Goal: Task Accomplishment & Management: Manage account settings

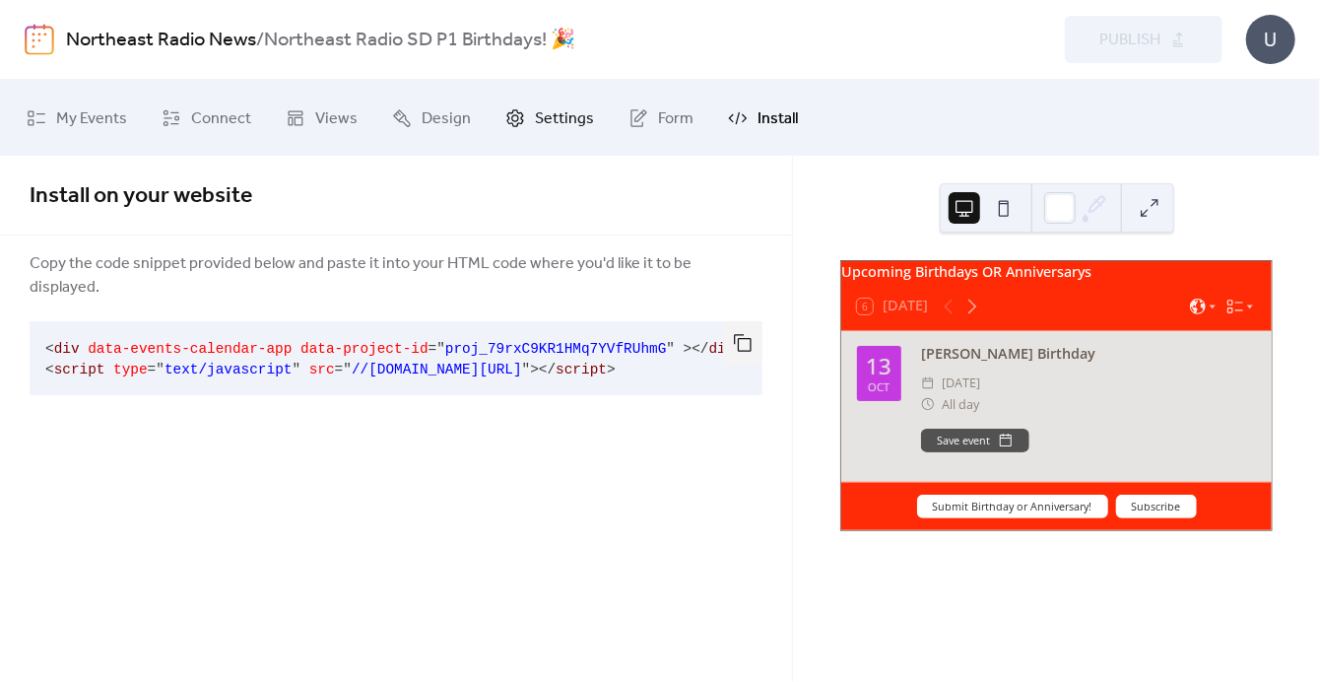
click at [557, 114] on span "Settings" at bounding box center [564, 118] width 59 height 31
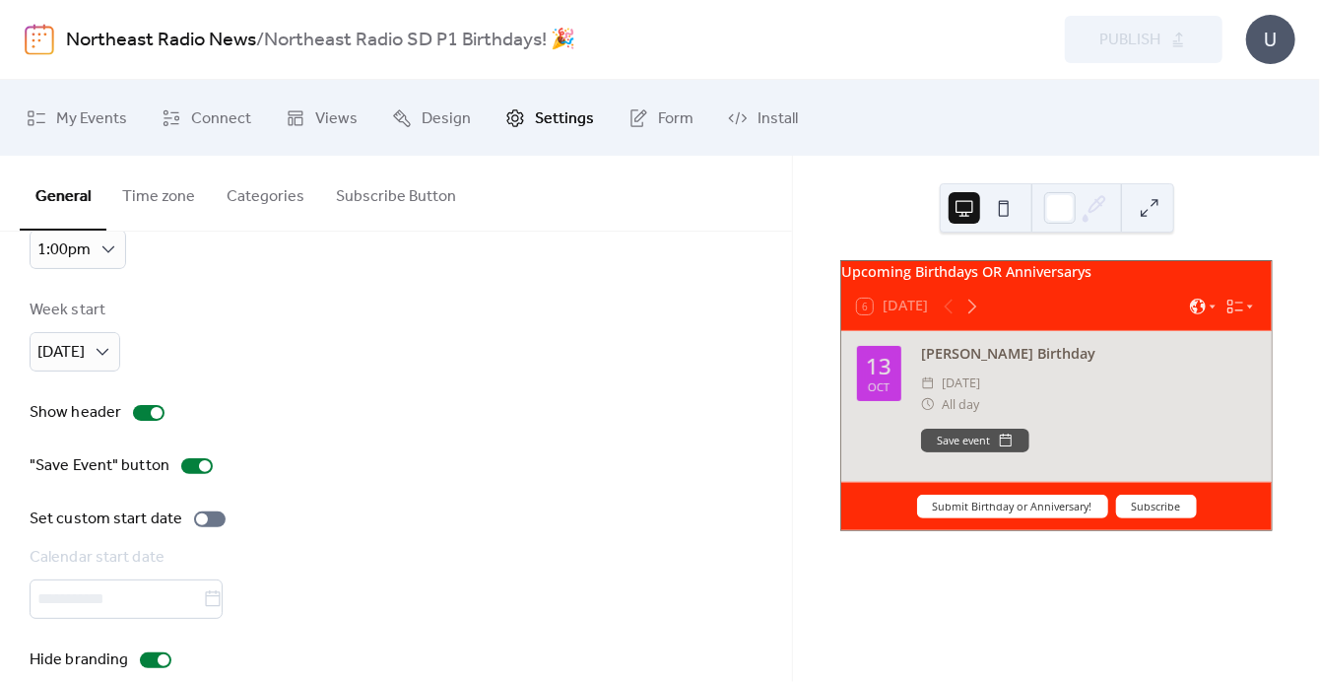
scroll to position [204, 0]
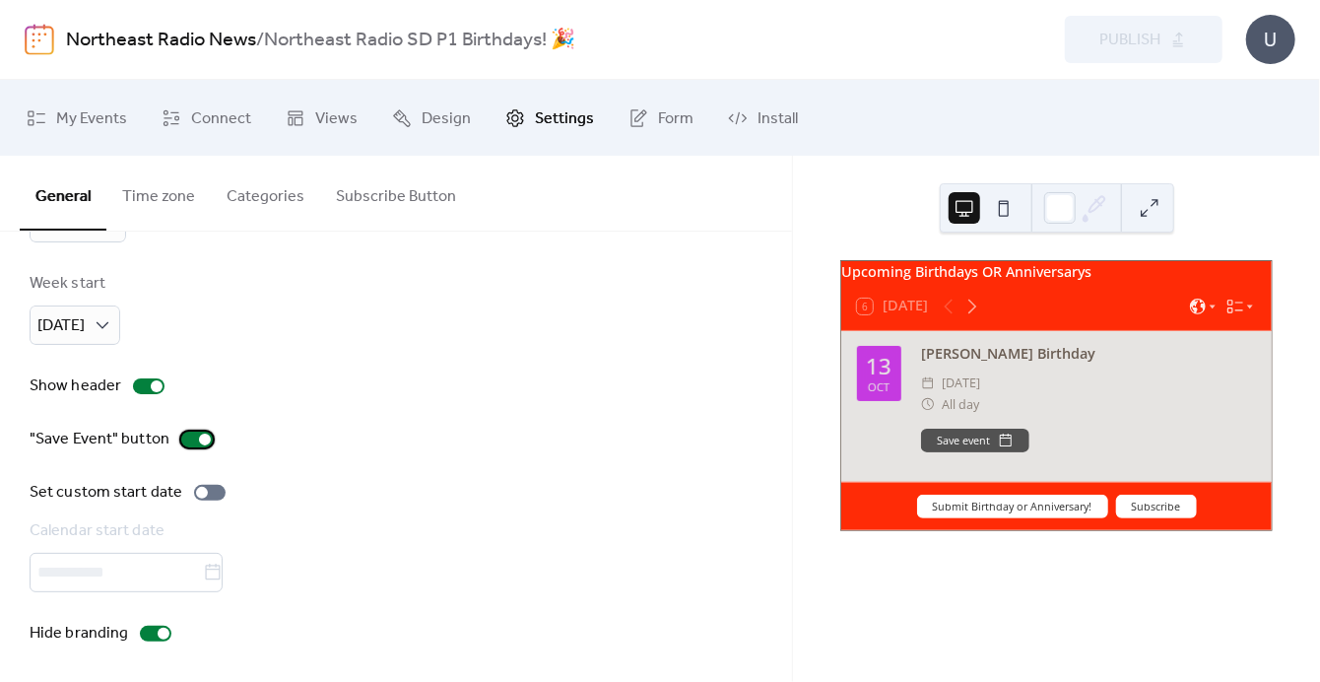
click at [202, 434] on div at bounding box center [205, 439] width 12 height 12
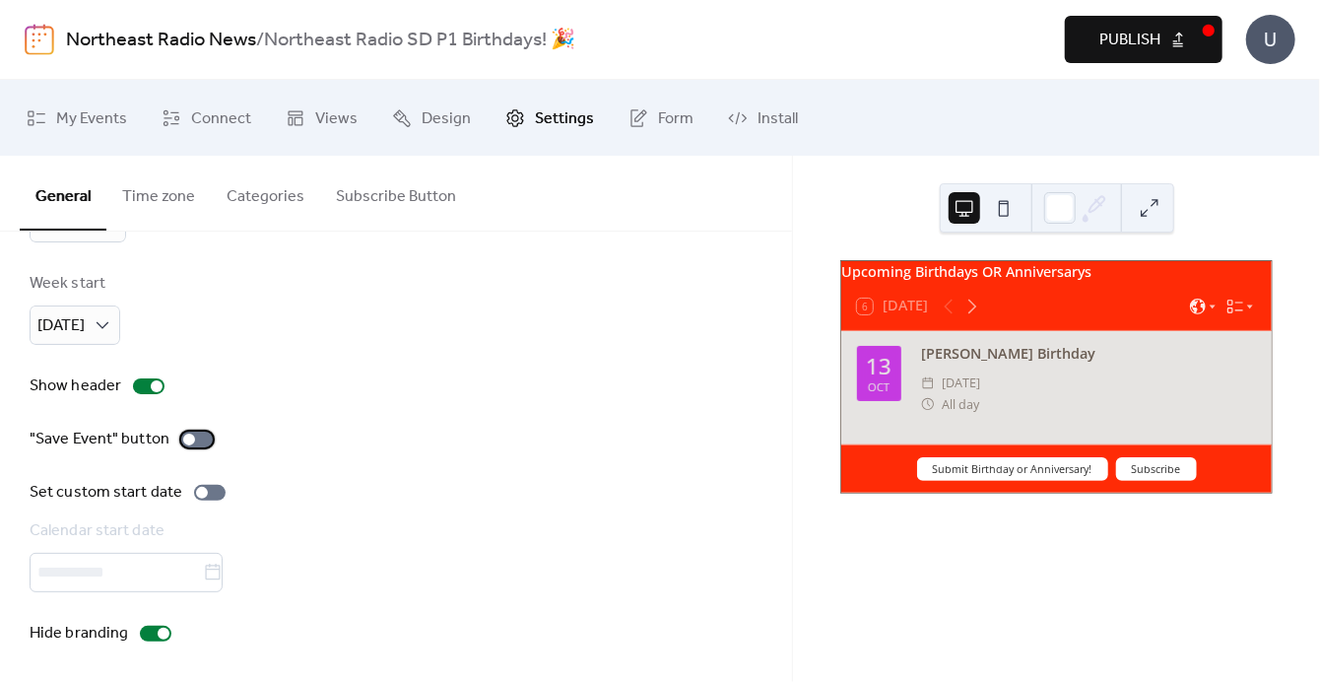
click at [195, 433] on div at bounding box center [197, 439] width 32 height 16
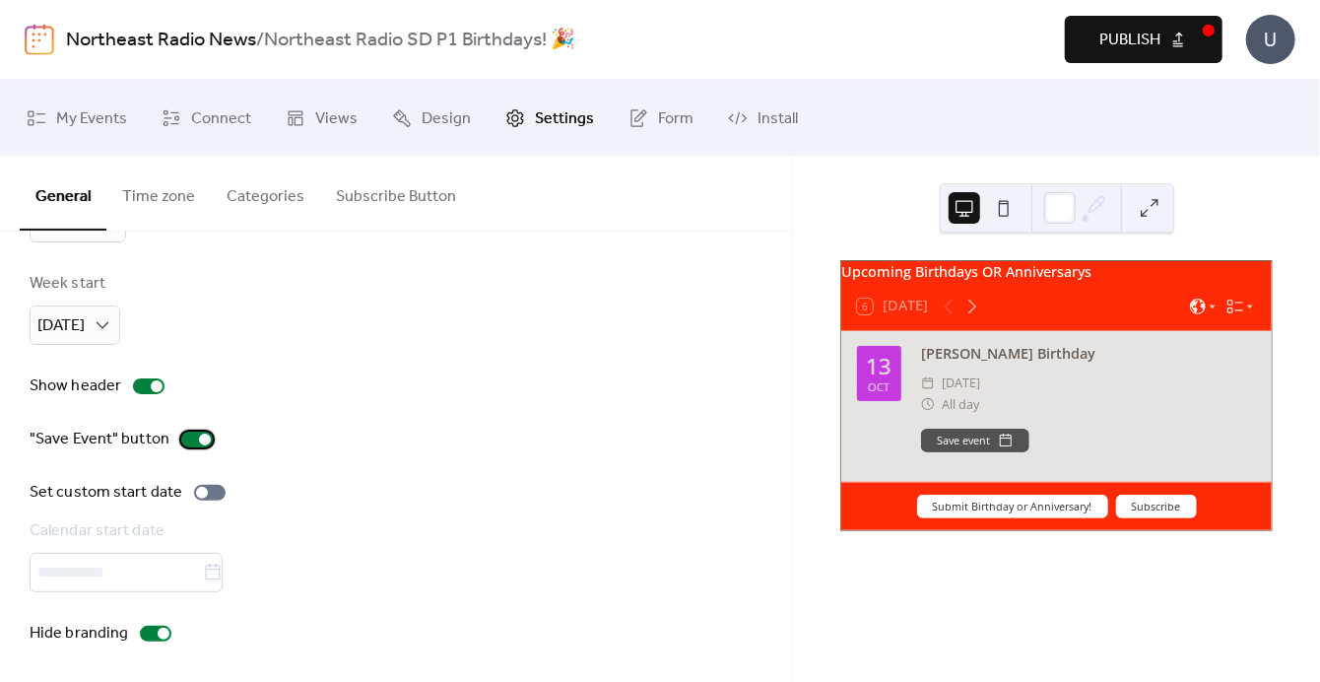
click at [195, 433] on div at bounding box center [197, 439] width 32 height 16
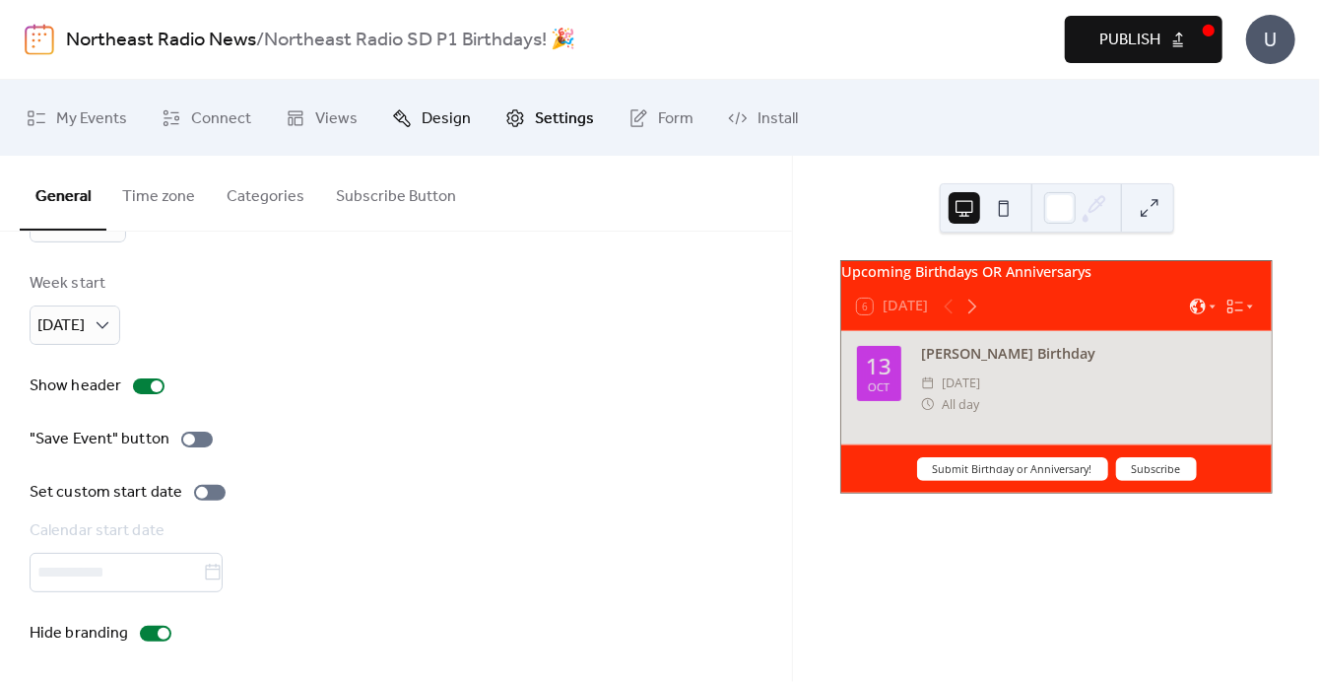
click at [422, 108] on span "Design" at bounding box center [446, 118] width 49 height 31
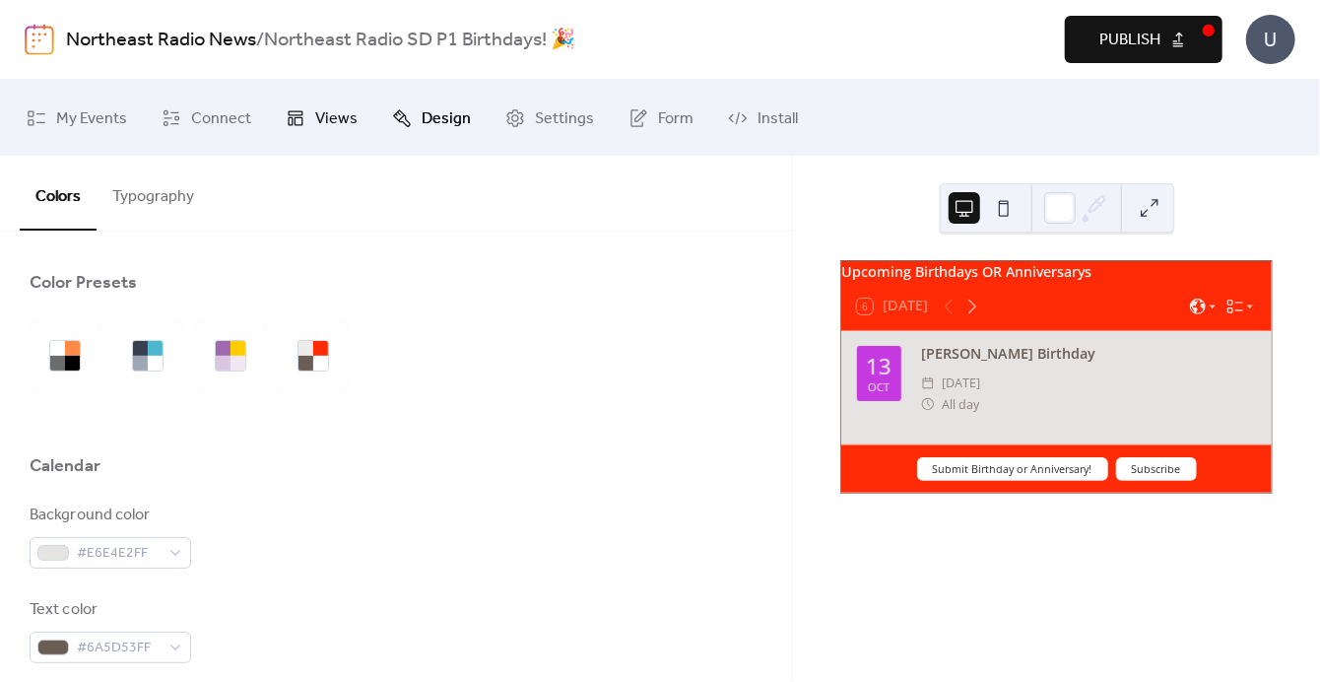
click at [299, 119] on icon at bounding box center [296, 118] width 20 height 20
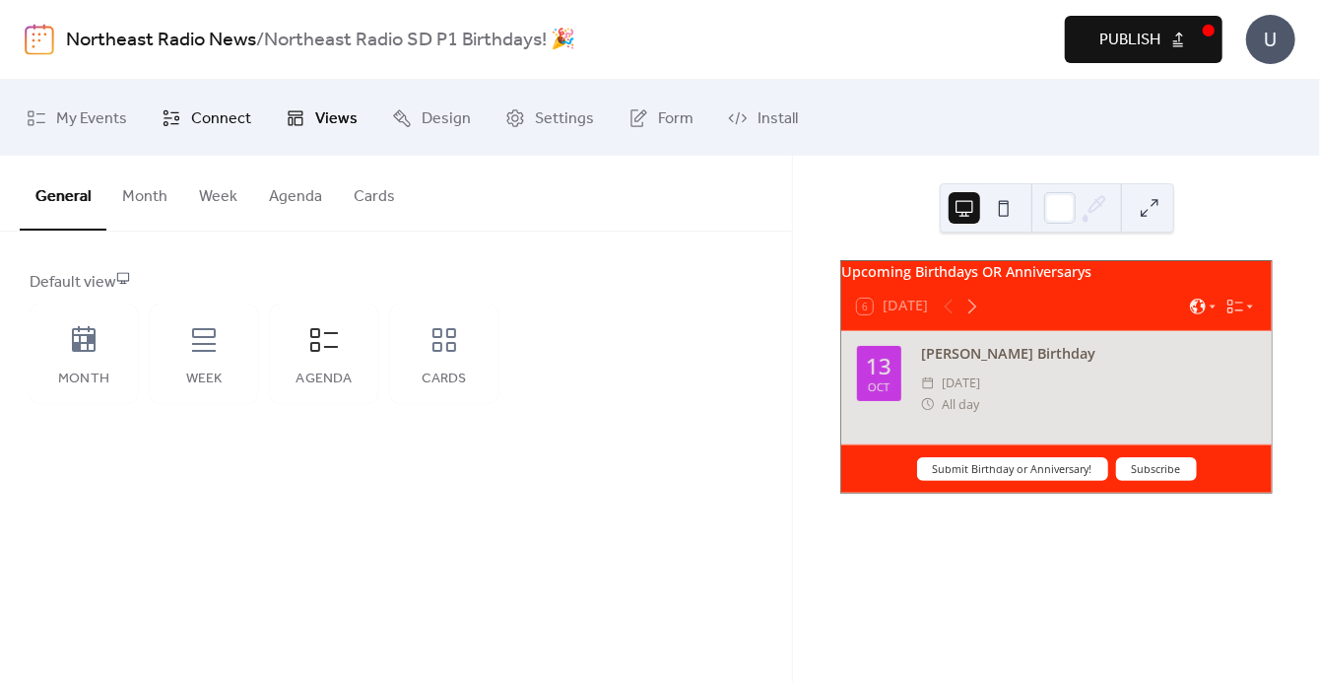
click at [227, 117] on span "Connect" at bounding box center [221, 118] width 60 height 31
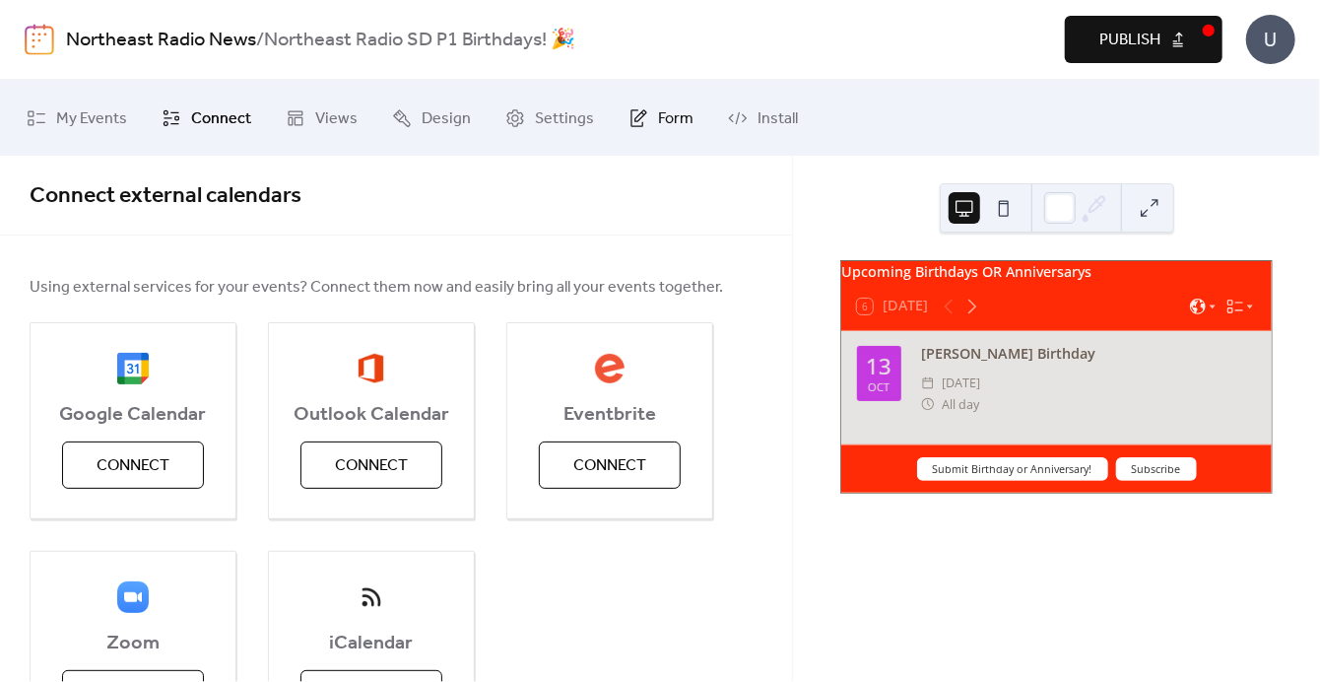
click at [662, 117] on span "Form" at bounding box center [675, 118] width 35 height 31
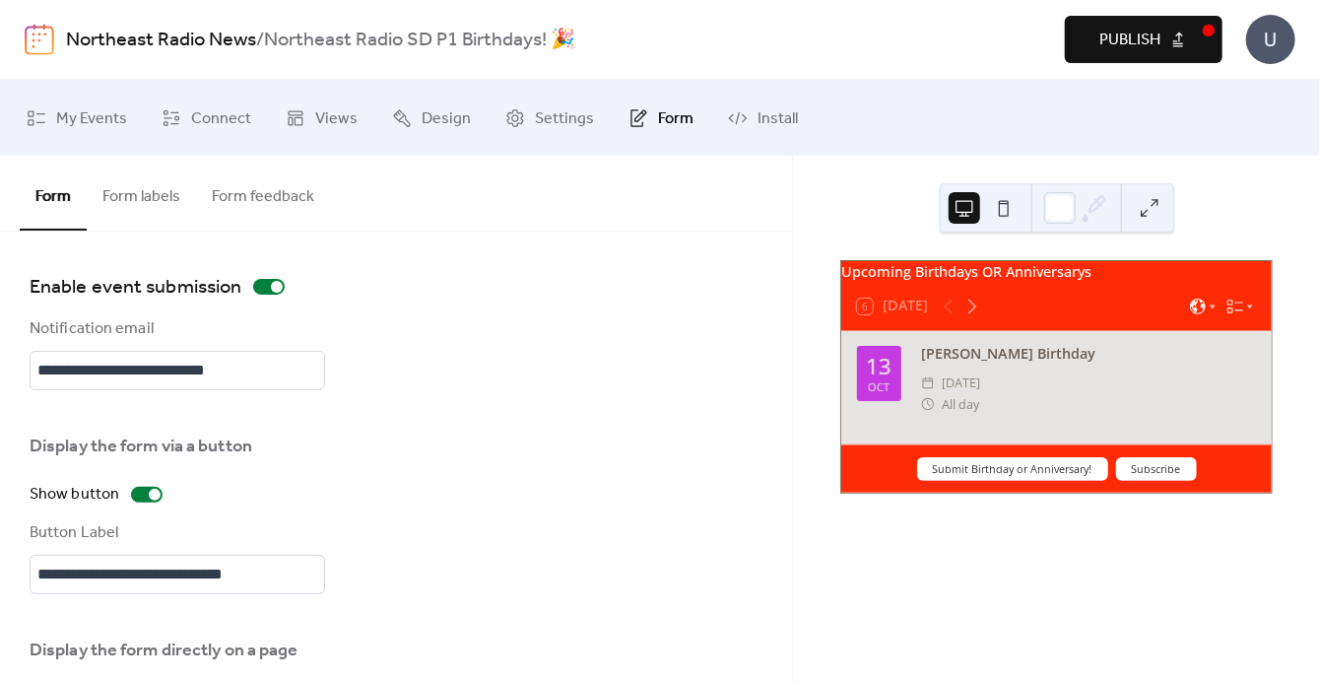
click at [152, 194] on button "Form labels" at bounding box center [141, 192] width 109 height 73
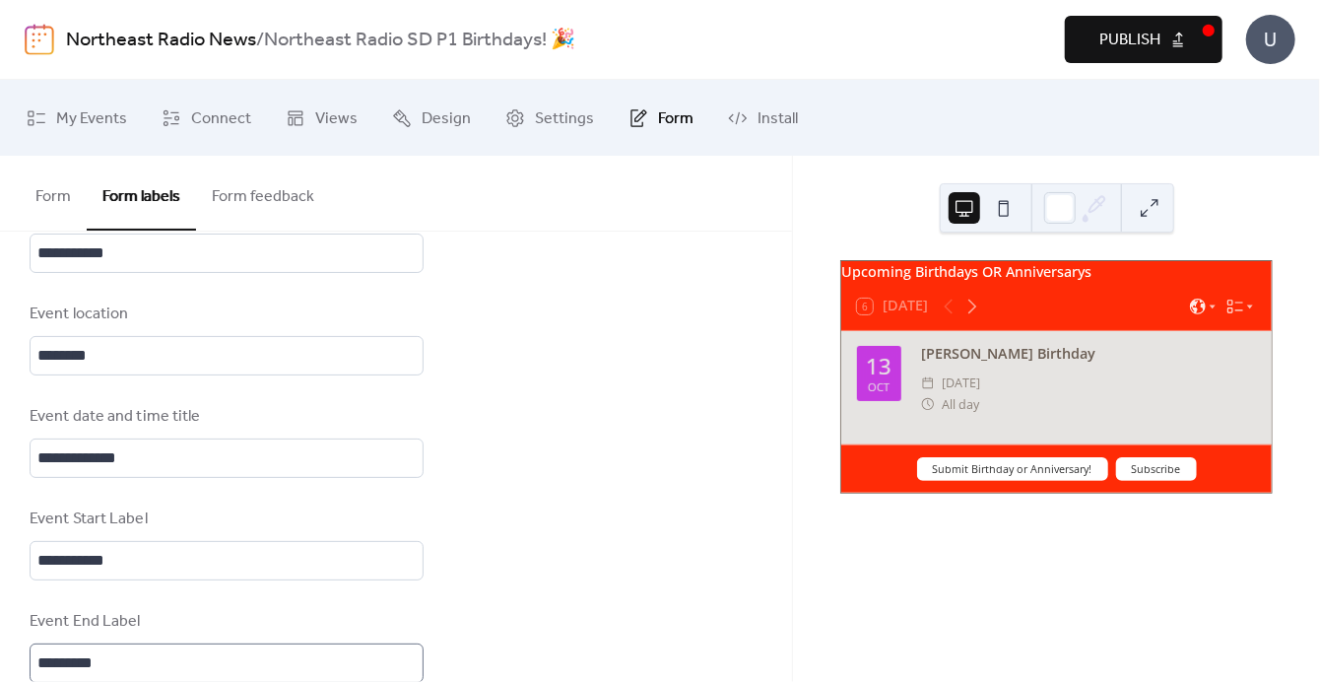
scroll to position [3, 0]
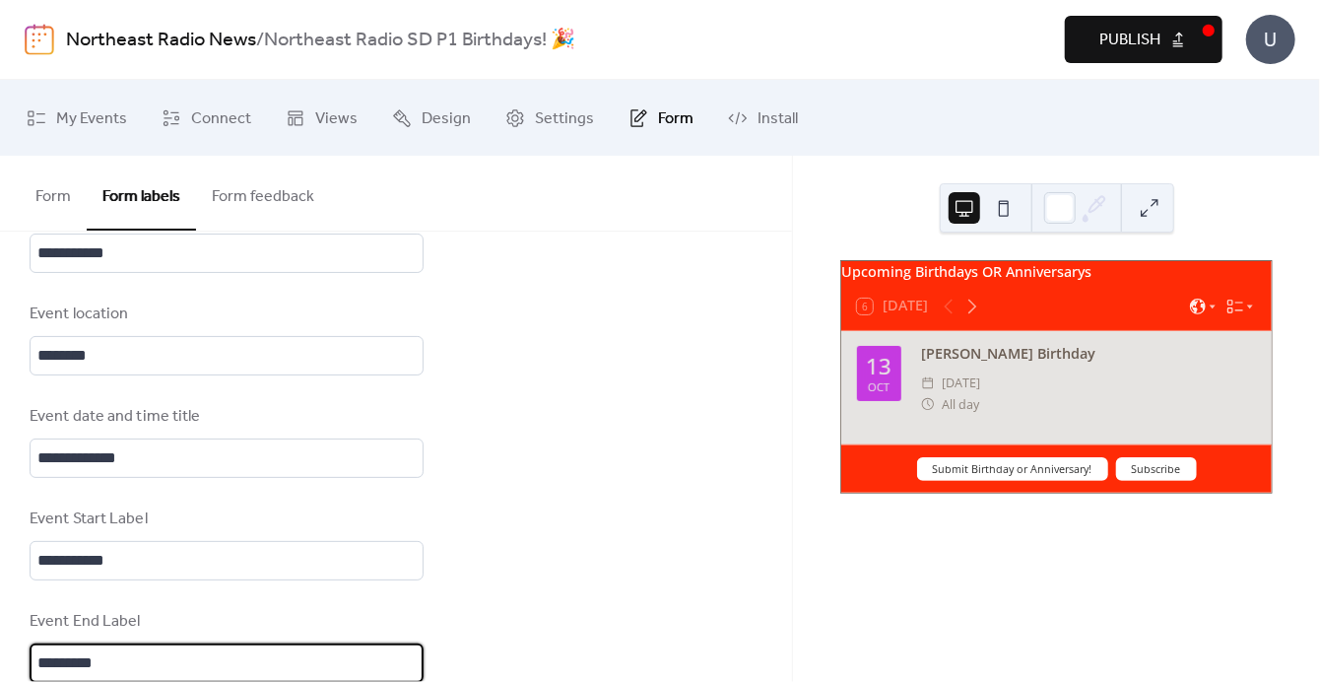
drag, startPoint x: 151, startPoint y: 660, endPoint x: -4, endPoint y: 664, distance: 154.7
click at [0, 664] on html "**********" at bounding box center [660, 341] width 1320 height 682
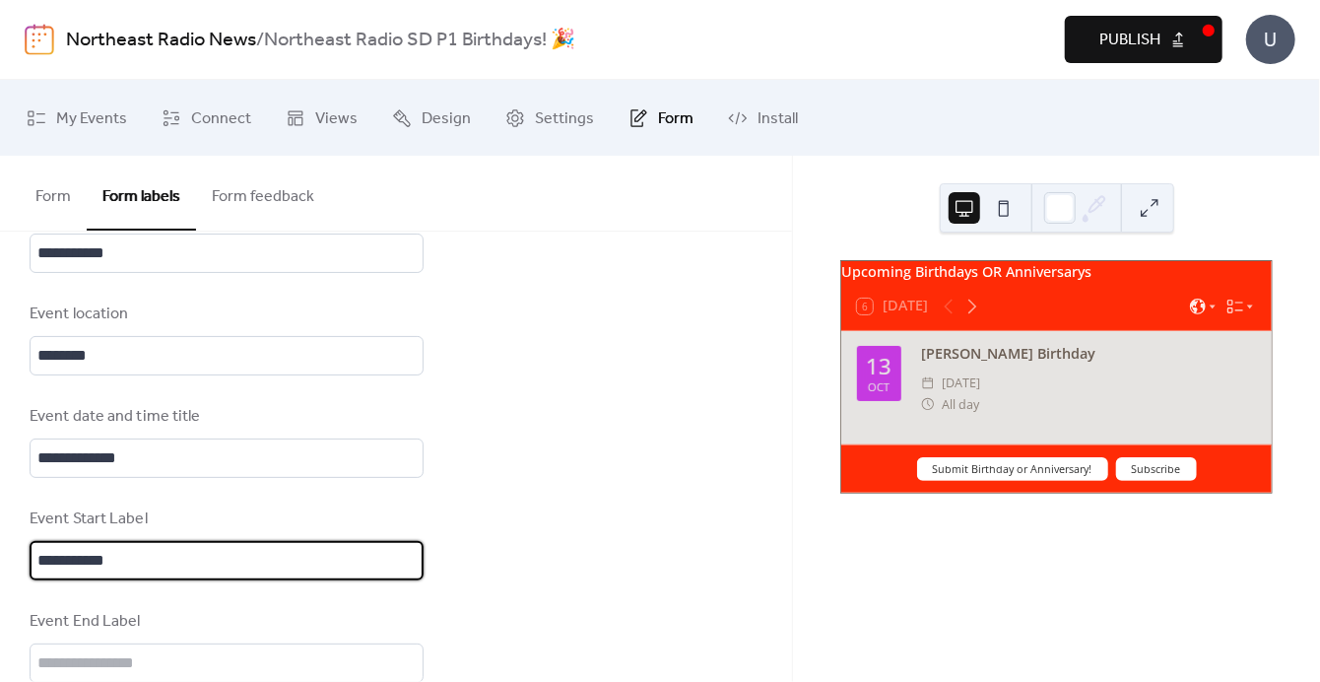
drag, startPoint x: 137, startPoint y: 554, endPoint x: 5, endPoint y: 550, distance: 132.1
click at [0, 553] on html "**********" at bounding box center [660, 341] width 1320 height 682
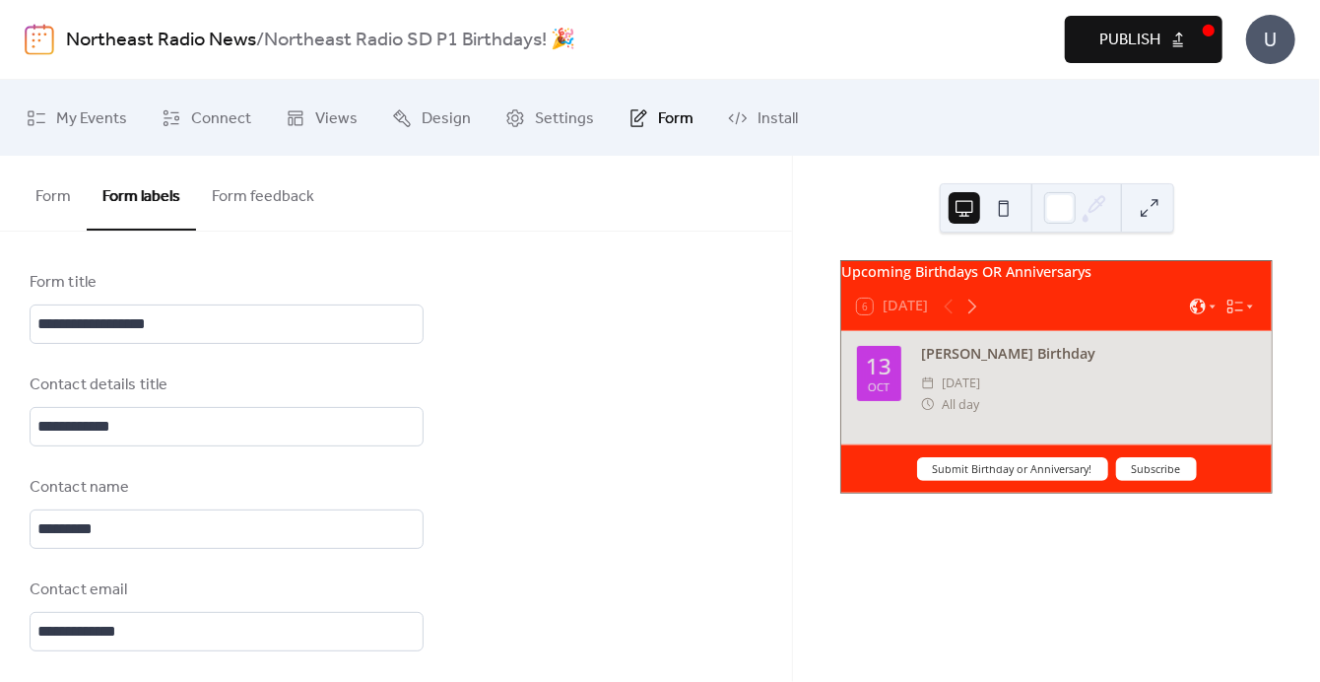
click at [289, 185] on button "Form feedback" at bounding box center [263, 192] width 134 height 73
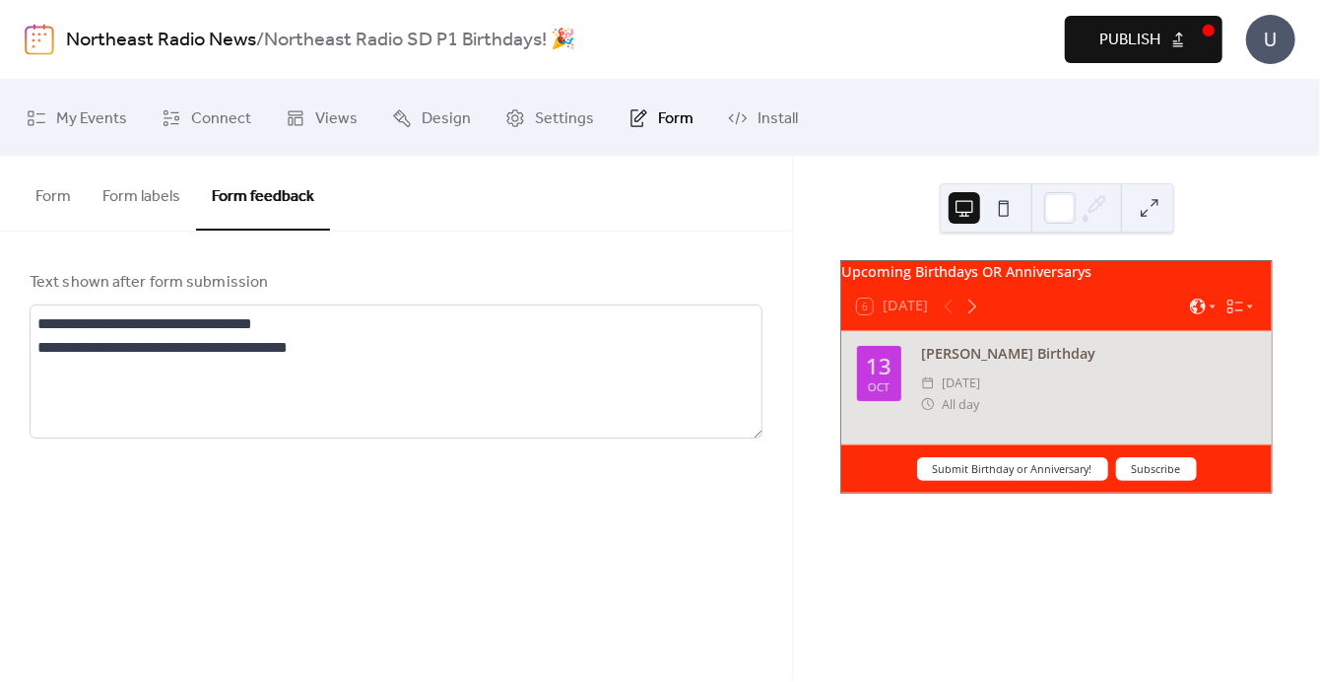
click at [41, 198] on button "Form" at bounding box center [53, 192] width 67 height 73
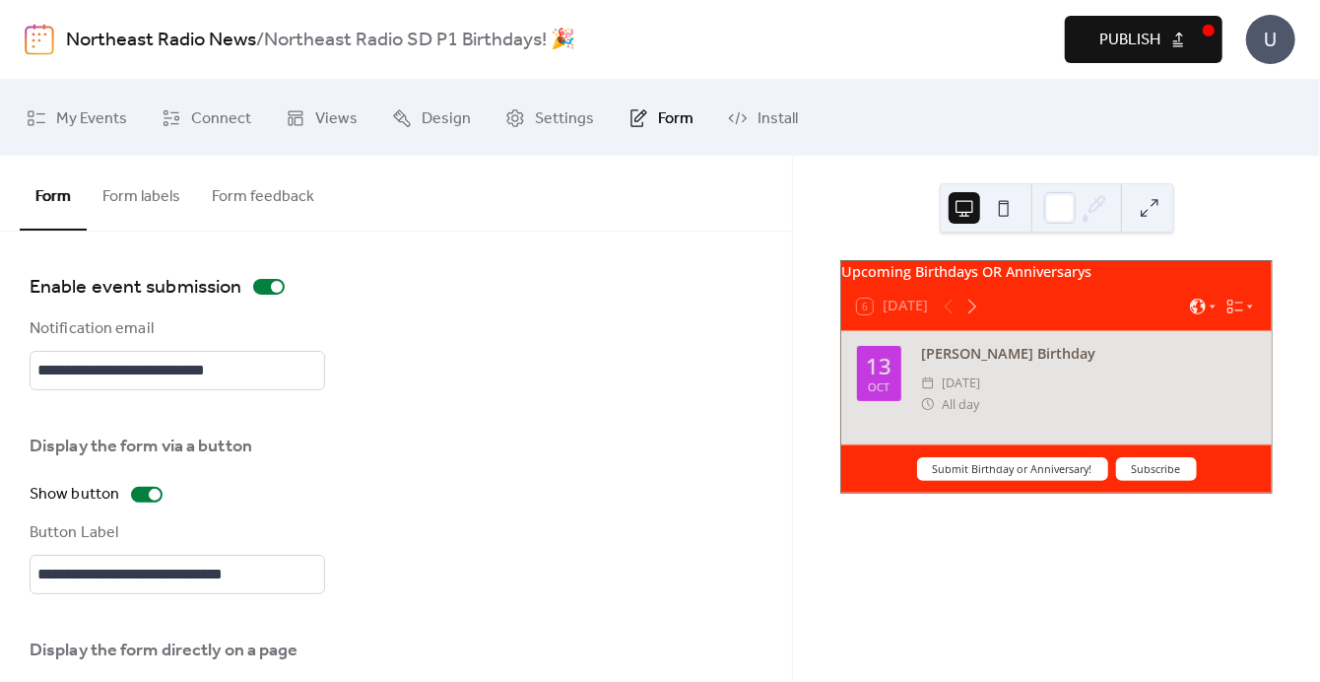
click at [280, 202] on button "Form feedback" at bounding box center [263, 192] width 134 height 73
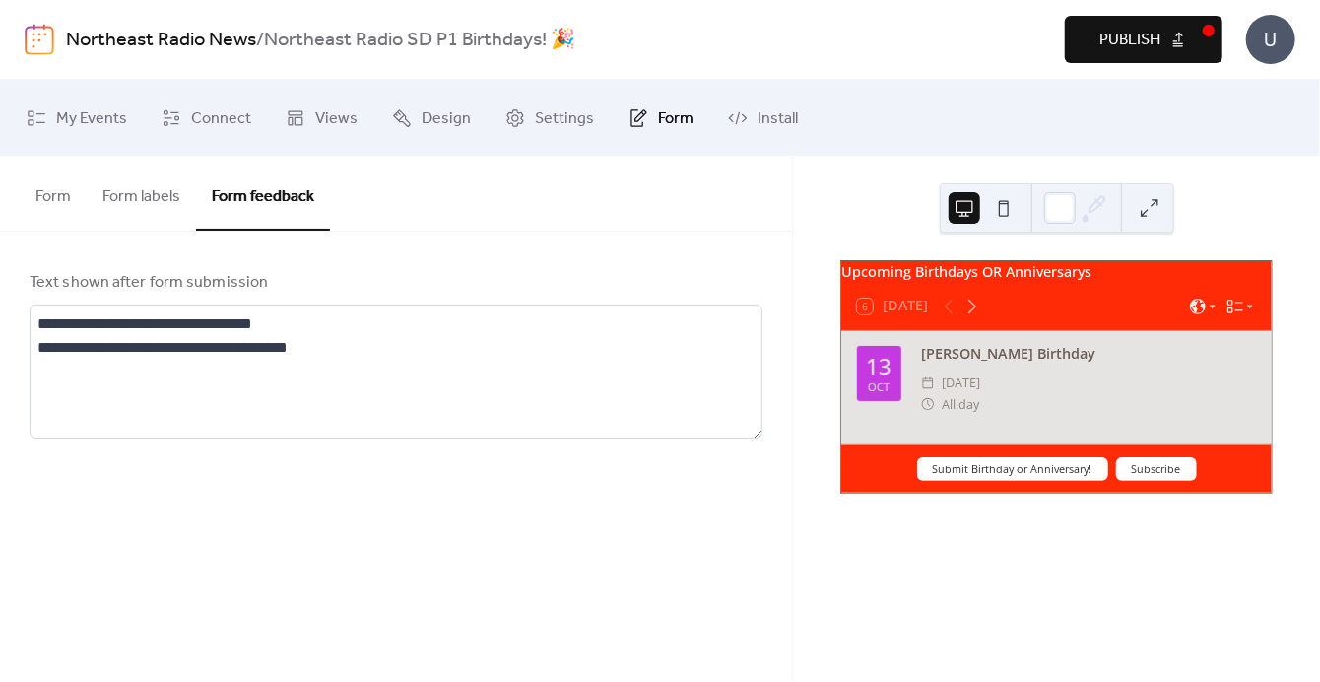
click at [175, 205] on button "Form labels" at bounding box center [141, 192] width 109 height 73
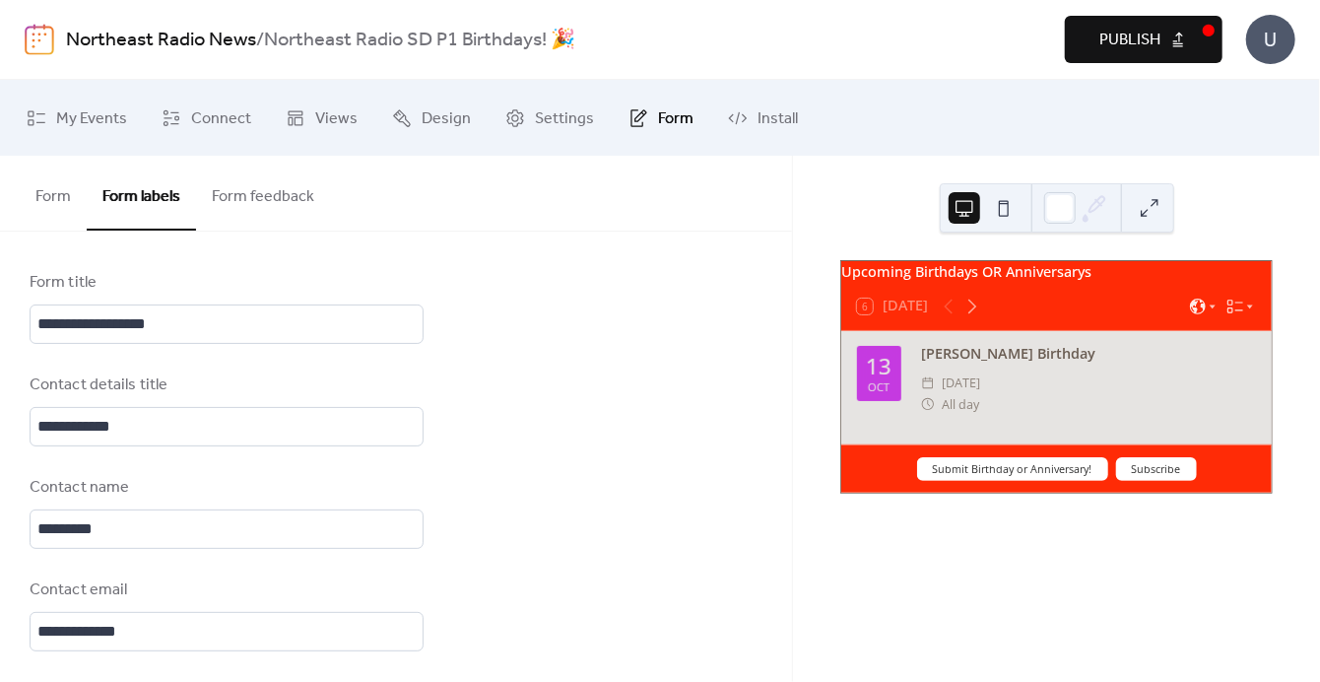
click at [288, 214] on button "Form feedback" at bounding box center [263, 192] width 134 height 73
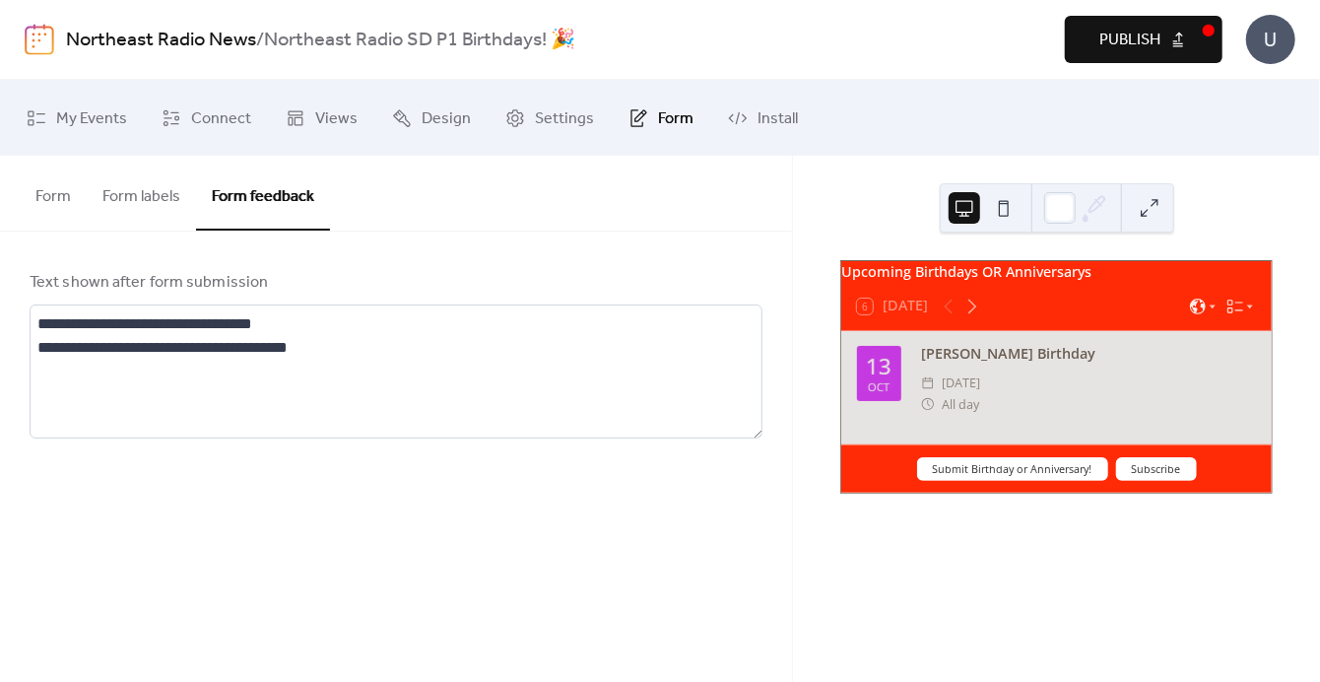
click at [1123, 33] on span "Publish" at bounding box center [1129, 41] width 61 height 24
click at [742, 112] on link "Install" at bounding box center [762, 118] width 99 height 60
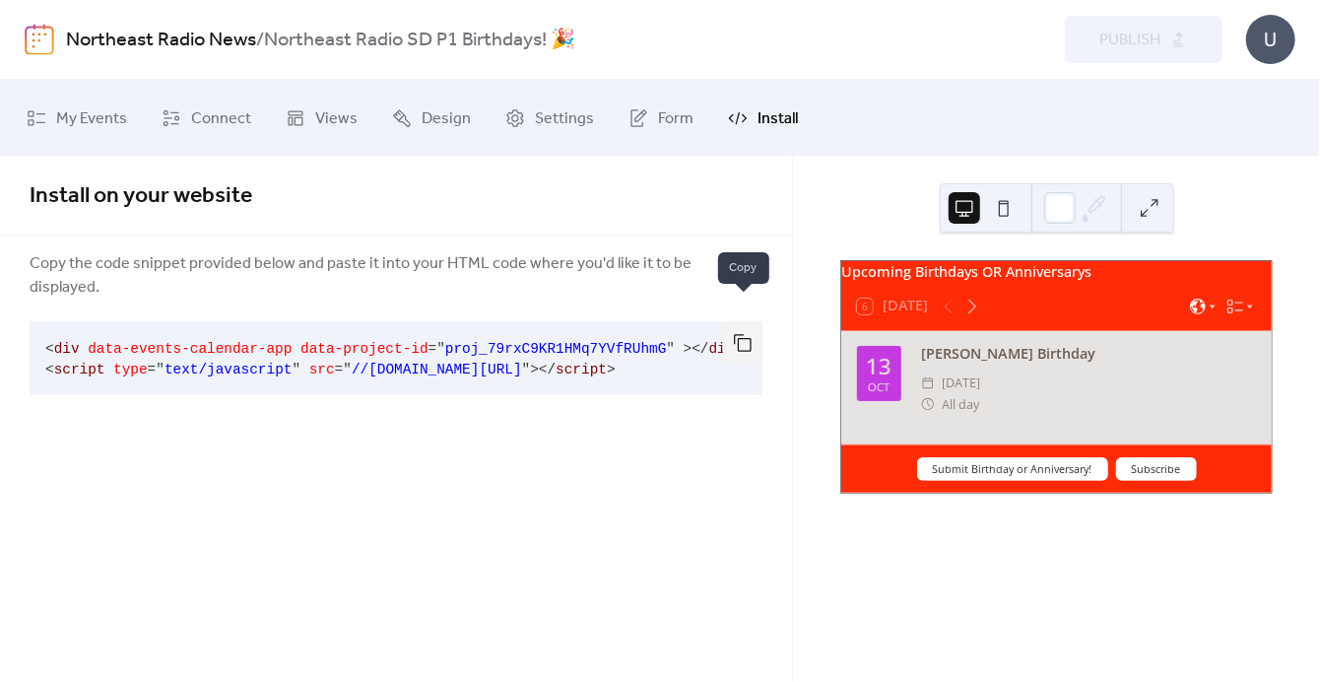
click at [744, 321] on button "button" at bounding box center [742, 342] width 39 height 43
click at [1019, 481] on button "Submit Birthday or Anniversary!" at bounding box center [1012, 469] width 191 height 24
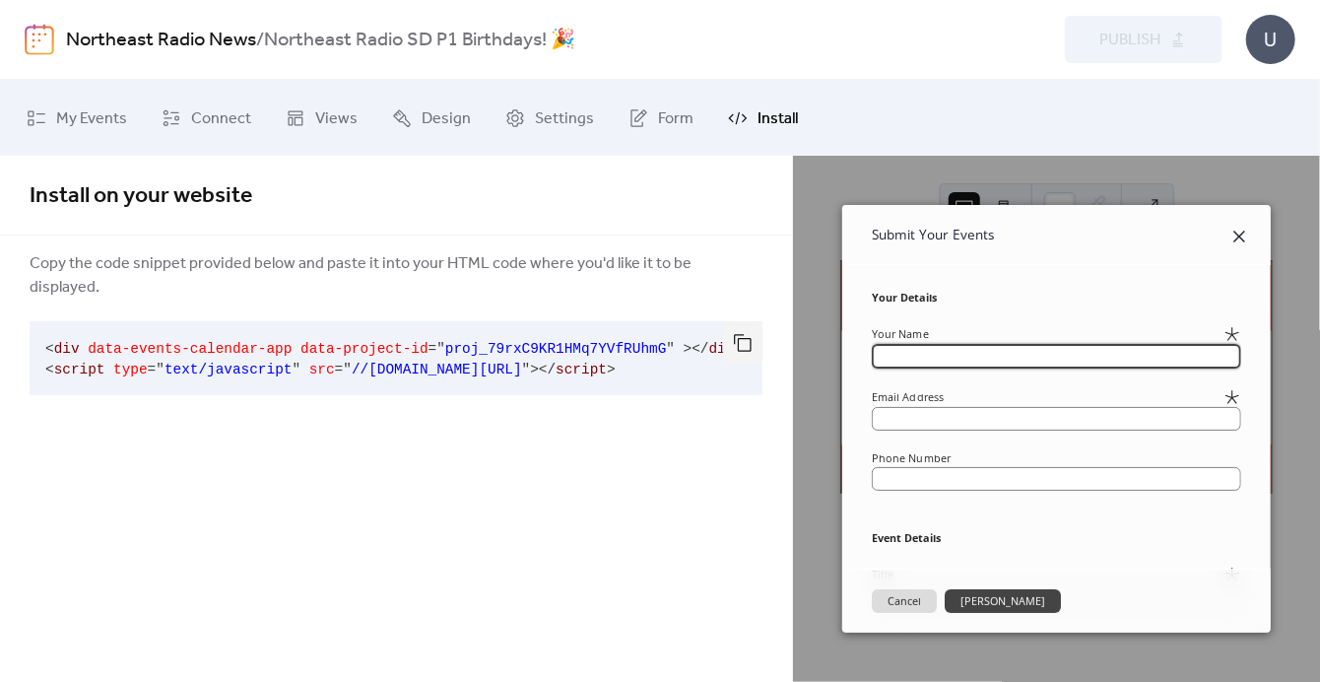
click at [1230, 230] on icon at bounding box center [1239, 237] width 24 height 24
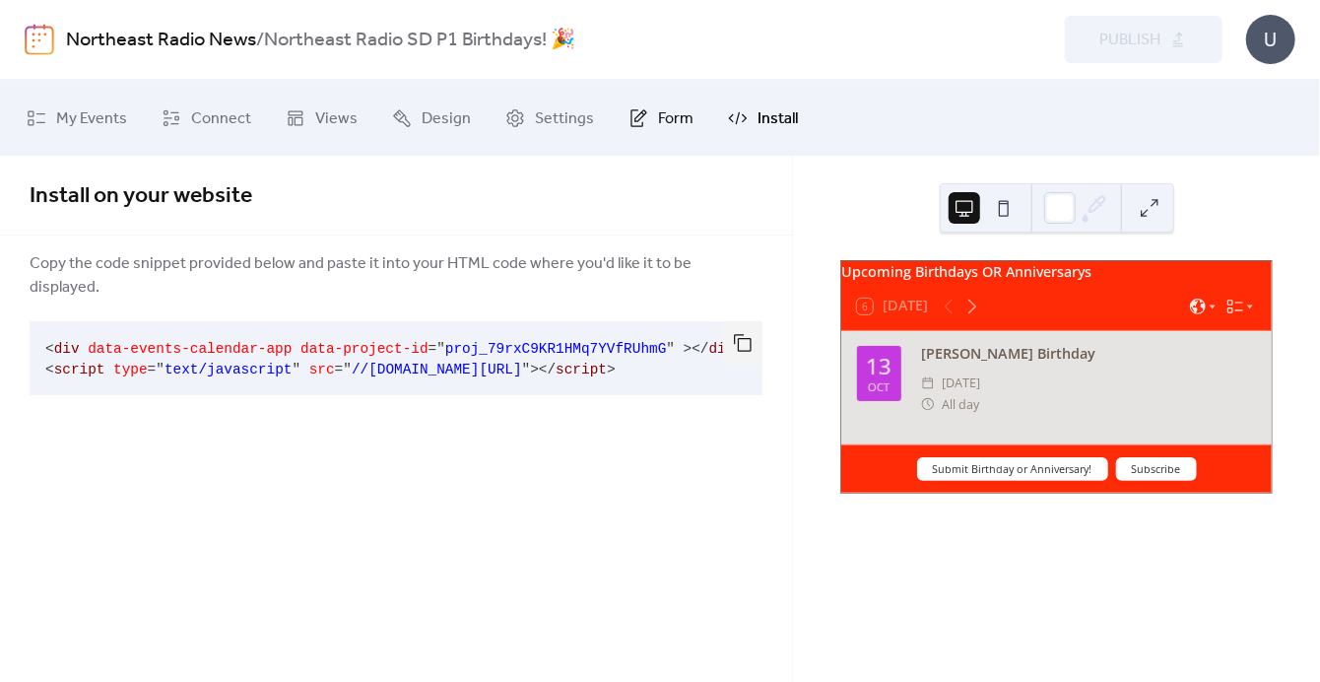
click at [685, 105] on span "Form" at bounding box center [675, 118] width 35 height 31
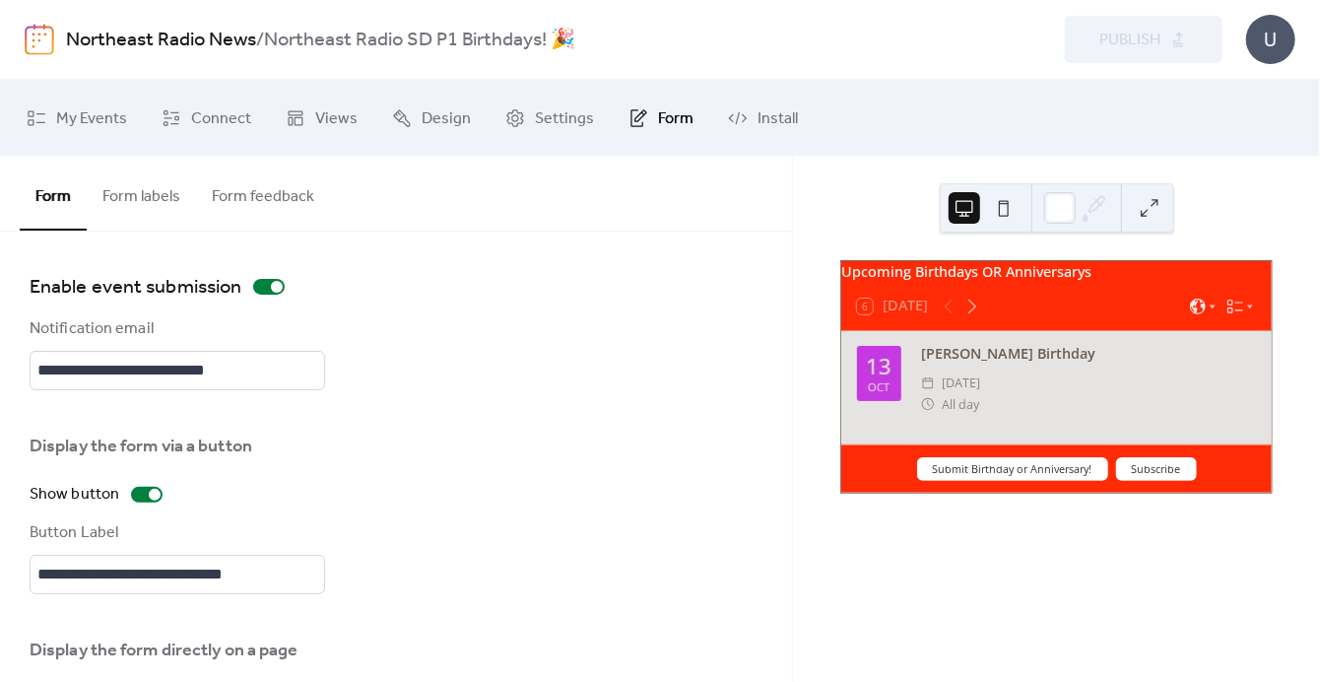
click at [162, 206] on button "Form labels" at bounding box center [141, 192] width 109 height 73
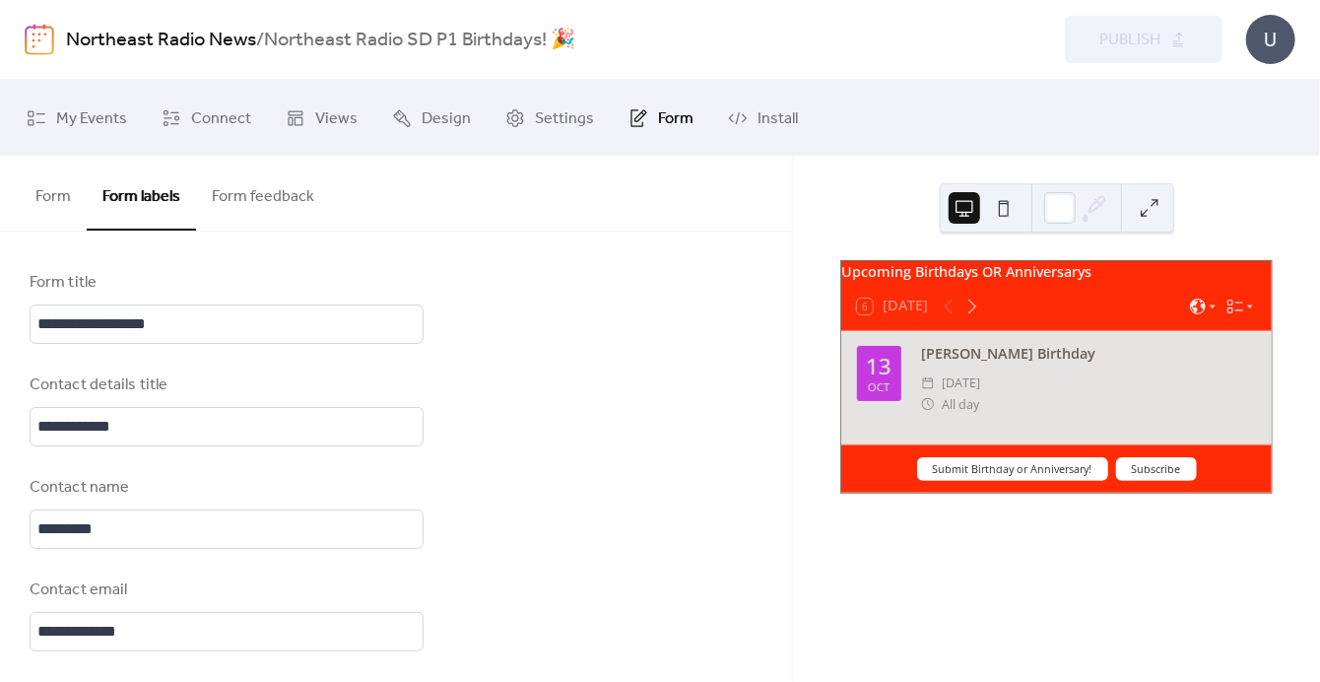
click at [238, 194] on button "Form feedback" at bounding box center [263, 192] width 134 height 73
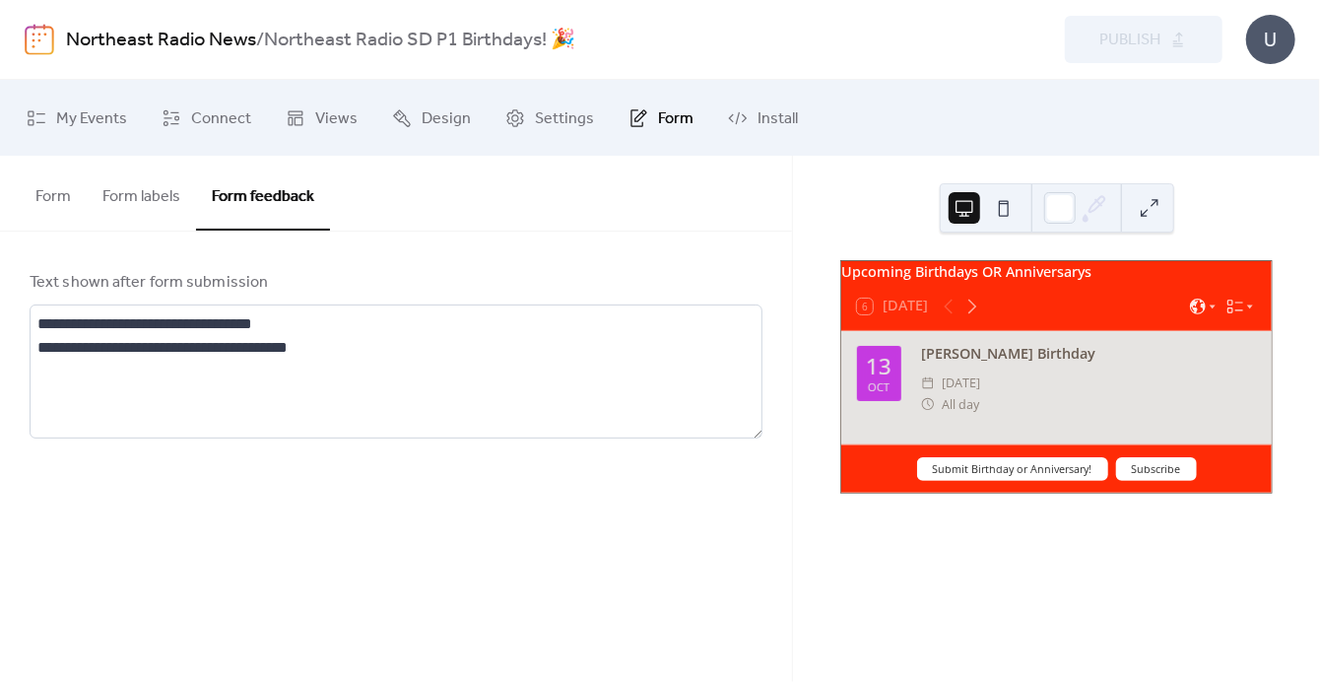
click at [206, 194] on button "Form feedback" at bounding box center [263, 193] width 134 height 75
click at [143, 193] on button "Form labels" at bounding box center [141, 192] width 109 height 73
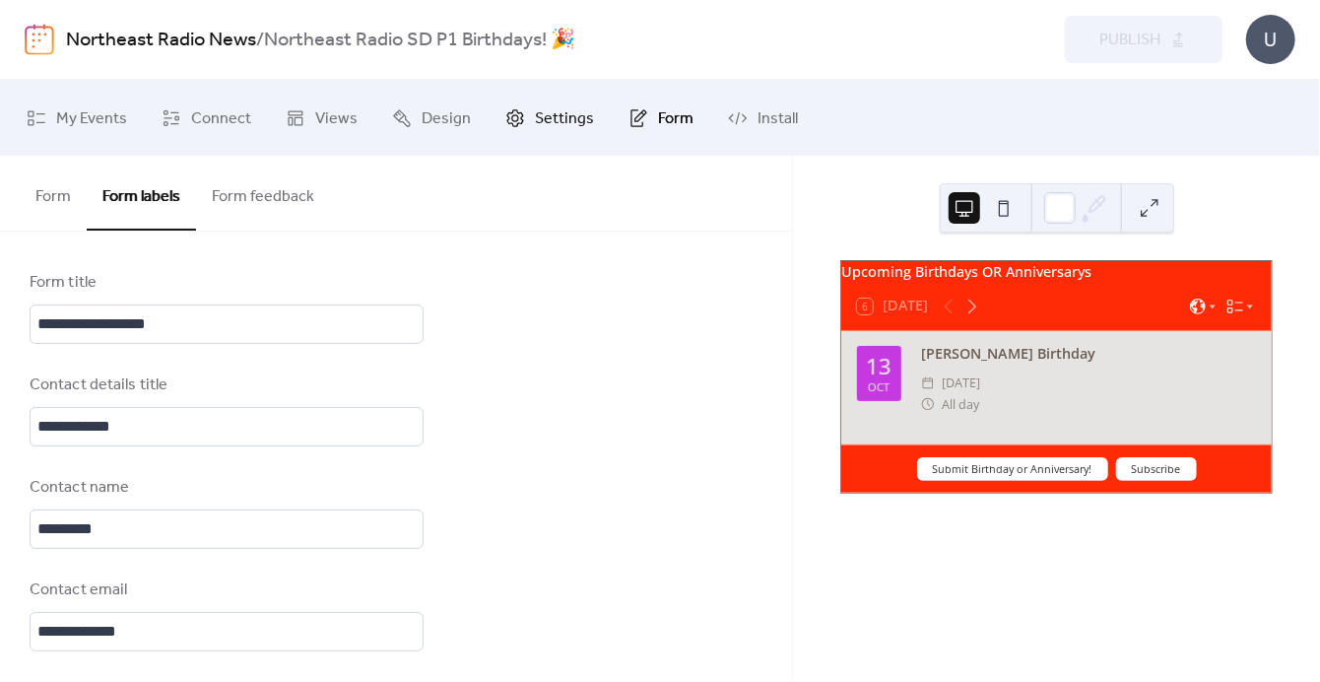
click at [584, 108] on span "Settings" at bounding box center [564, 118] width 59 height 31
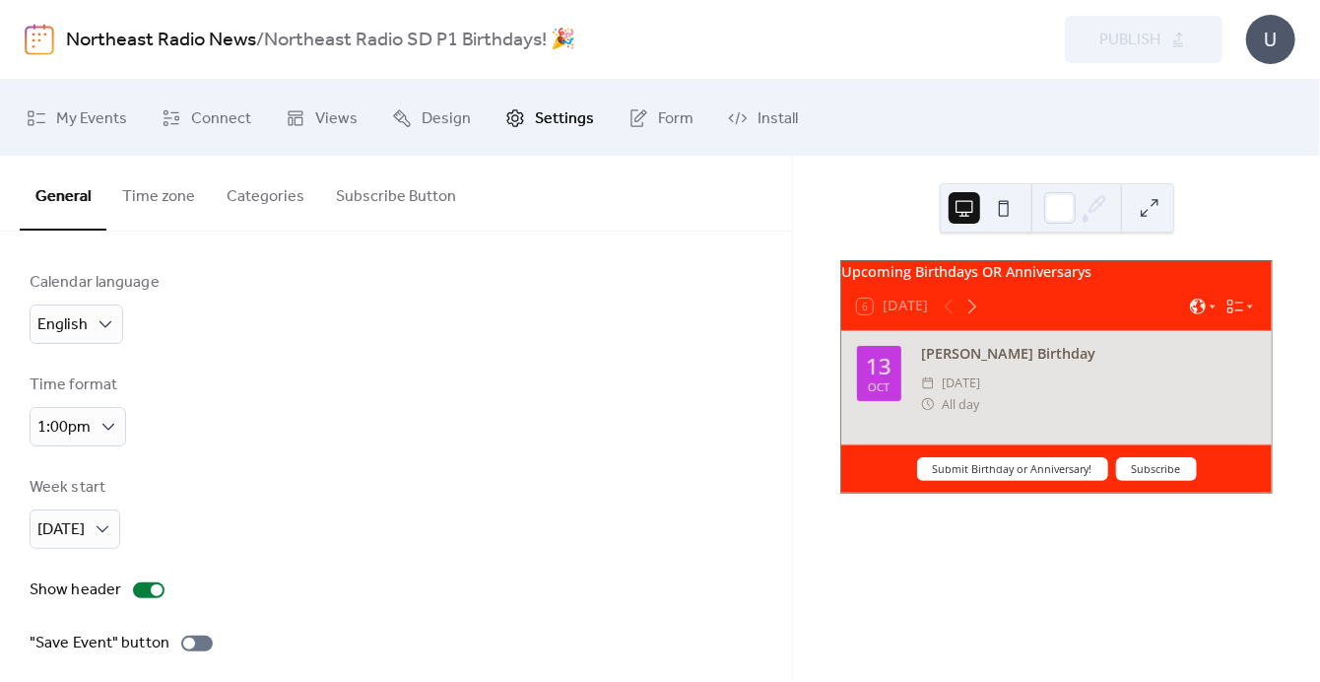
click at [428, 196] on button "Subscribe Button" at bounding box center [396, 192] width 152 height 73
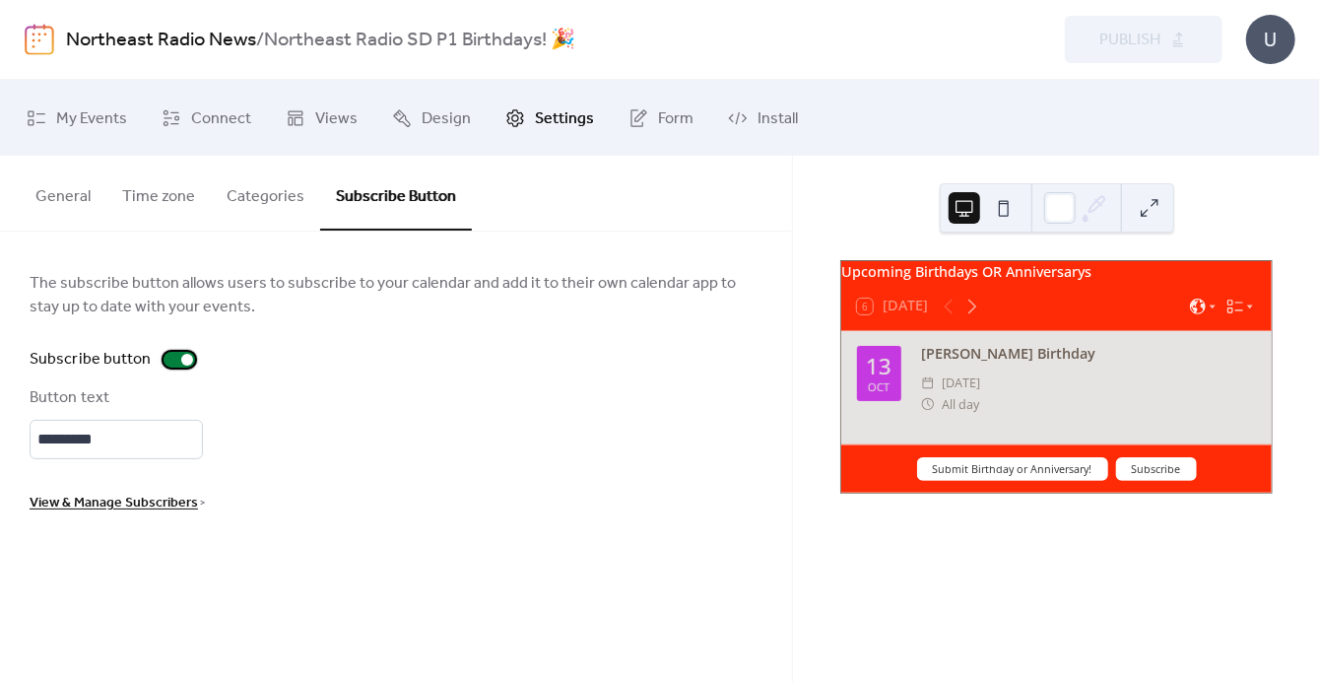
click at [175, 363] on div at bounding box center [180, 360] width 32 height 16
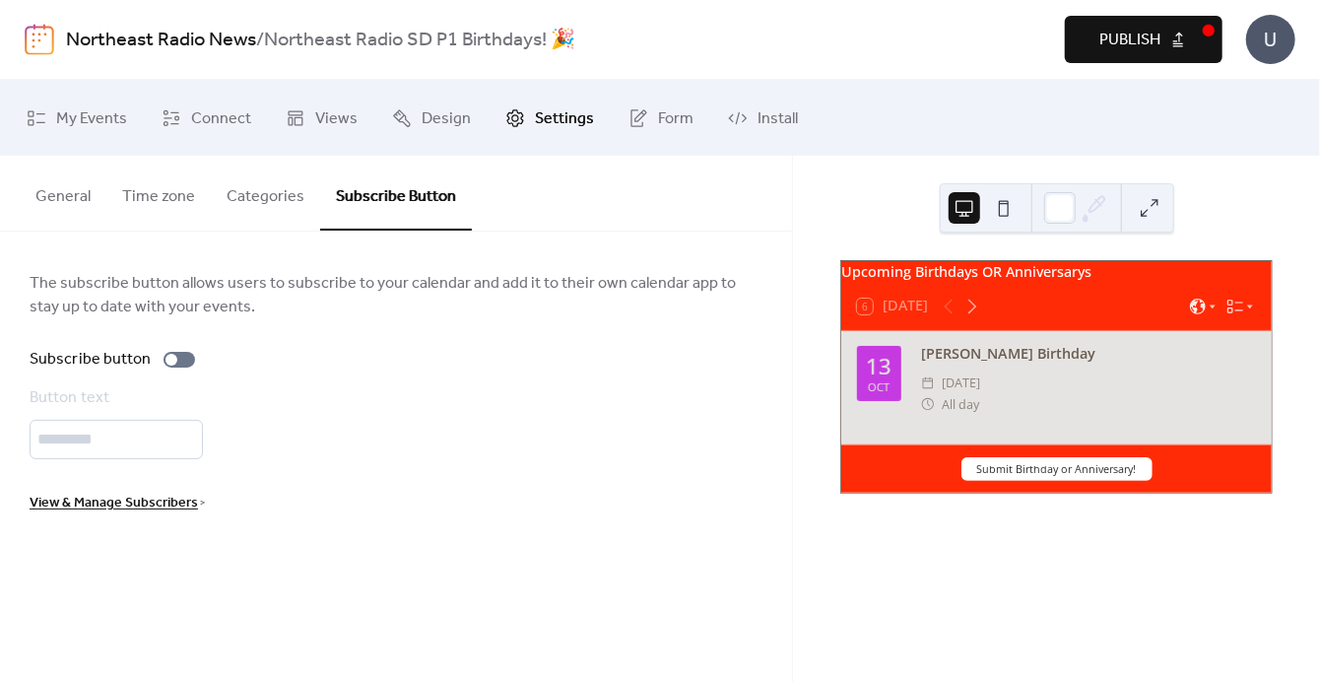
click at [1131, 29] on span "Publish" at bounding box center [1129, 41] width 61 height 24
click at [82, 196] on button "General" at bounding box center [63, 192] width 87 height 73
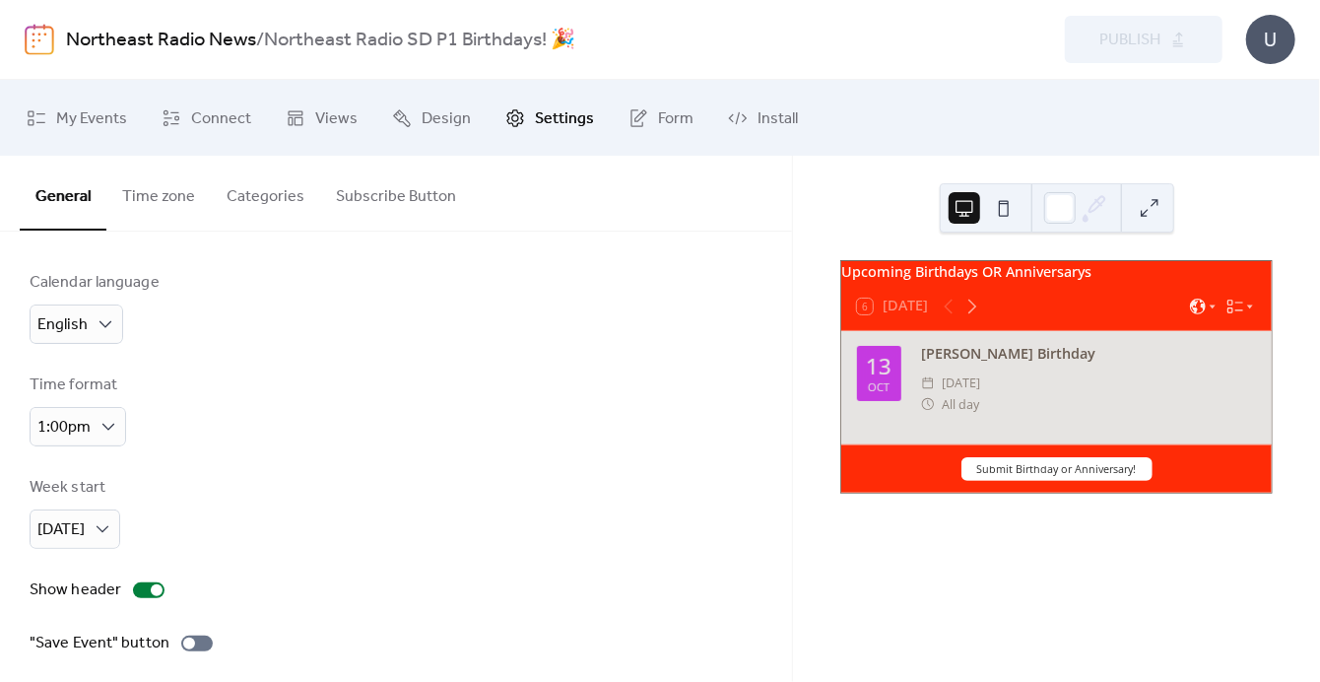
click at [186, 187] on button "Time zone" at bounding box center [158, 192] width 104 height 73
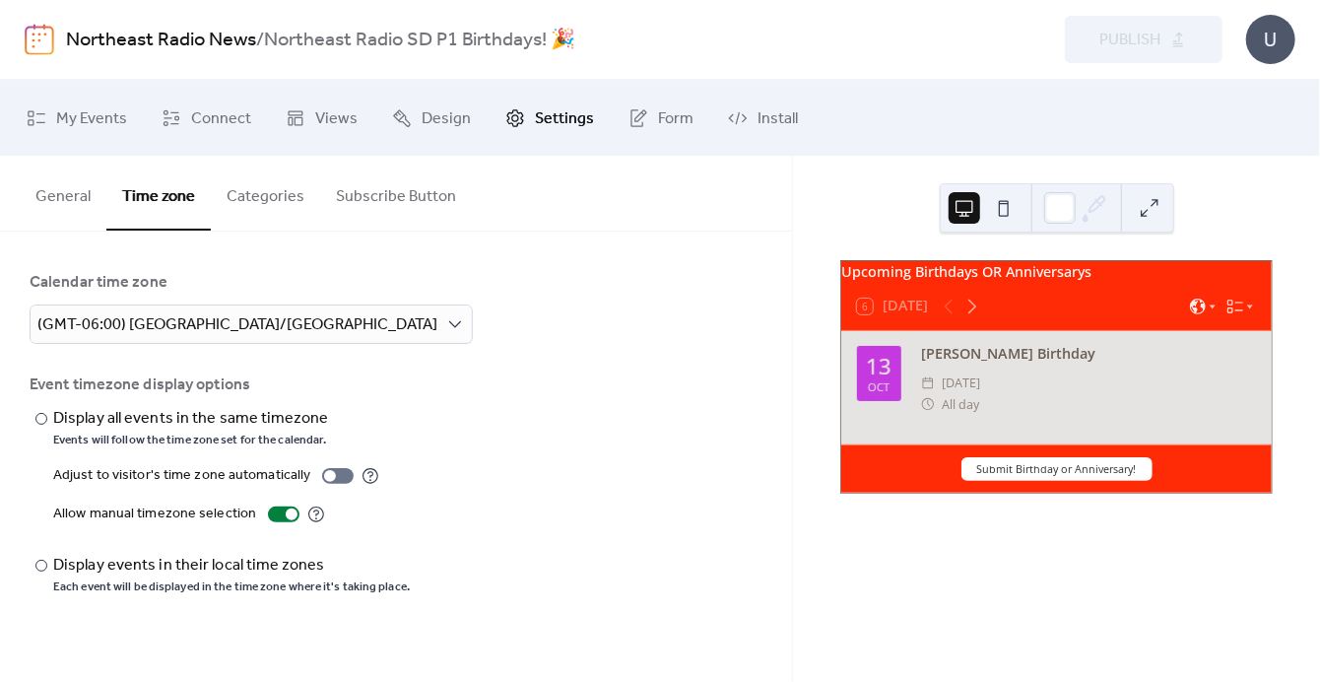
click at [276, 196] on button "Categories" at bounding box center [265, 192] width 109 height 73
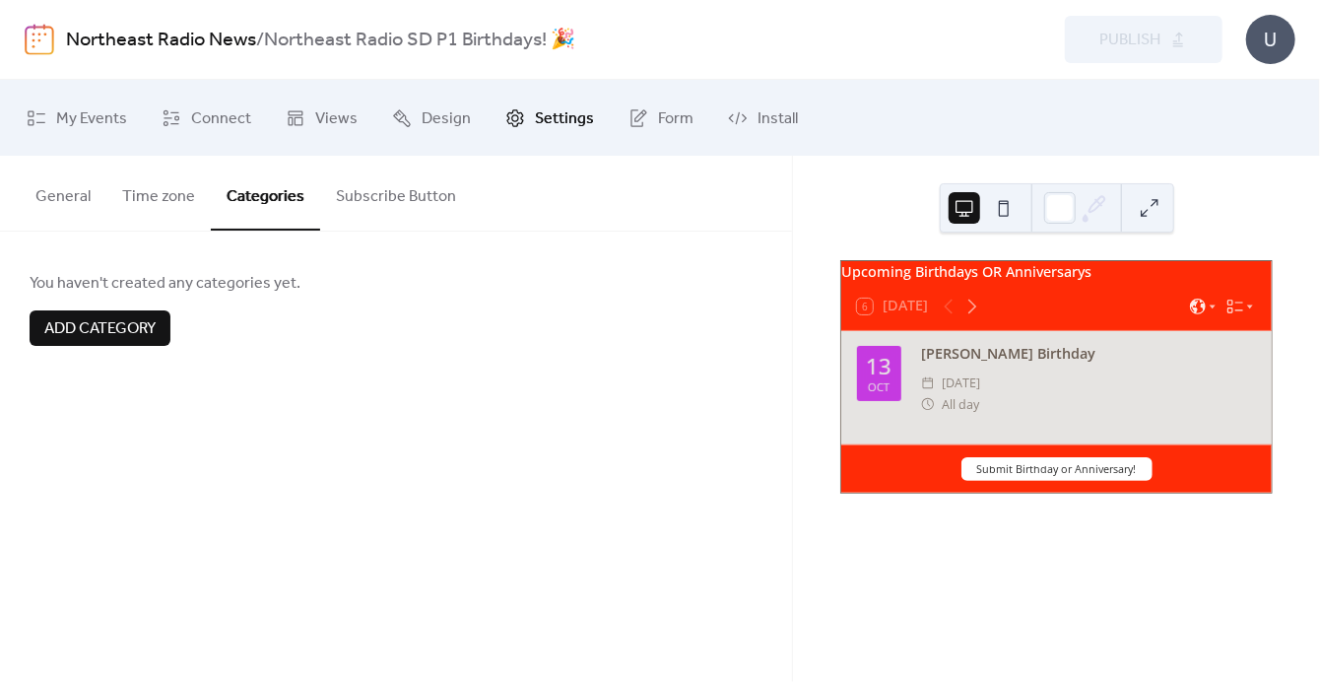
click at [371, 198] on button "Subscribe Button" at bounding box center [396, 192] width 152 height 73
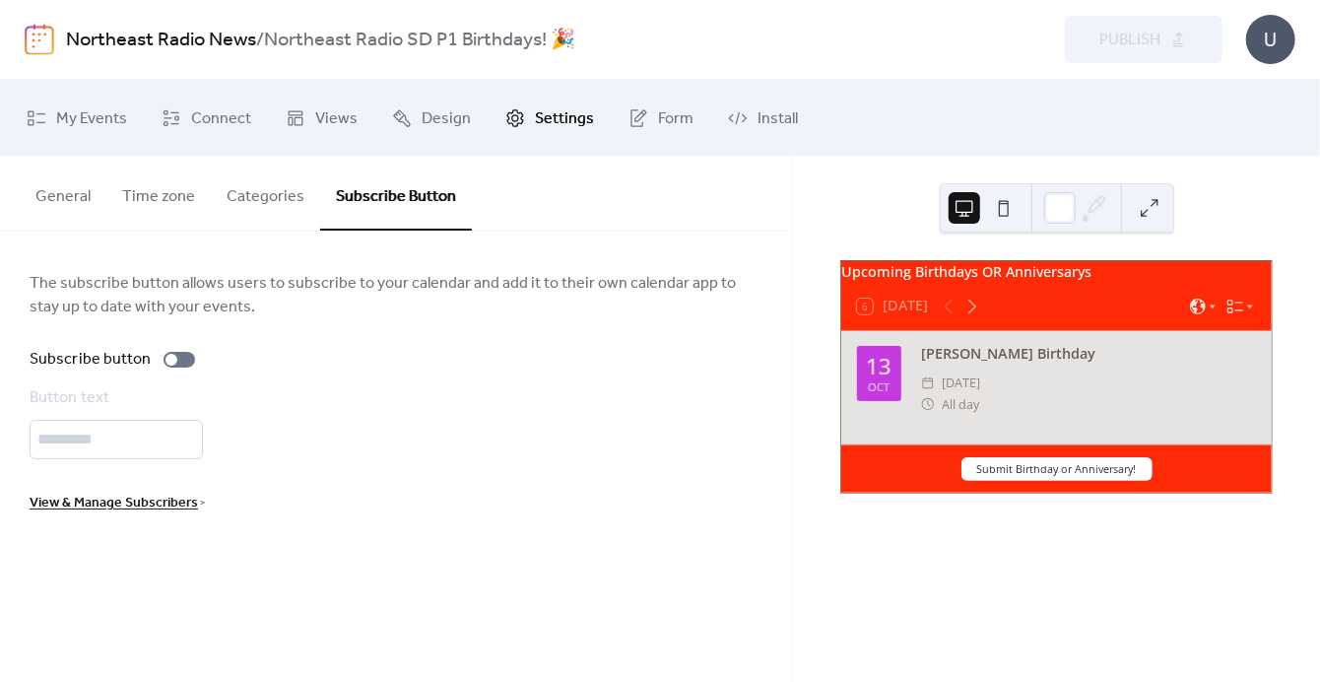
click at [117, 504] on span "View & Manage Subscribers" at bounding box center [114, 504] width 168 height 24
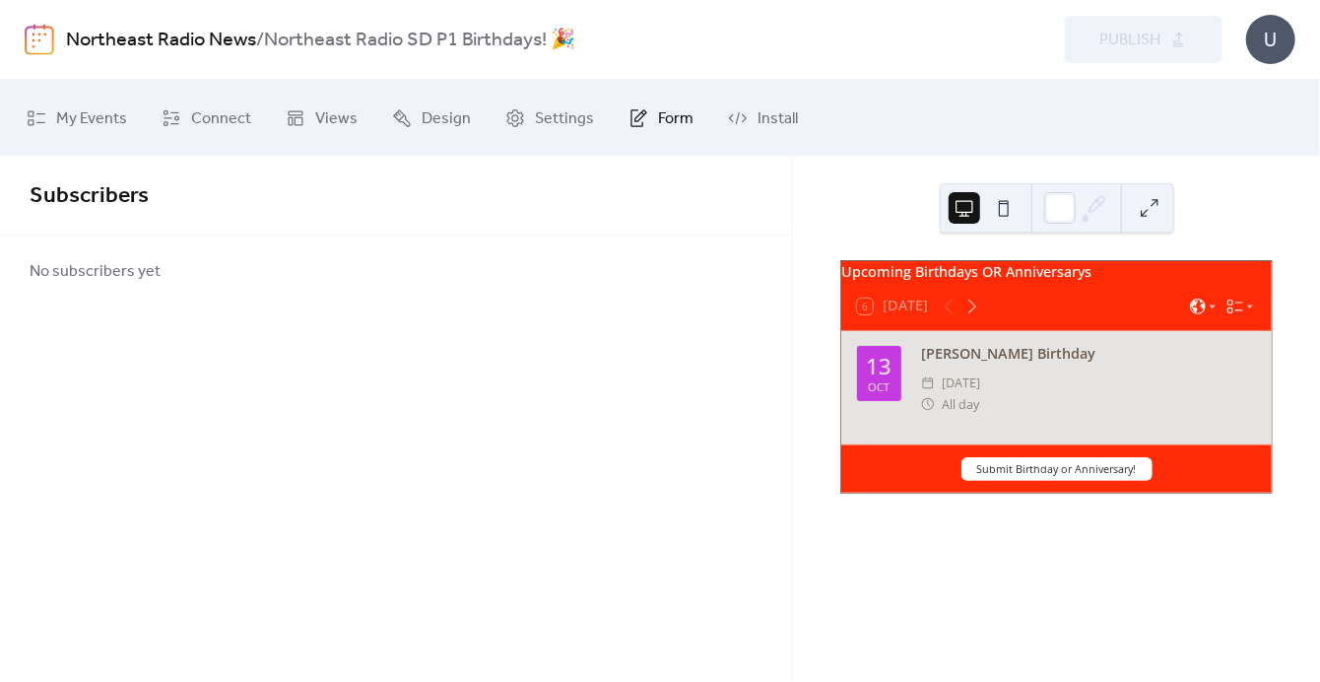
click at [635, 112] on icon at bounding box center [640, 115] width 12 height 12
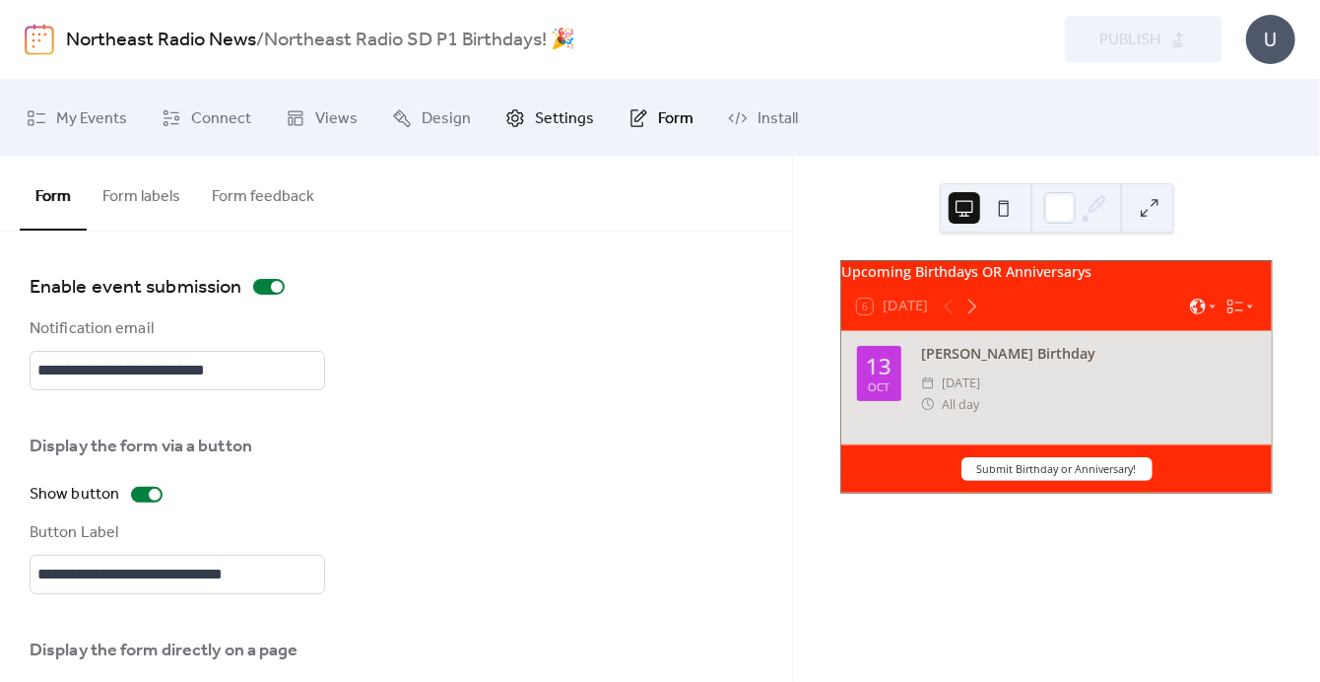
click at [535, 116] on span "Settings" at bounding box center [564, 118] width 59 height 31
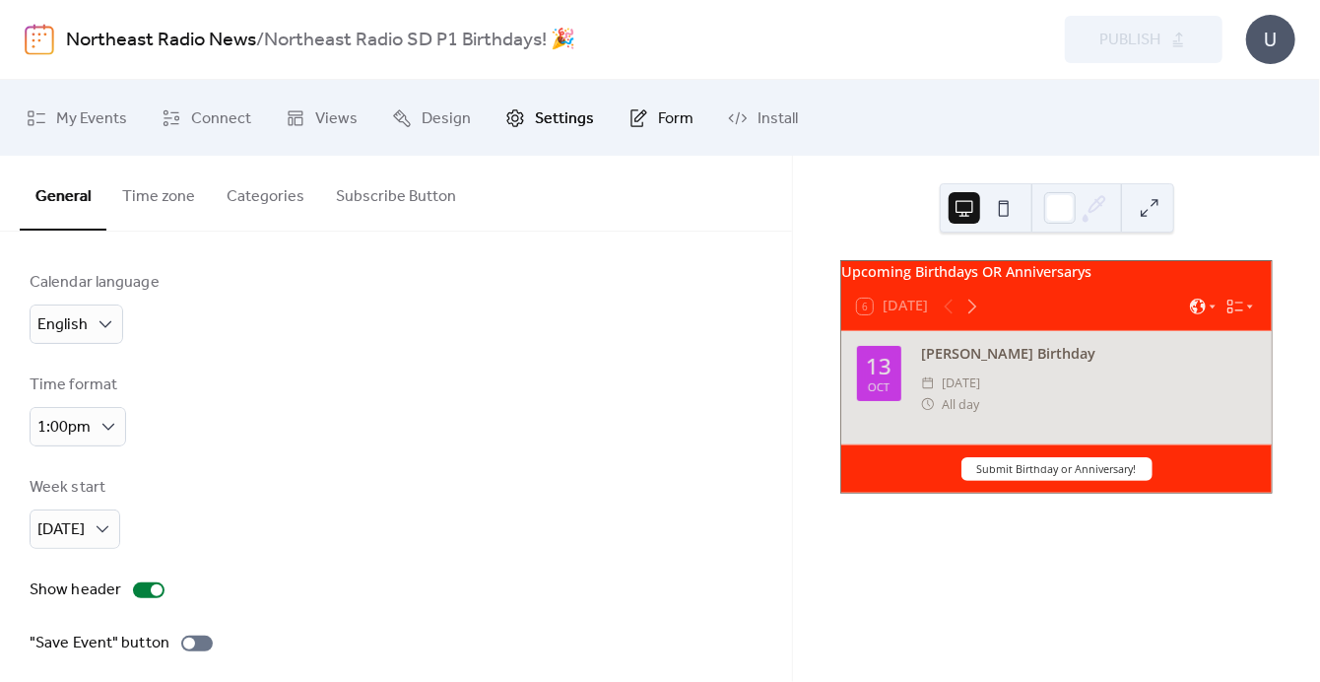
click at [637, 133] on link "Form" at bounding box center [661, 118] width 95 height 60
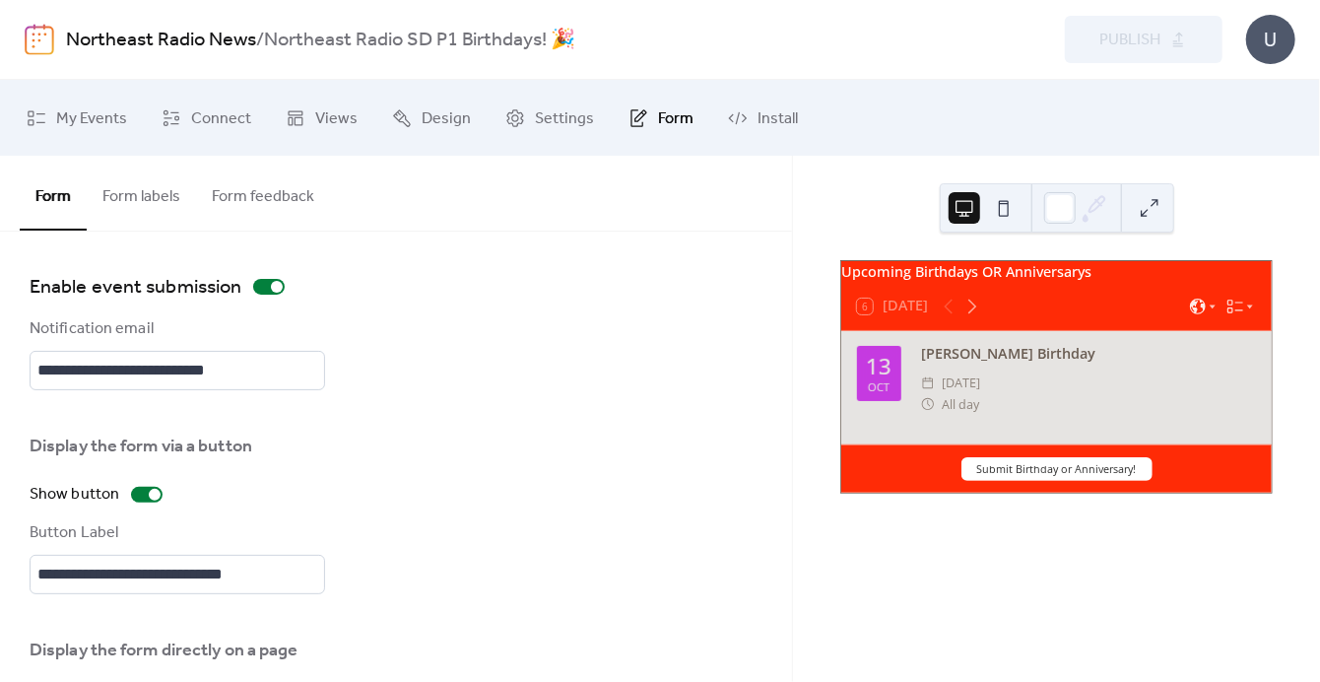
click at [141, 182] on button "Form labels" at bounding box center [141, 192] width 109 height 73
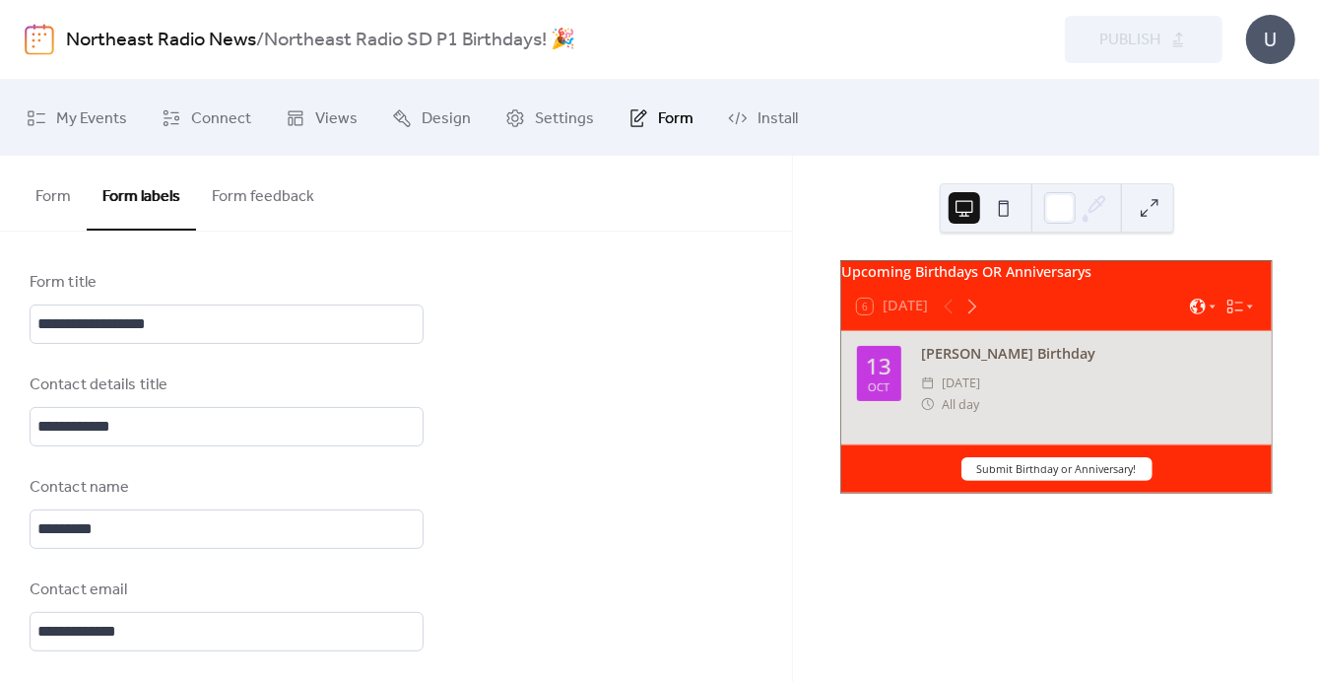
click at [277, 189] on button "Form feedback" at bounding box center [263, 192] width 134 height 73
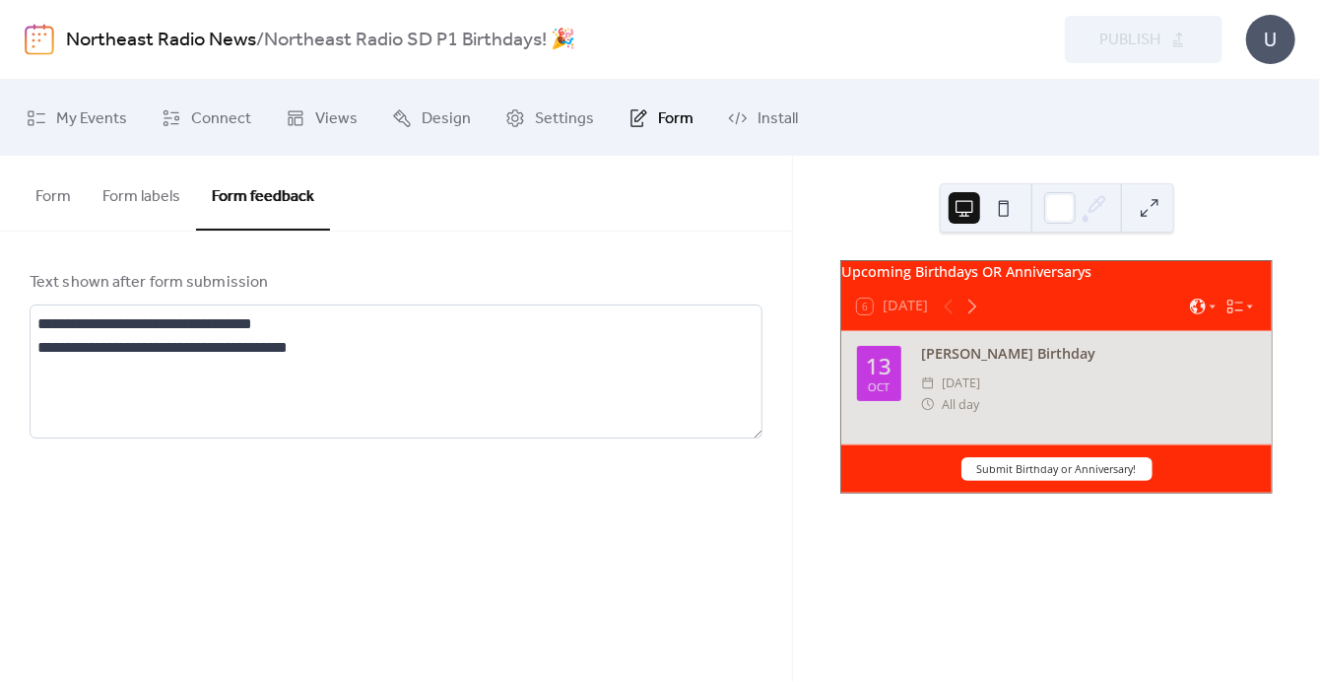
click at [158, 202] on button "Form labels" at bounding box center [141, 192] width 109 height 73
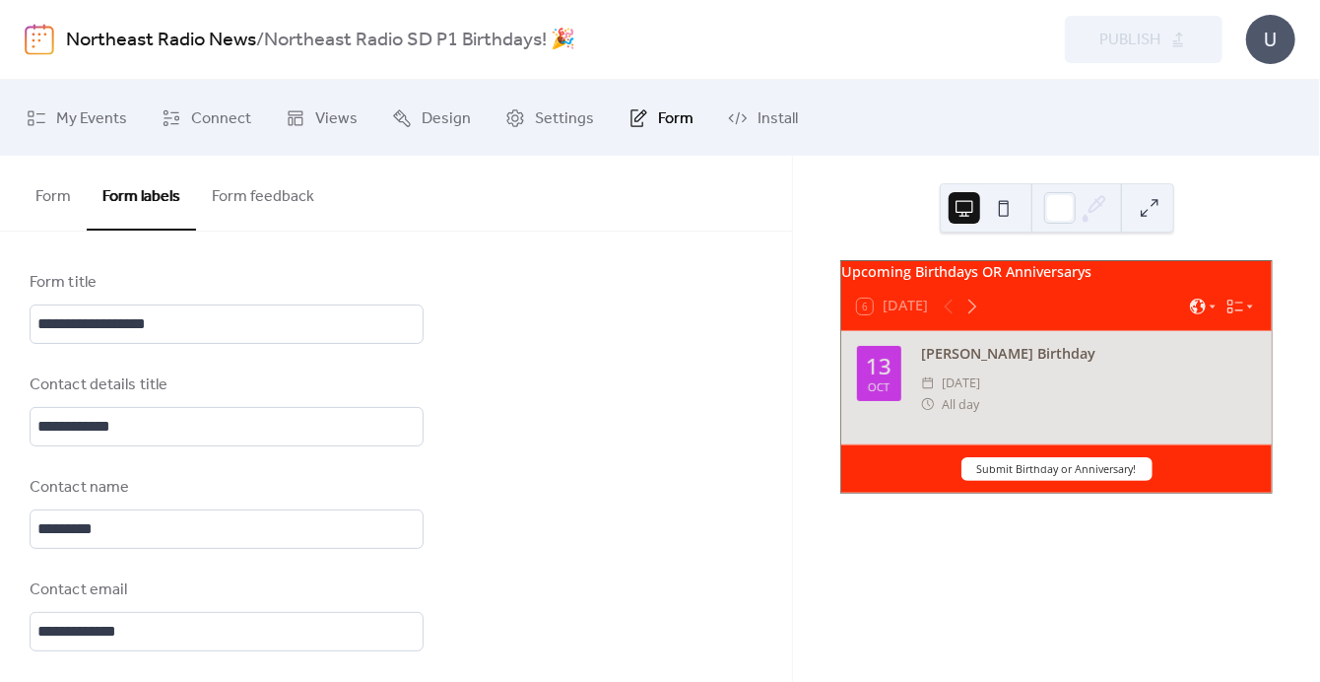
click at [77, 206] on button "Form" at bounding box center [53, 192] width 67 height 73
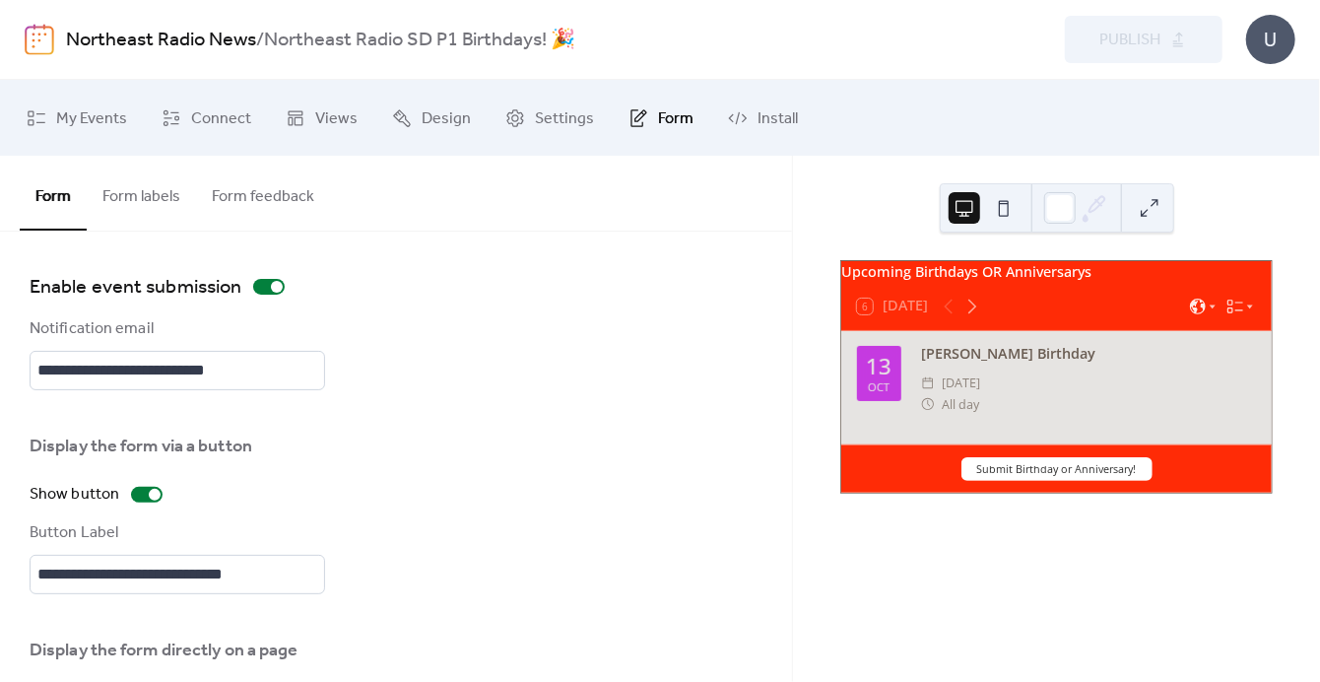
click at [151, 191] on button "Form labels" at bounding box center [141, 192] width 109 height 73
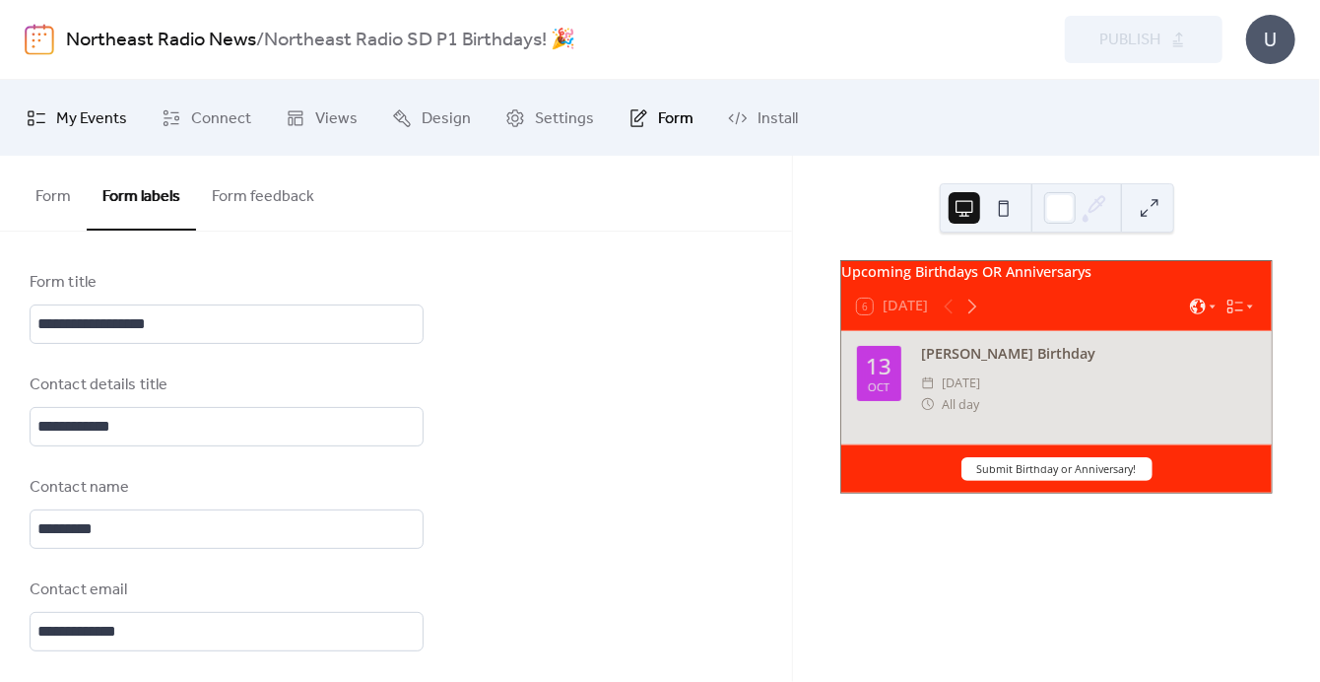
click at [105, 122] on span "My Events" at bounding box center [91, 118] width 71 height 31
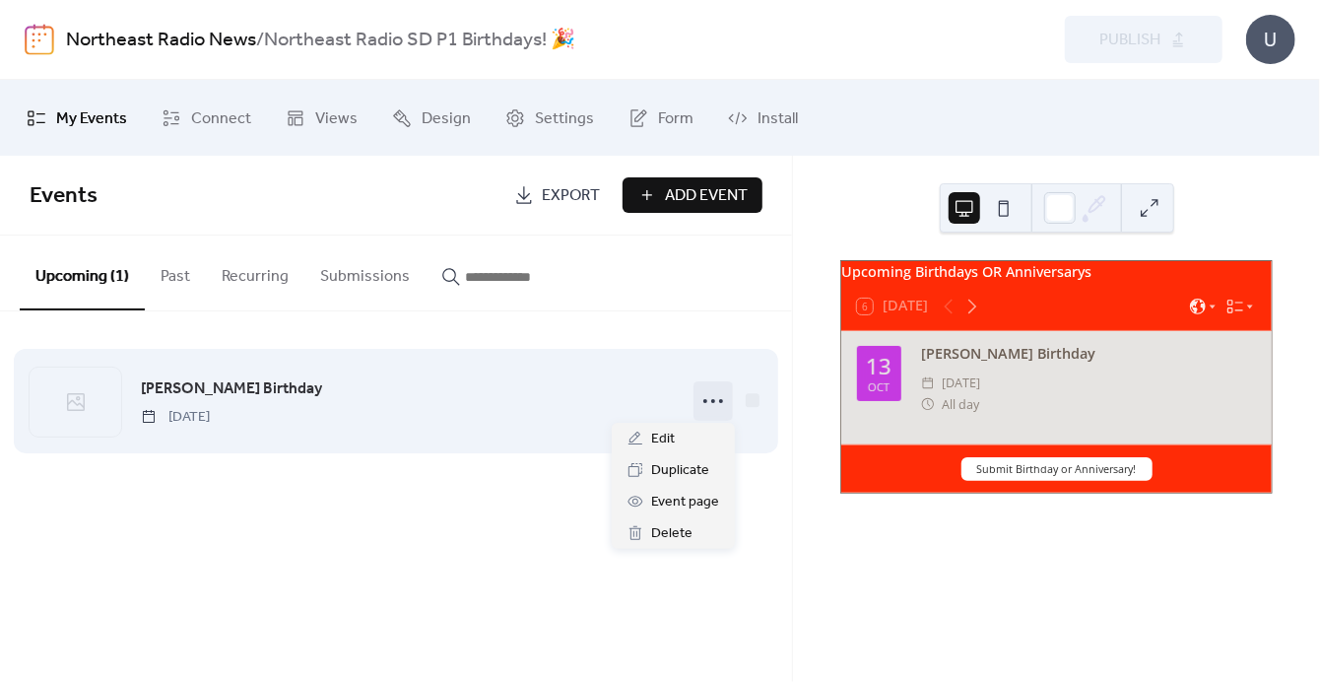
click at [721, 402] on icon at bounding box center [713, 401] width 32 height 32
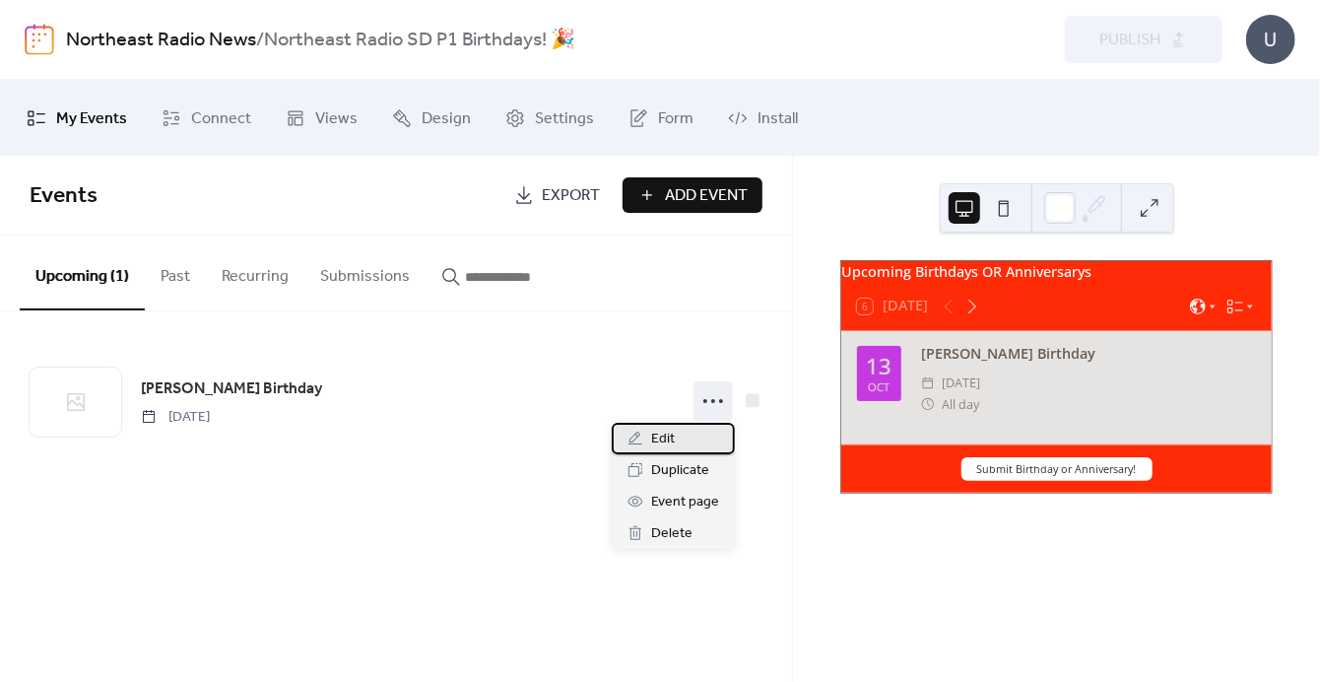
click at [712, 434] on div "Edit" at bounding box center [673, 439] width 123 height 32
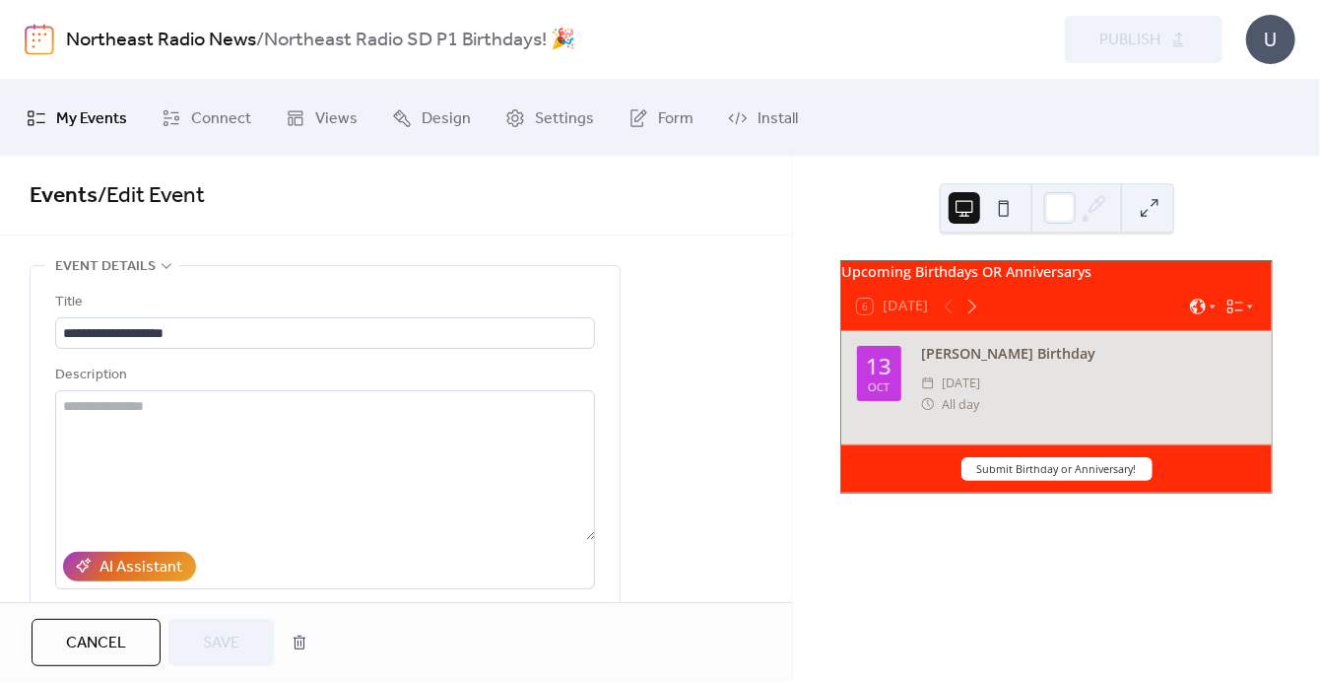
click at [100, 644] on span "Cancel" at bounding box center [96, 643] width 60 height 24
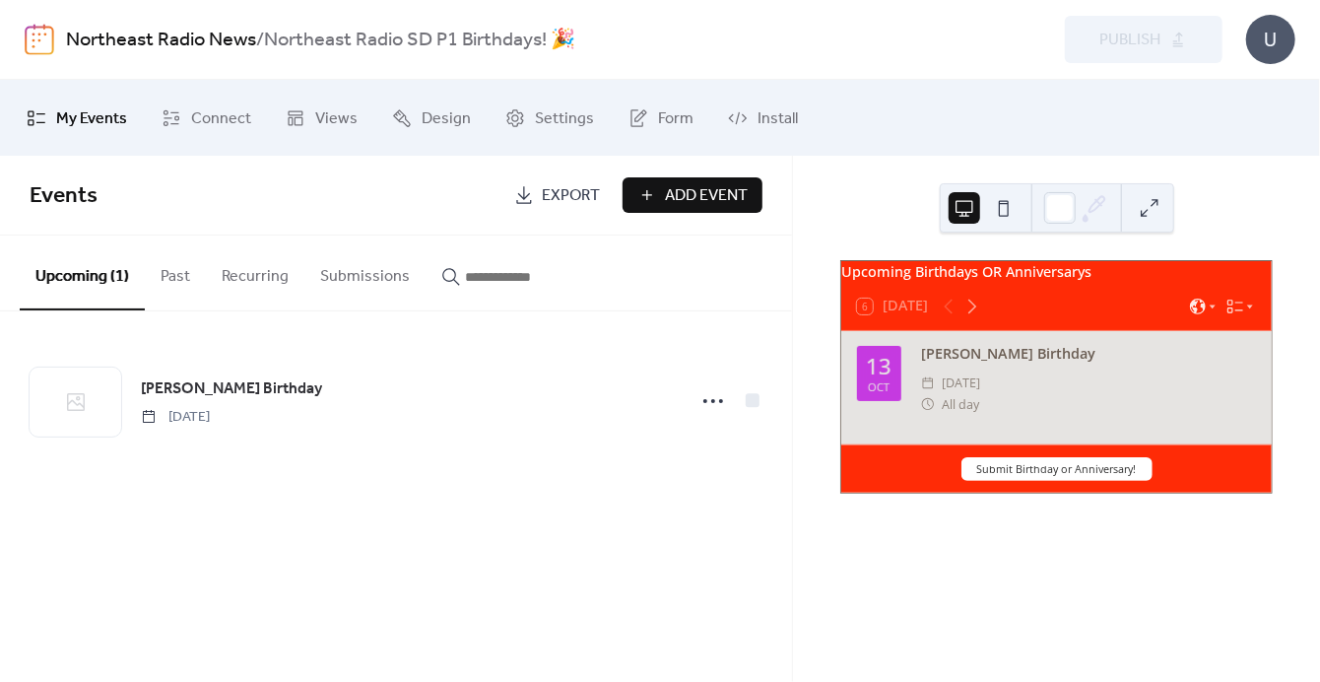
click at [165, 283] on button "Past" at bounding box center [175, 271] width 61 height 73
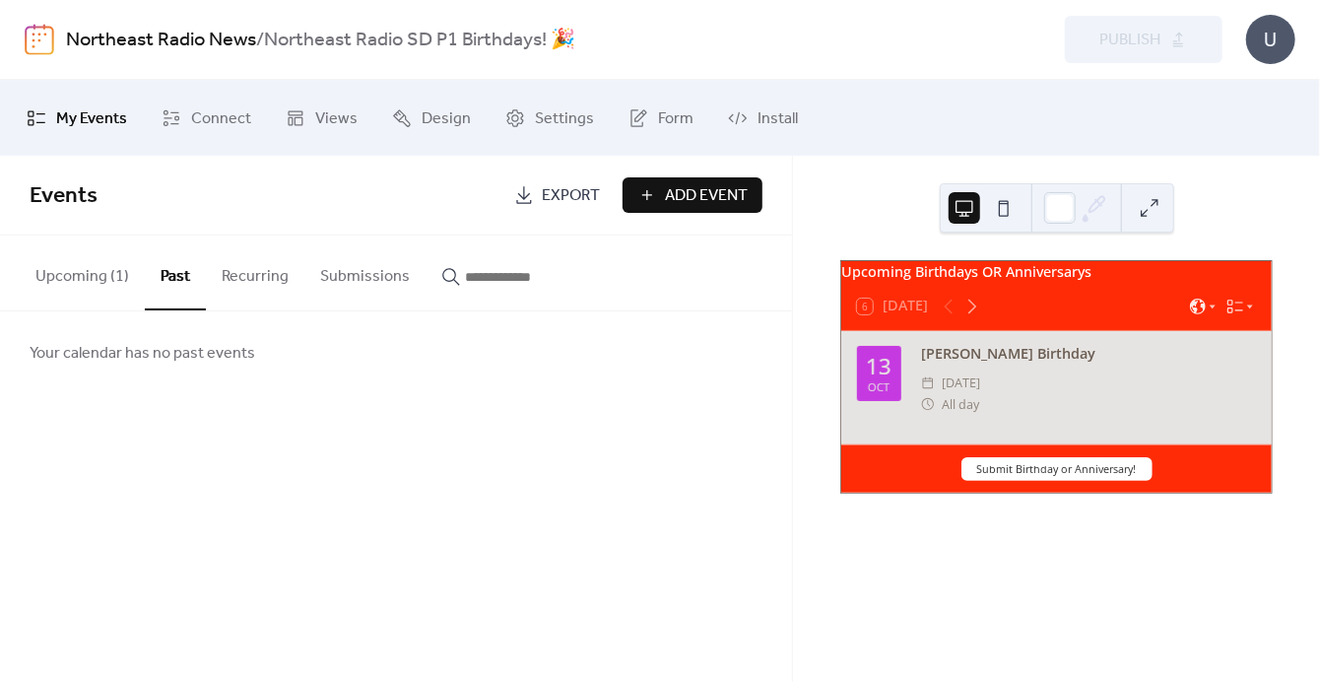
click at [109, 283] on button "Upcoming (1)" at bounding box center [82, 271] width 125 height 73
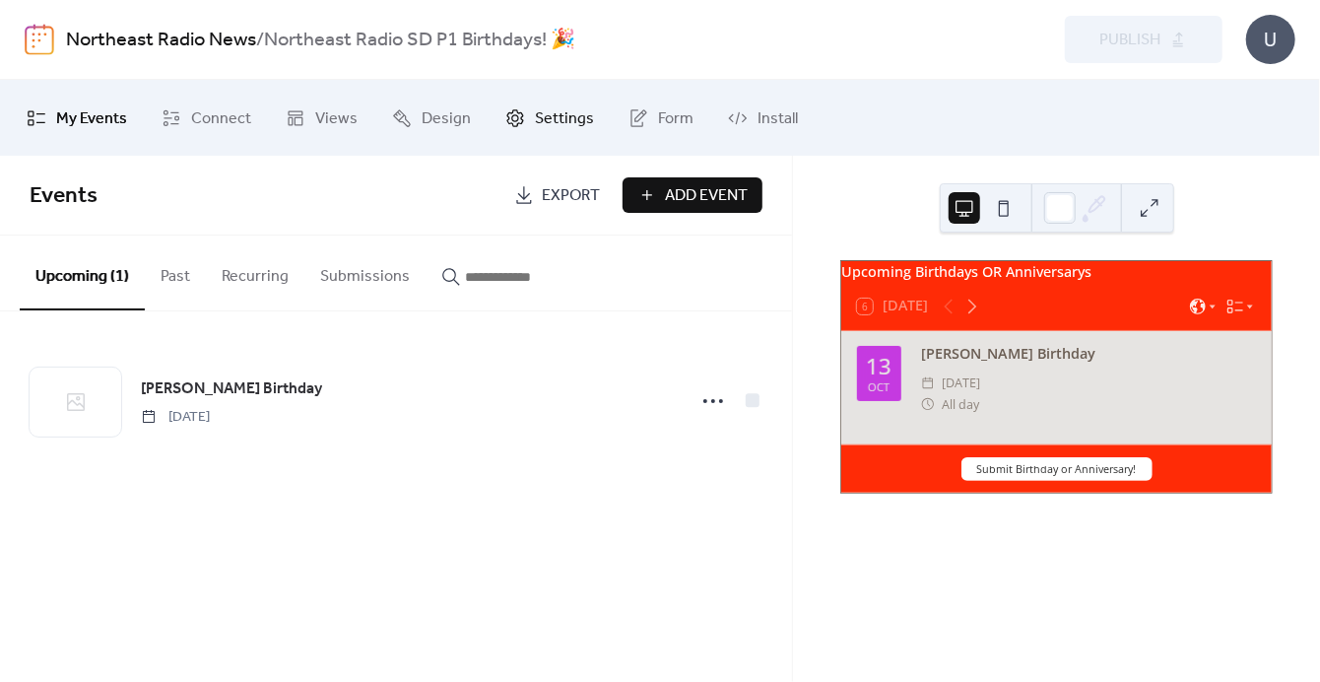
click at [535, 115] on span "Settings" at bounding box center [564, 118] width 59 height 31
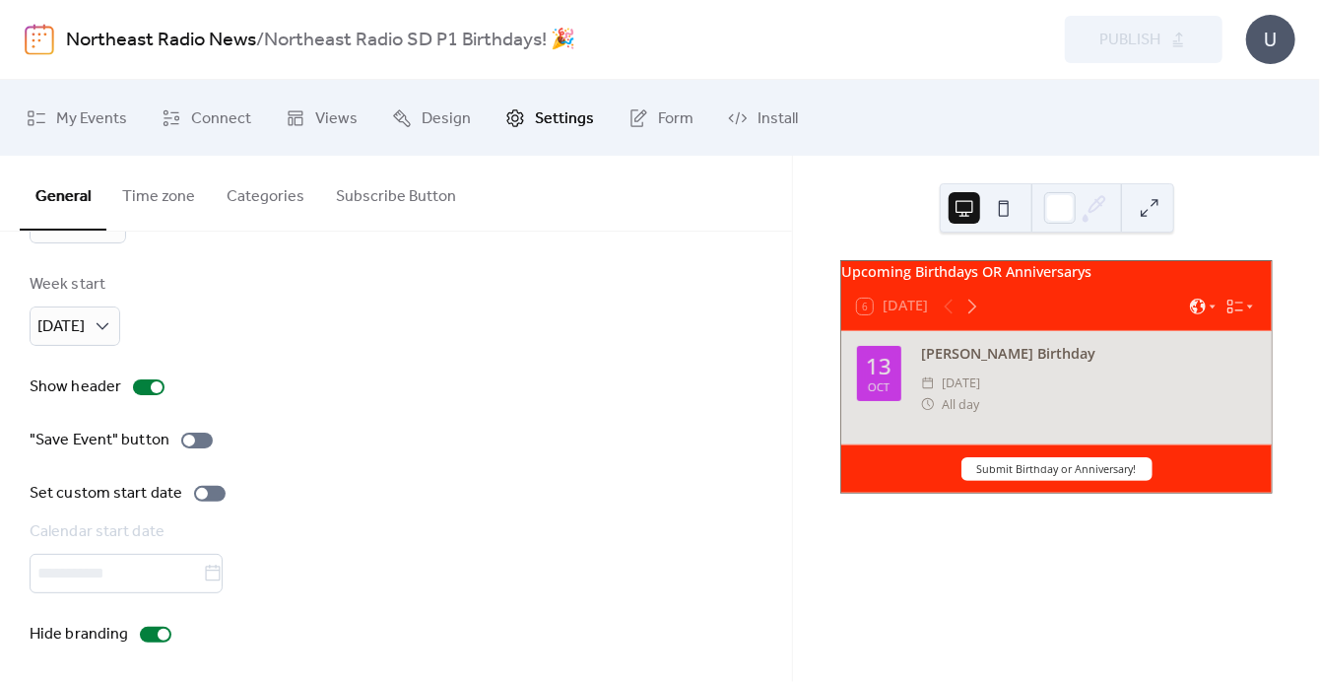
scroll to position [204, 0]
click at [177, 208] on button "Time zone" at bounding box center [158, 192] width 104 height 73
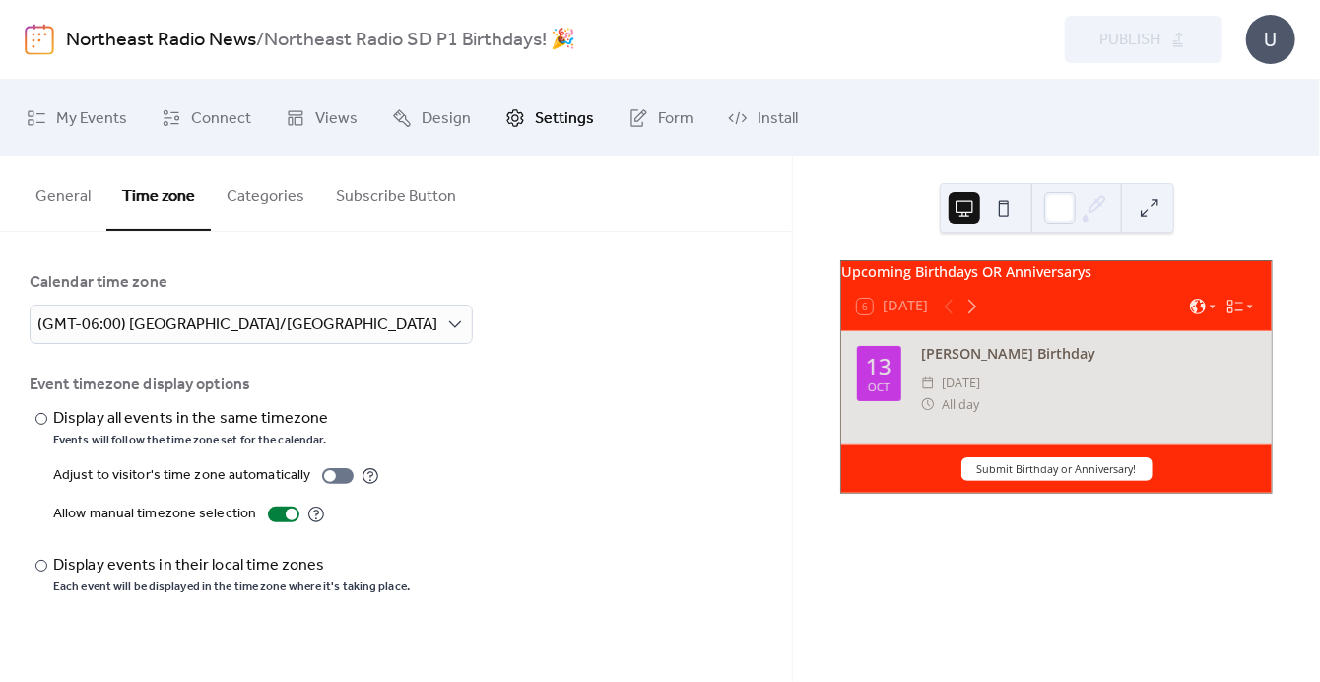
click at [264, 203] on button "Categories" at bounding box center [265, 192] width 109 height 73
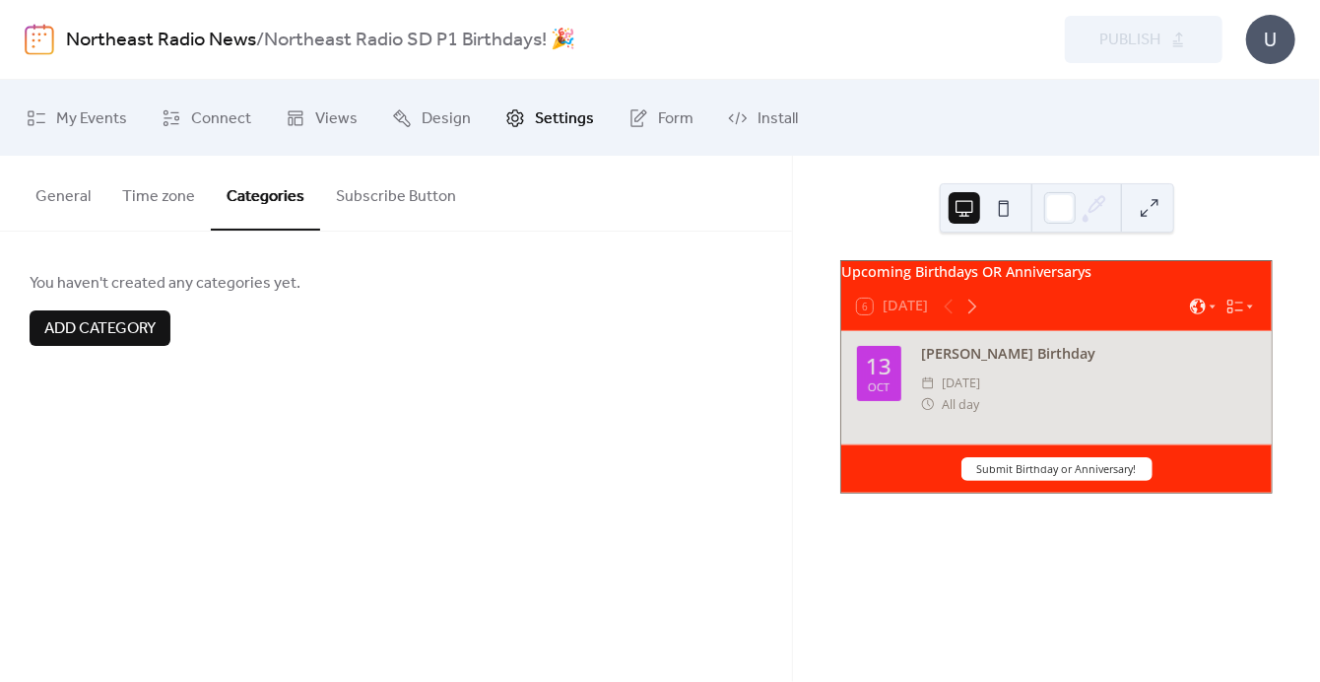
click at [366, 199] on button "Subscribe Button" at bounding box center [396, 192] width 152 height 73
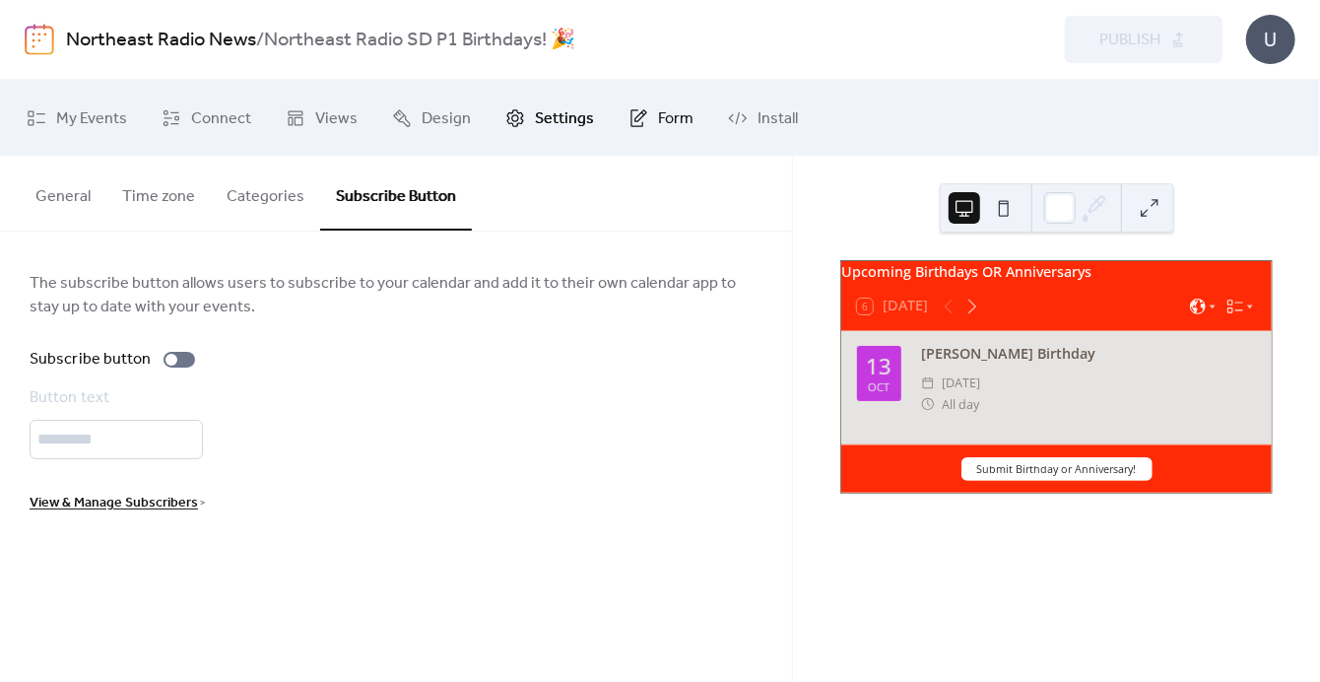
click at [675, 115] on span "Form" at bounding box center [675, 118] width 35 height 31
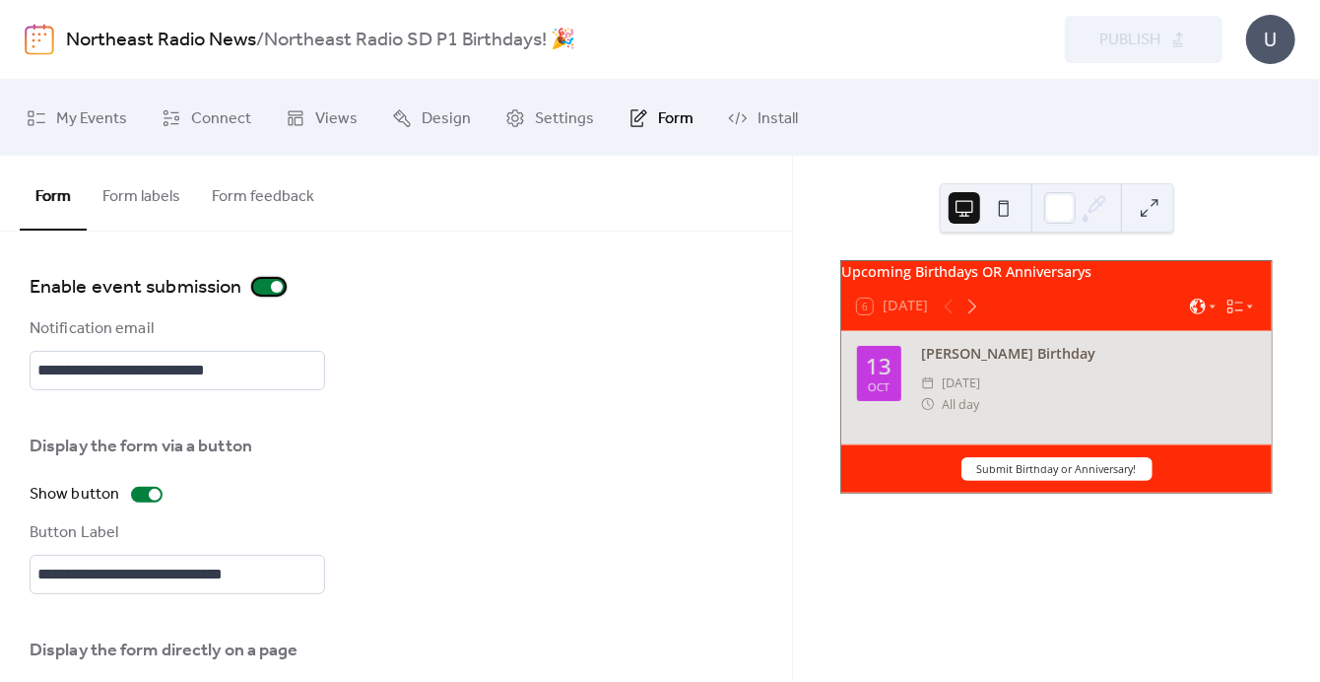
click at [268, 287] on div at bounding box center [269, 287] width 32 height 16
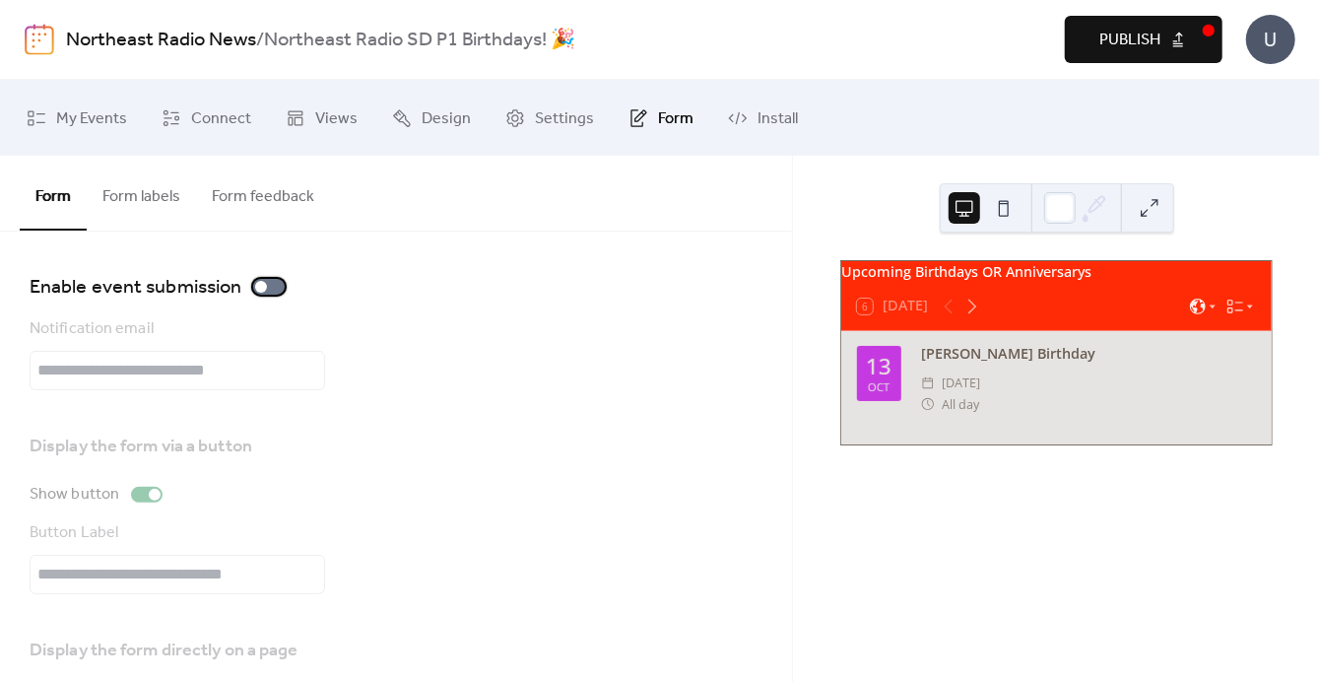
click at [261, 289] on div at bounding box center [261, 287] width 12 height 12
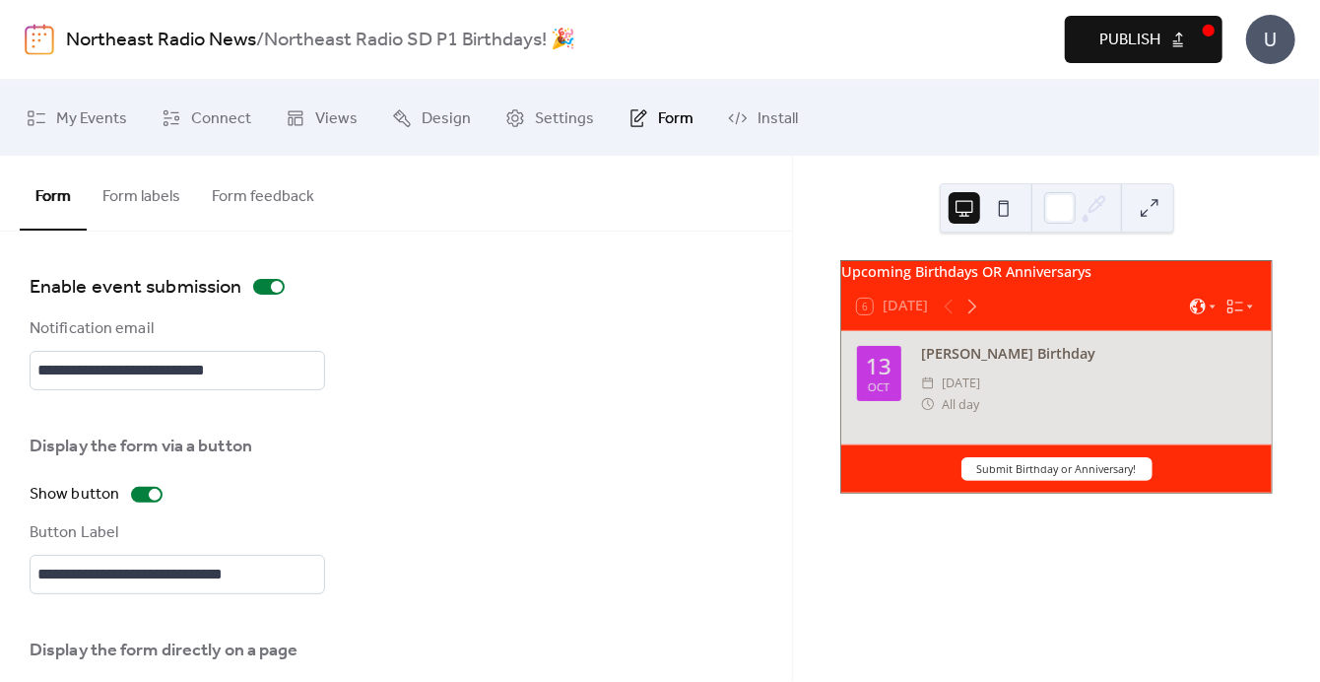
click at [175, 213] on button "Form labels" at bounding box center [141, 192] width 109 height 73
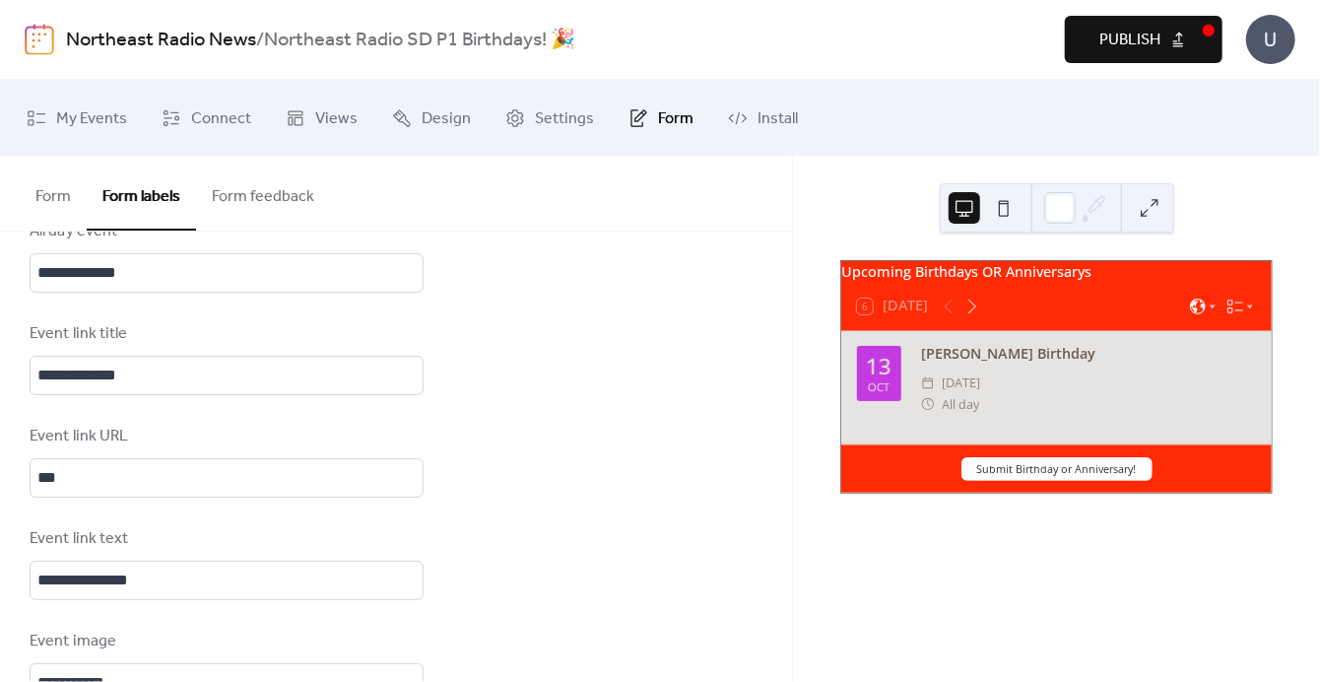
scroll to position [1338, 0]
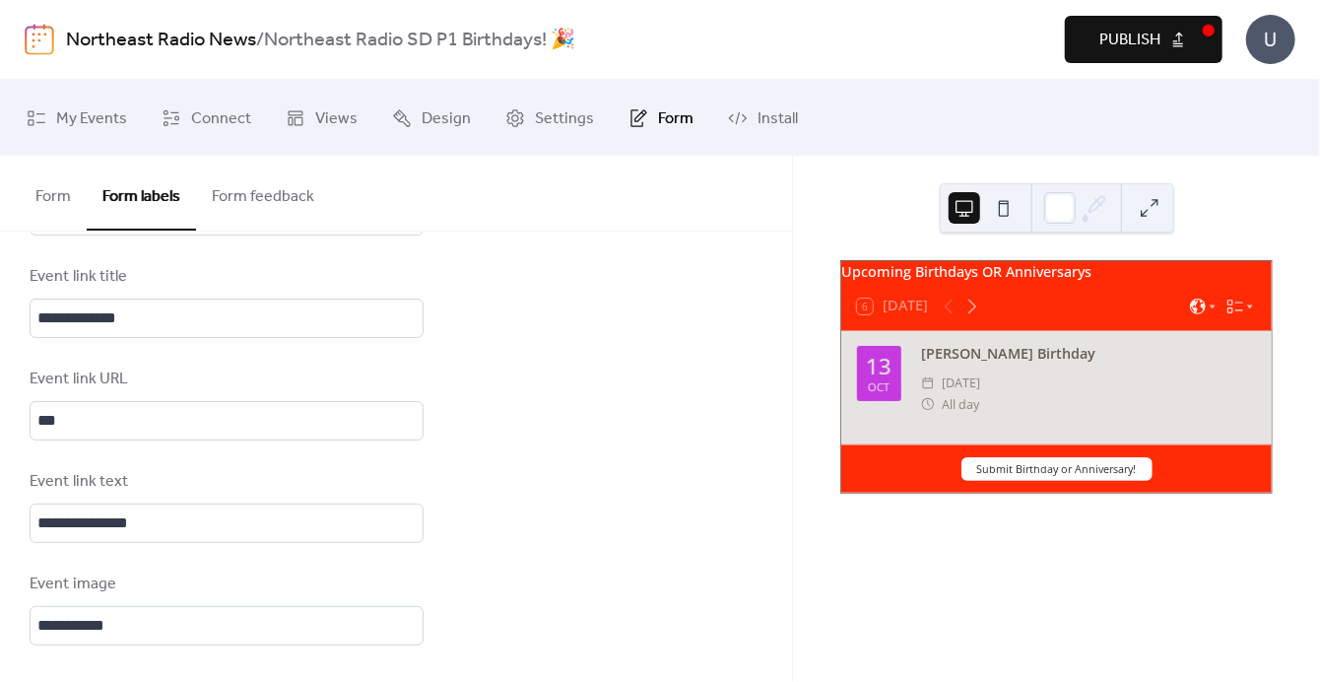
click at [293, 202] on button "Form feedback" at bounding box center [263, 192] width 134 height 73
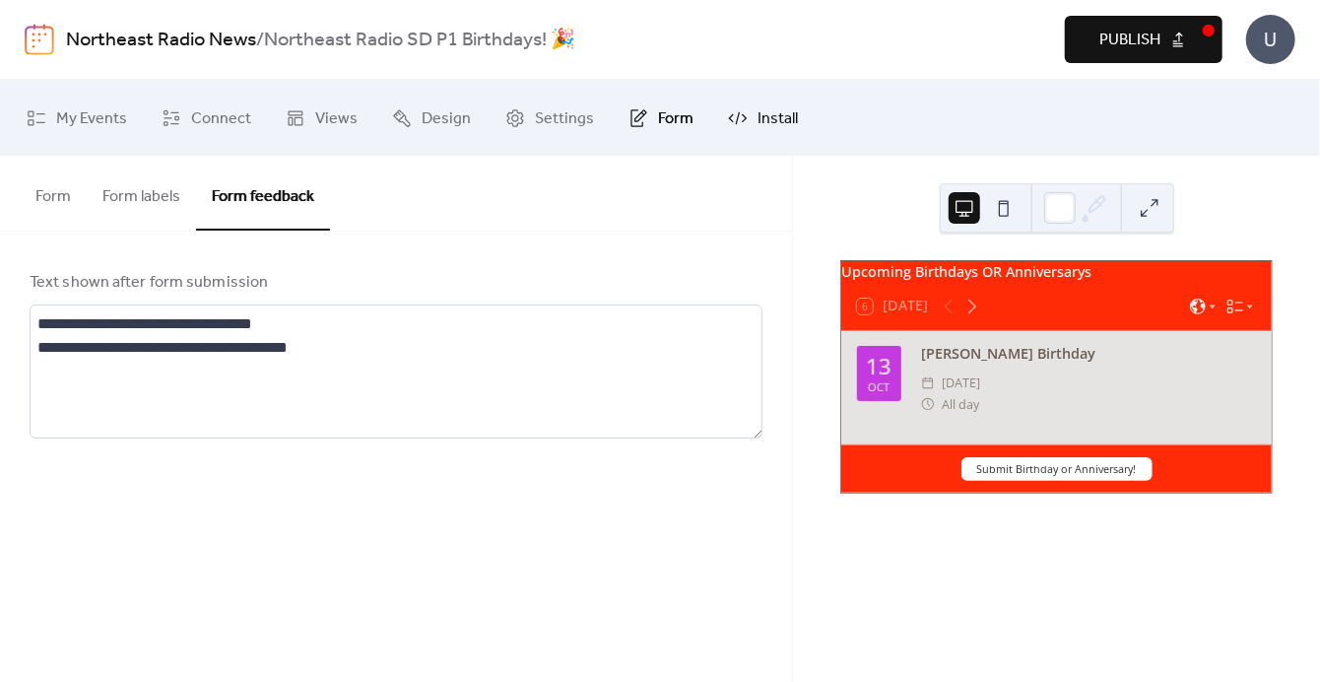
click at [775, 123] on span "Install" at bounding box center [778, 118] width 40 height 31
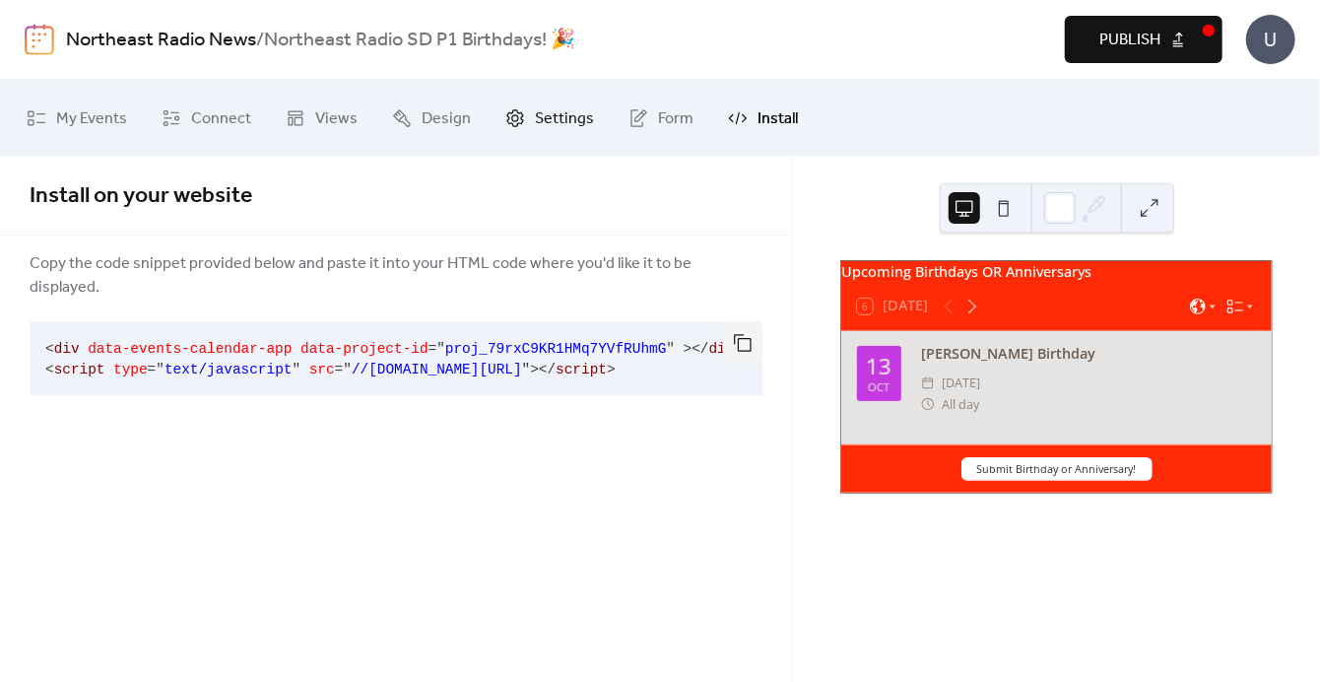
click at [565, 114] on span "Settings" at bounding box center [564, 118] width 59 height 31
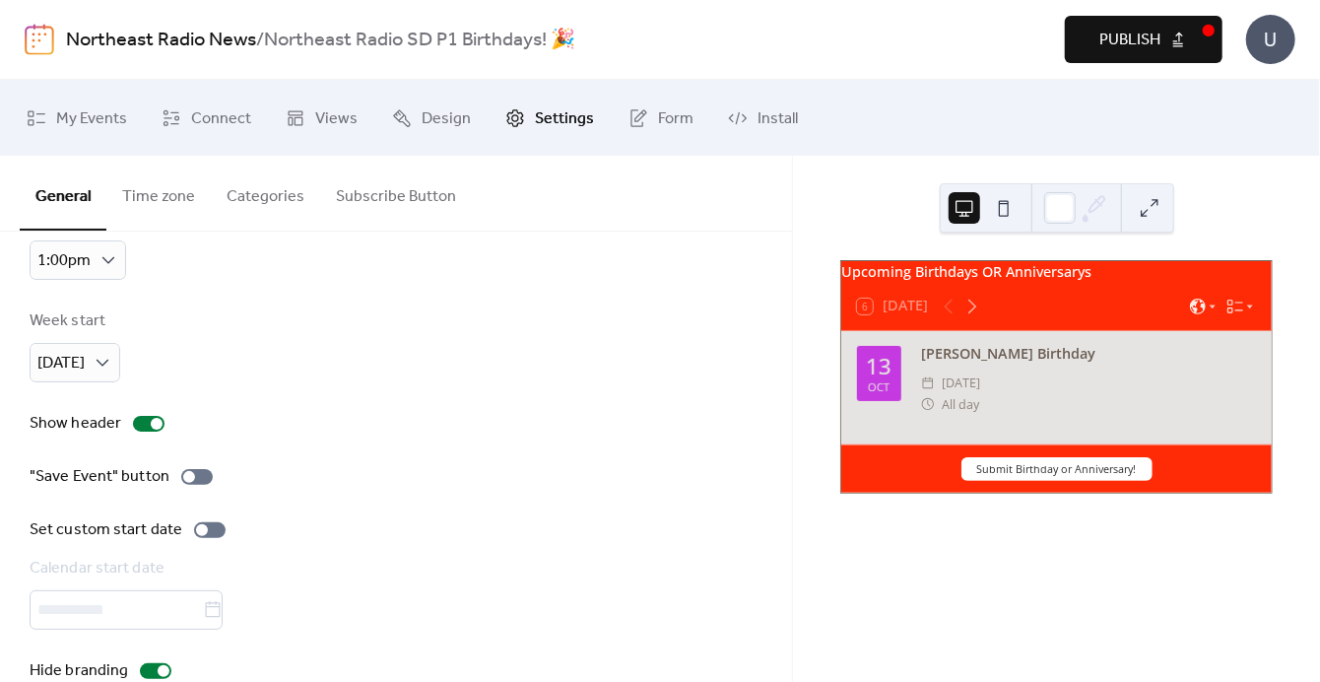
scroll to position [204, 0]
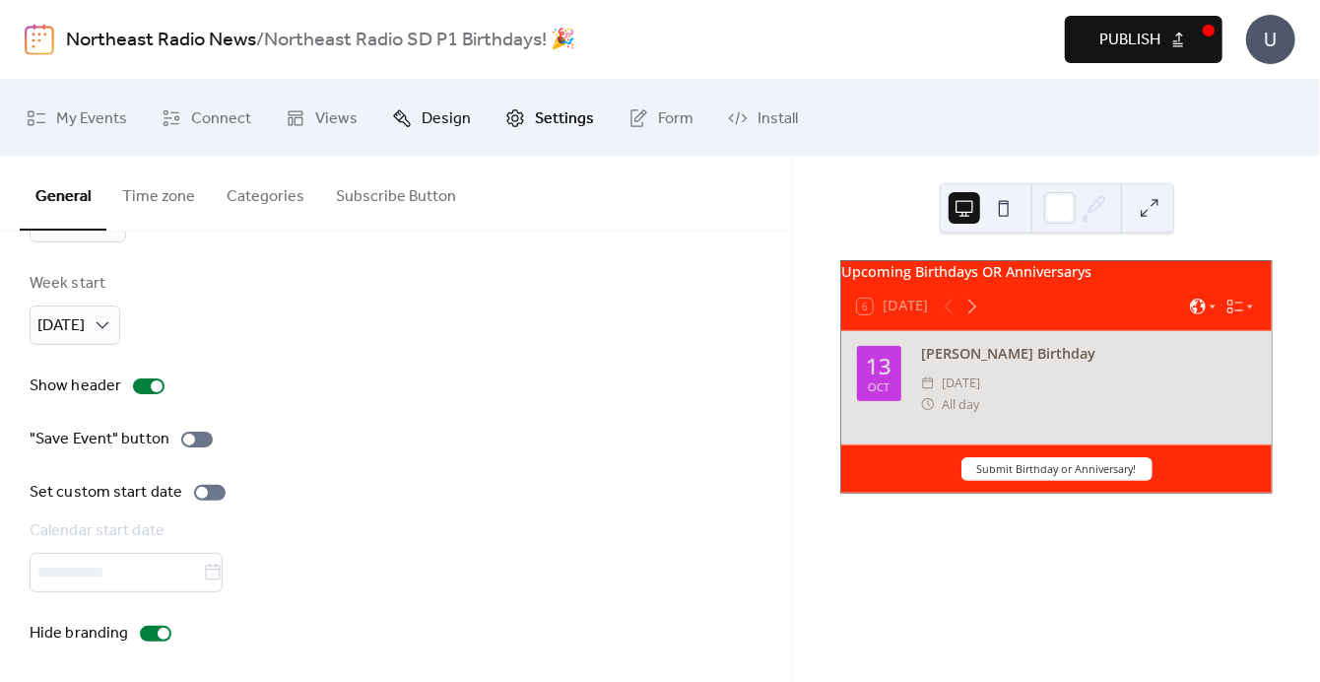
click at [459, 114] on span "Design" at bounding box center [446, 118] width 49 height 31
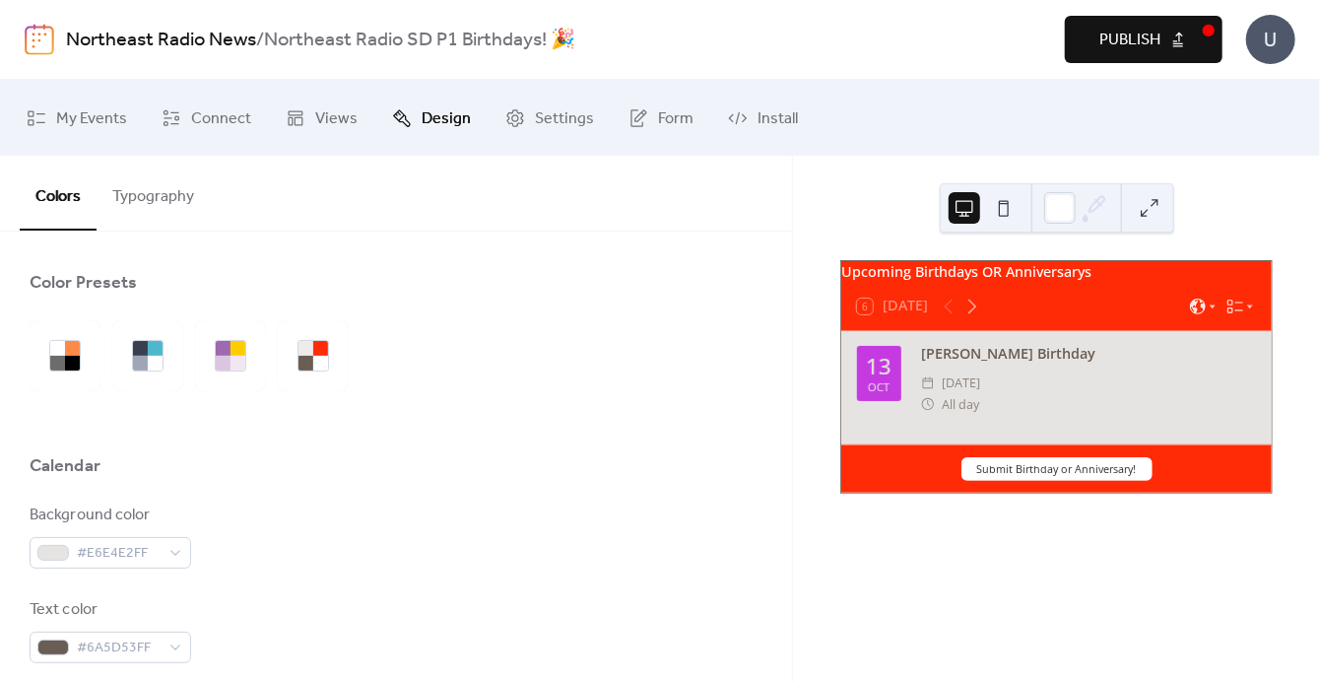
click at [169, 198] on button "Typography" at bounding box center [153, 192] width 113 height 73
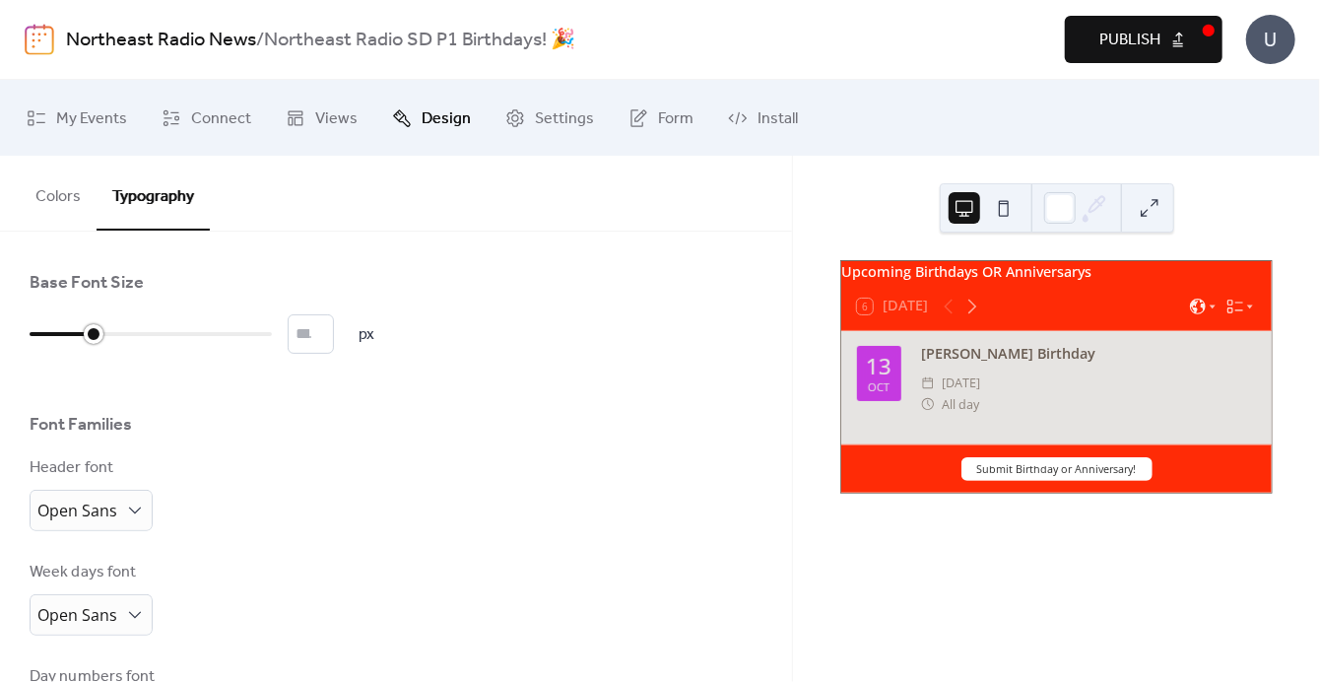
click at [91, 333] on div at bounding box center [151, 334] width 242 height 32
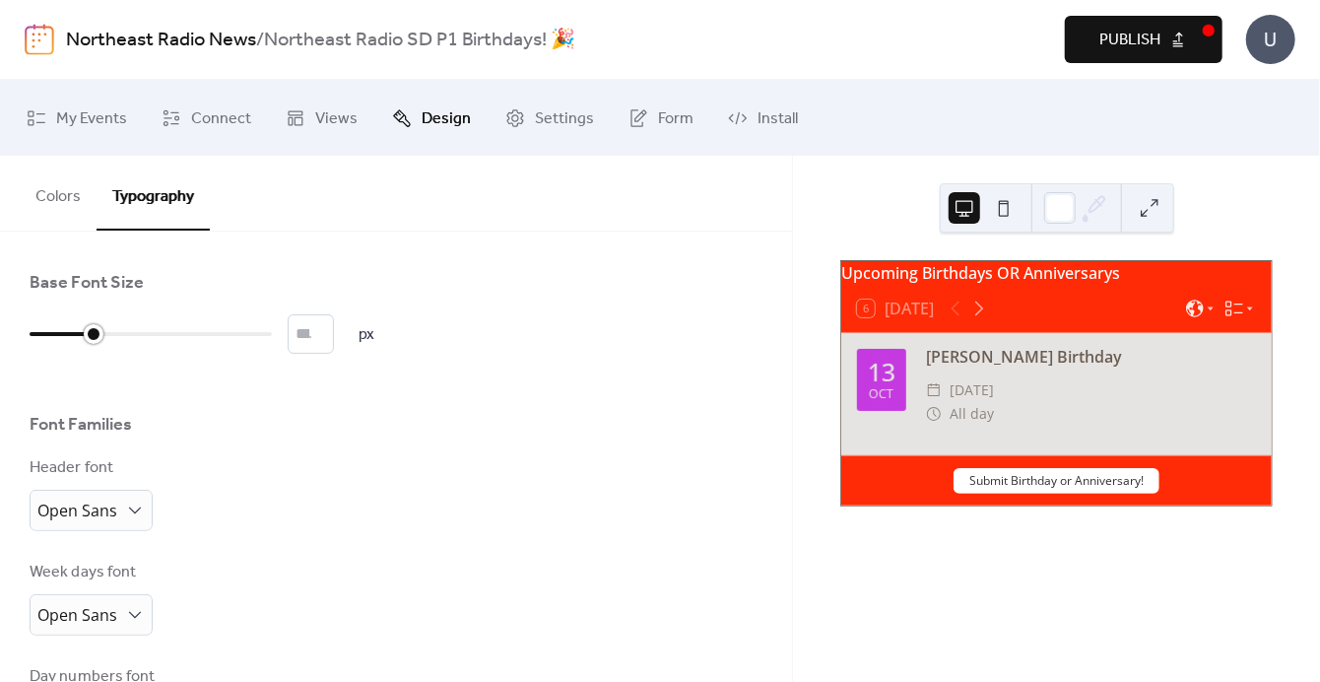
type input "**"
click at [129, 333] on div at bounding box center [151, 334] width 242 height 32
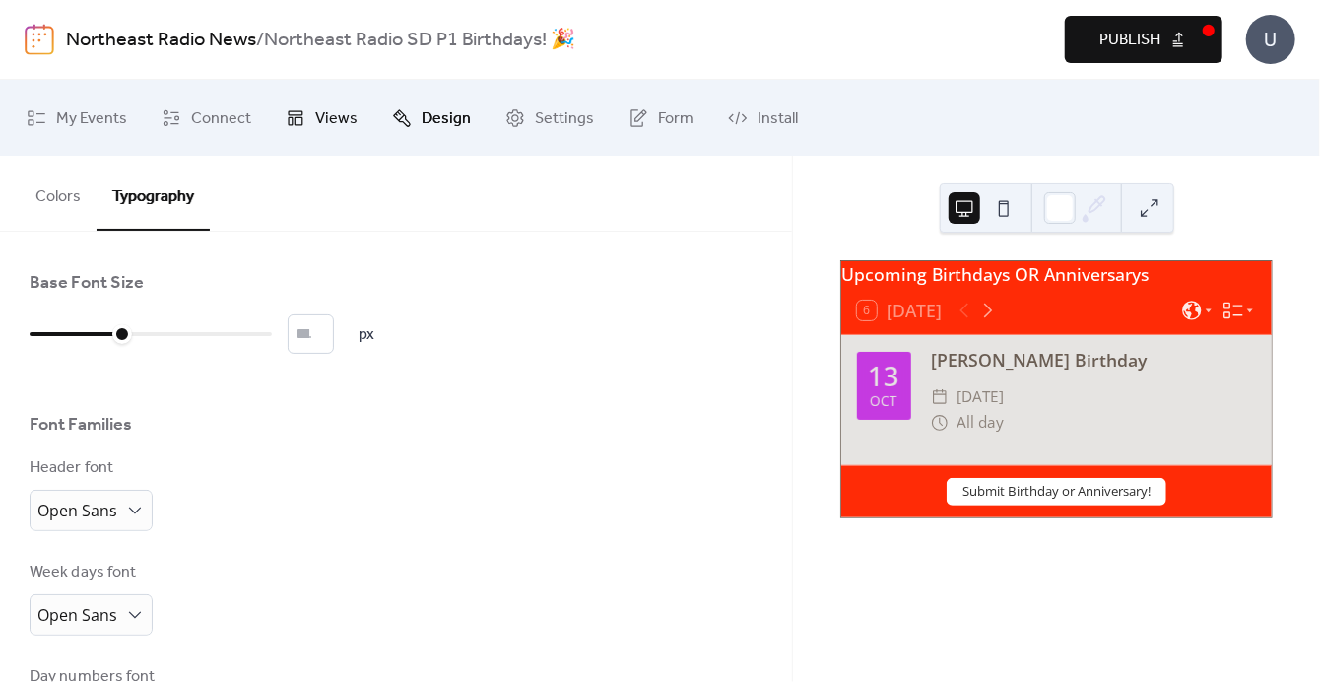
click at [298, 112] on icon at bounding box center [296, 117] width 15 height 15
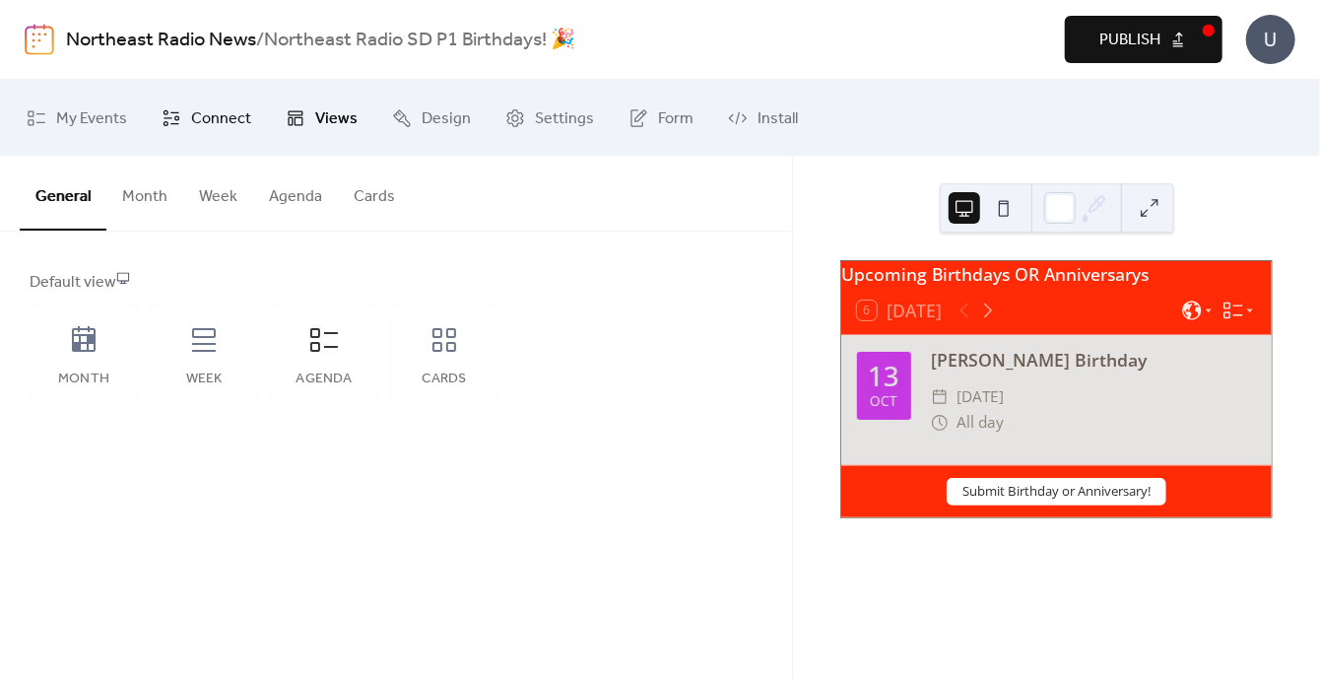
click at [172, 108] on icon at bounding box center [172, 118] width 20 height 20
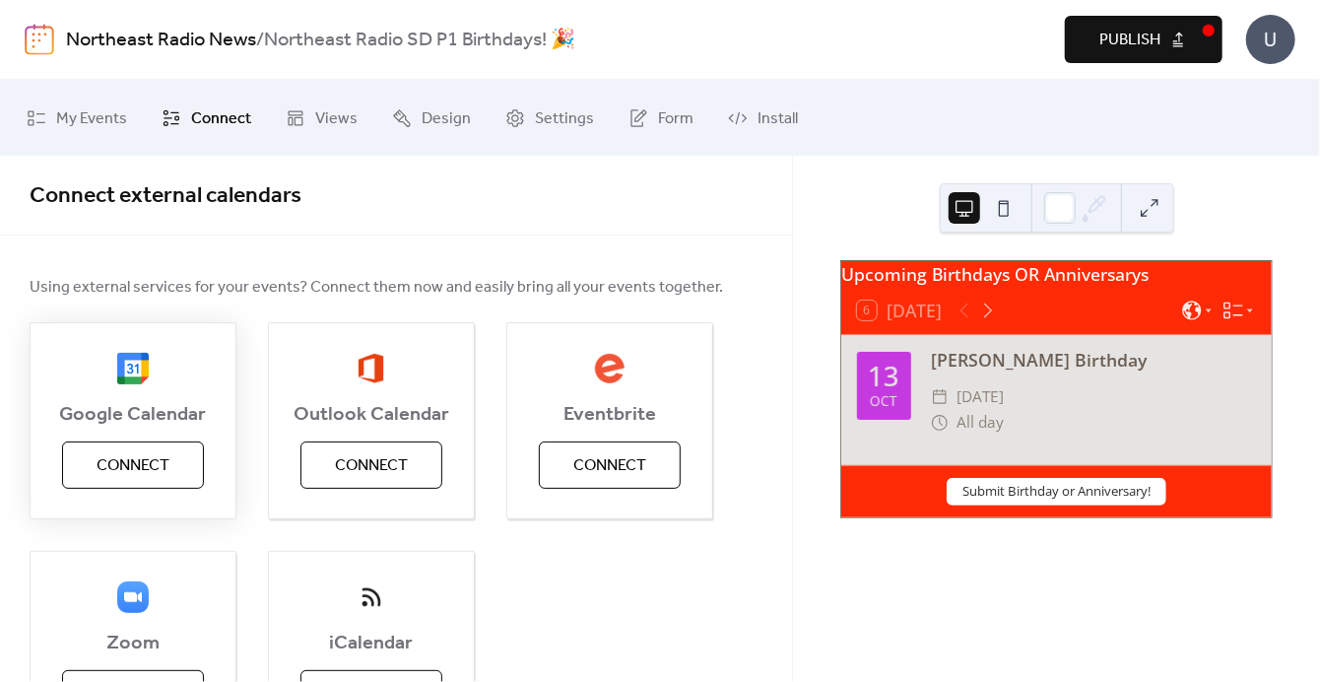
scroll to position [143, 0]
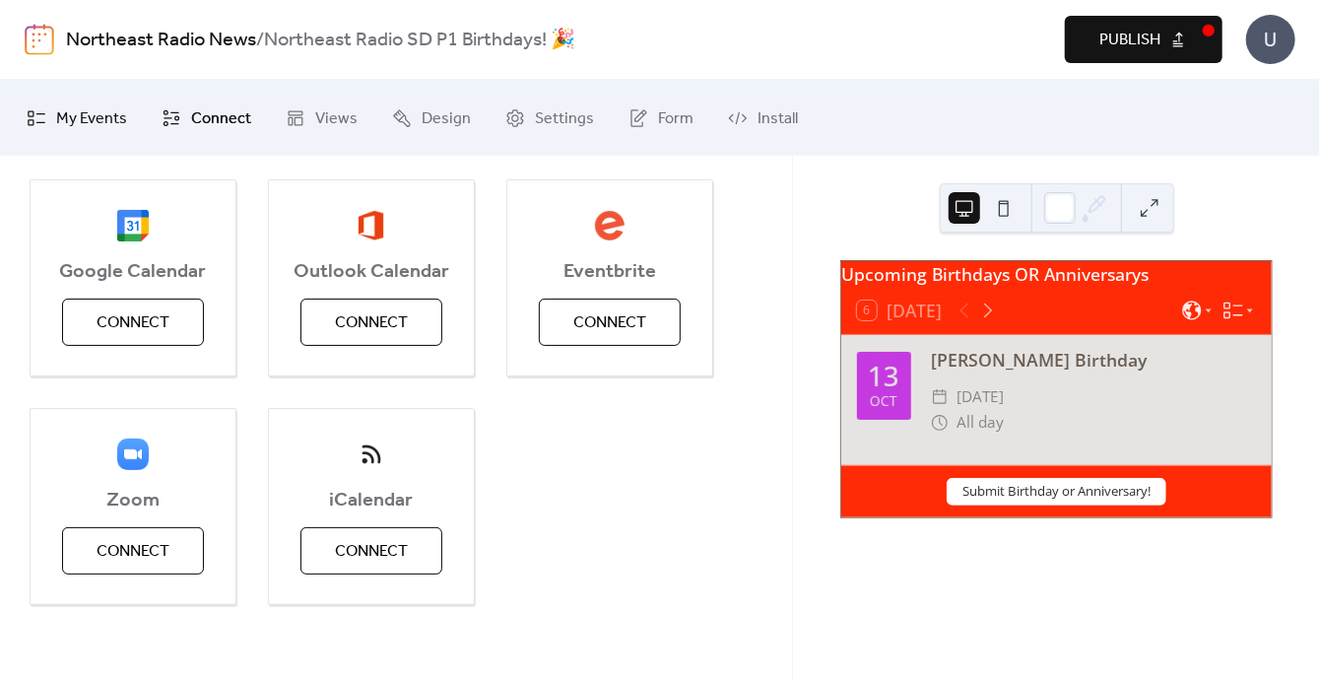
click at [106, 111] on span "My Events" at bounding box center [91, 118] width 71 height 31
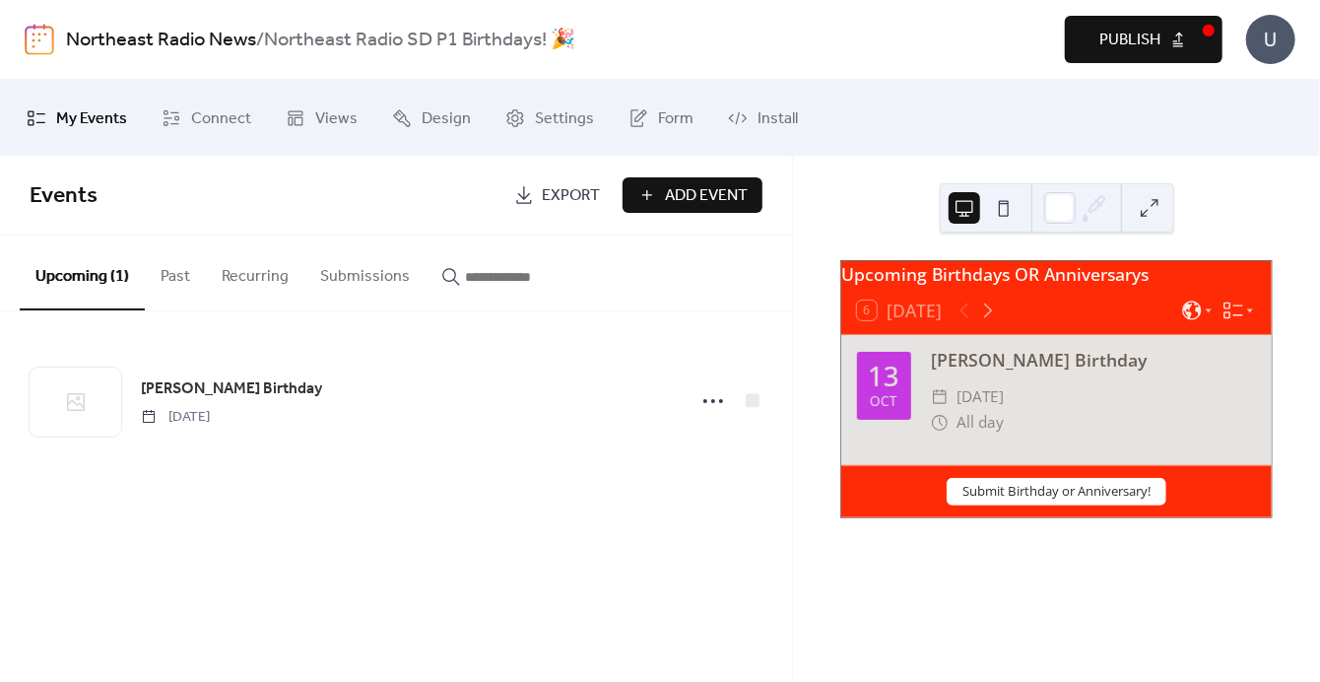
click at [348, 274] on button "Submissions" at bounding box center [364, 271] width 121 height 73
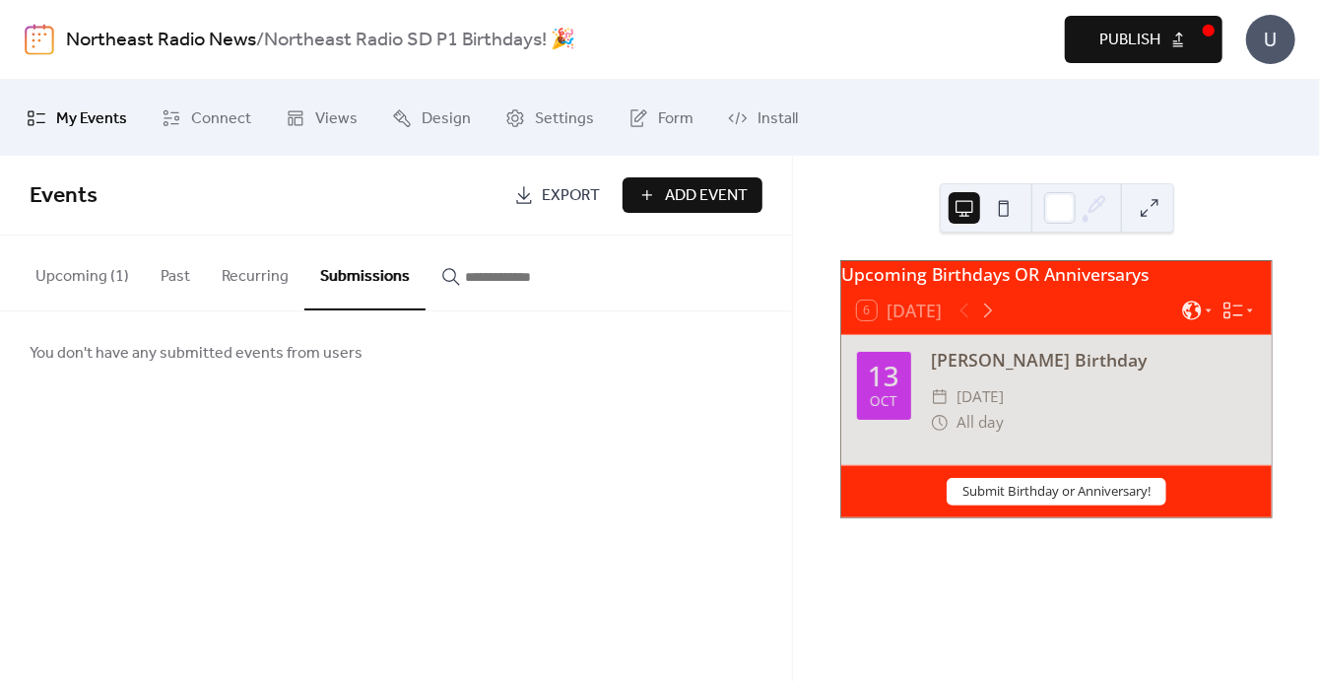
click at [297, 355] on span "You don't have any submitted events from users" at bounding box center [196, 354] width 333 height 24
click at [1161, 21] on button "Publish" at bounding box center [1144, 39] width 158 height 47
click at [1275, 34] on div "U" at bounding box center [1270, 39] width 49 height 49
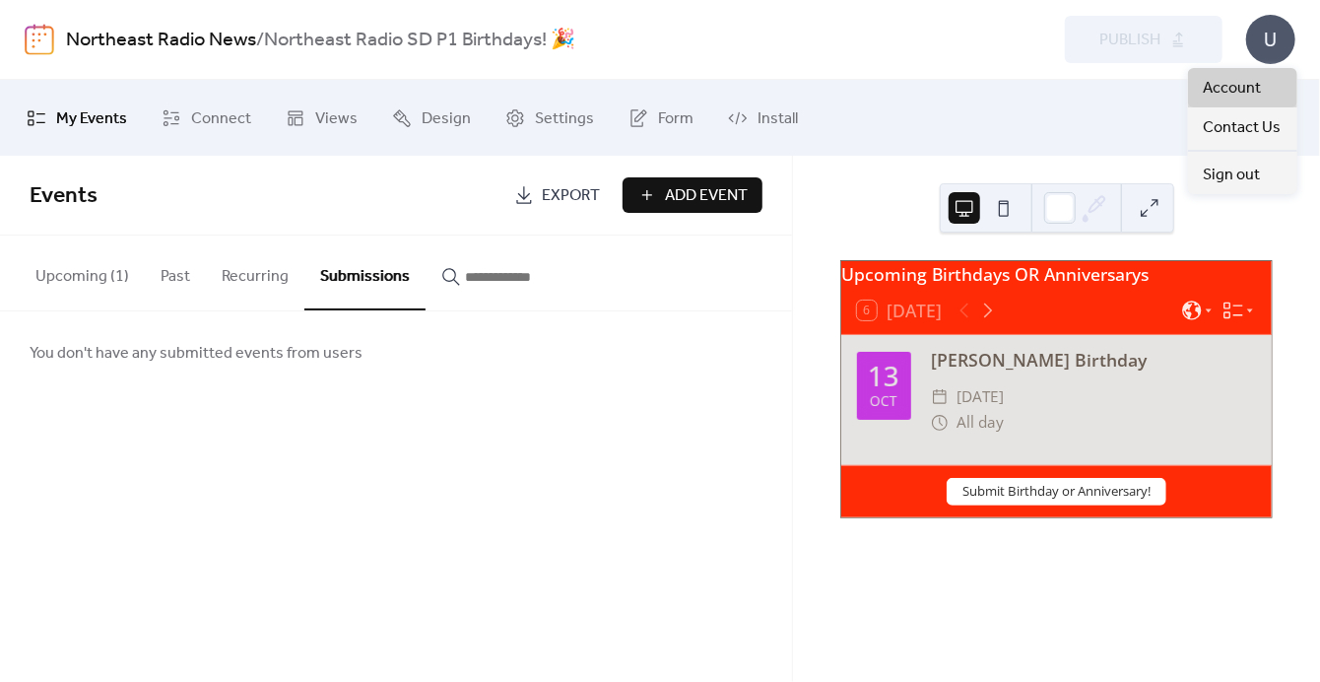
click at [1245, 89] on span "Account" at bounding box center [1233, 89] width 58 height 24
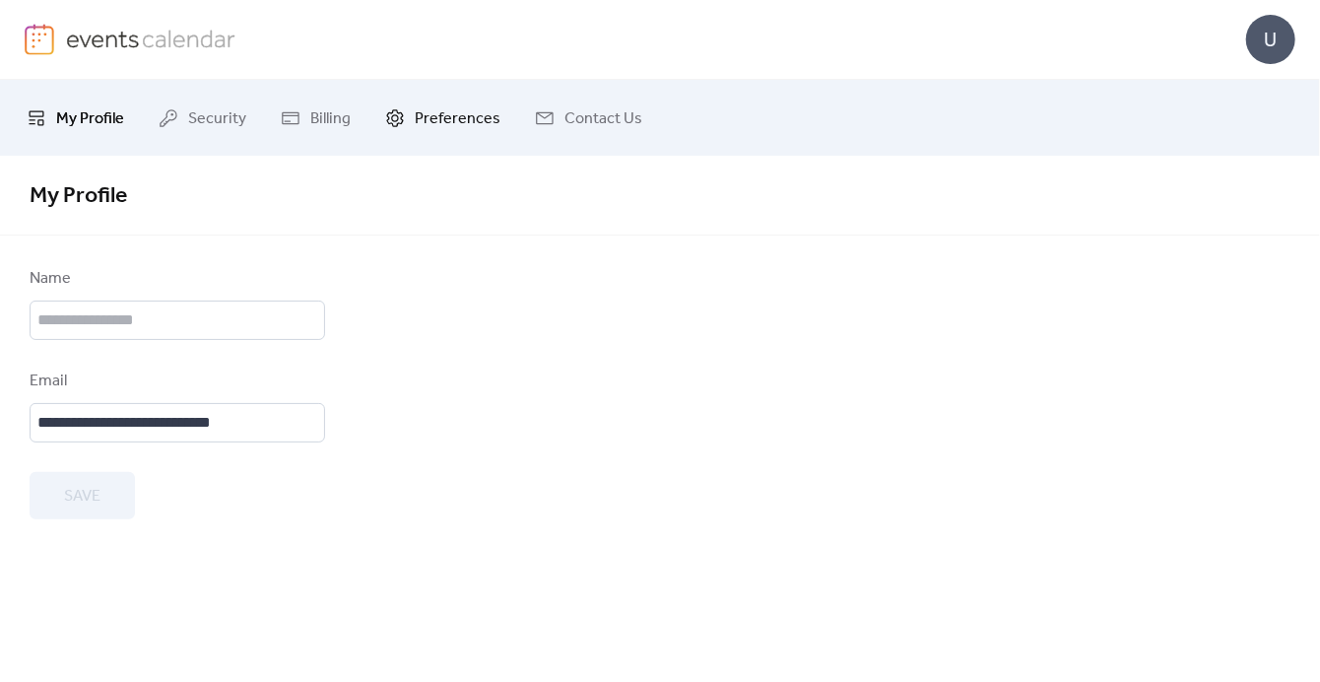
click at [419, 107] on span "Preferences" at bounding box center [458, 118] width 86 height 31
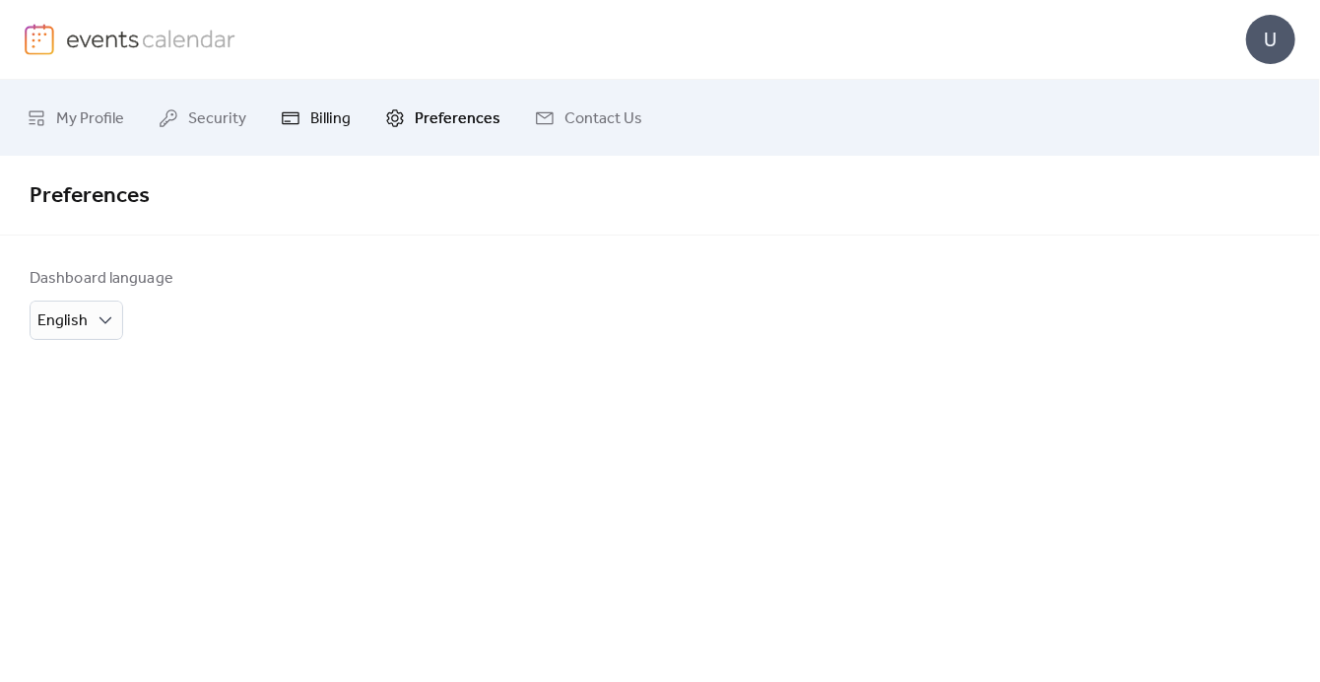
click at [346, 113] on span "Billing" at bounding box center [330, 118] width 40 height 31
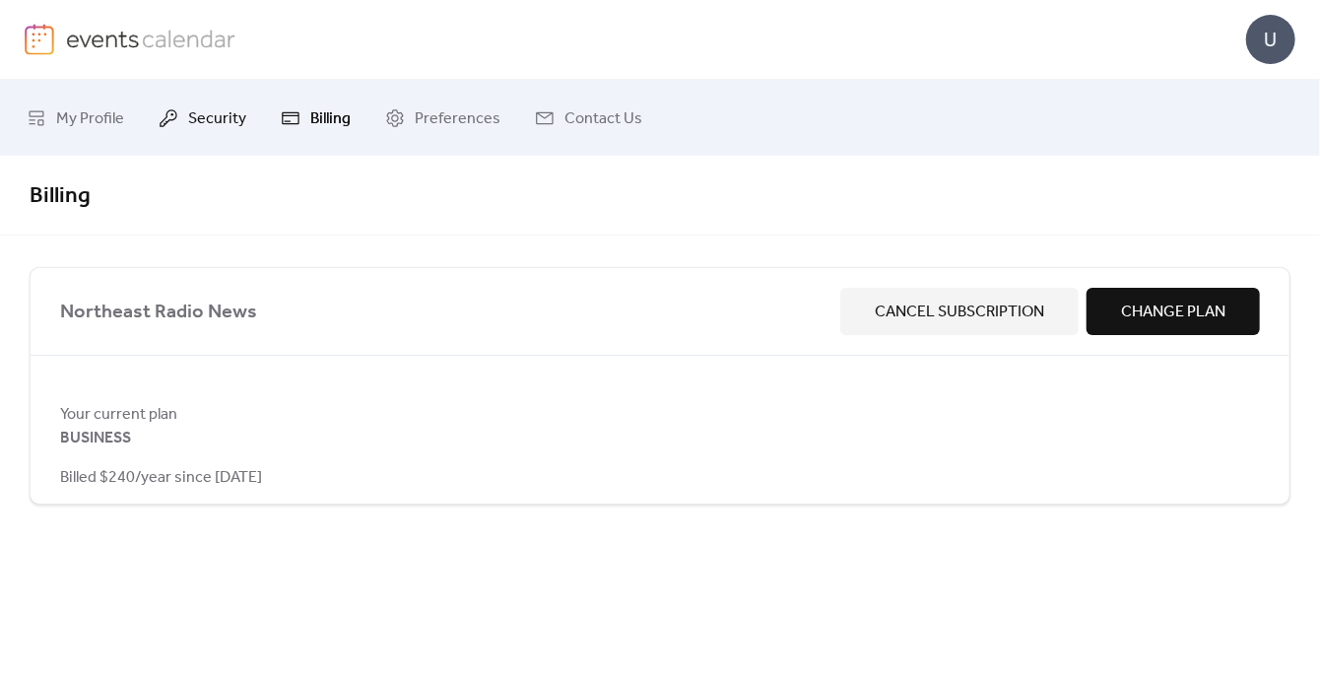
click at [202, 109] on span "Security" at bounding box center [217, 118] width 58 height 31
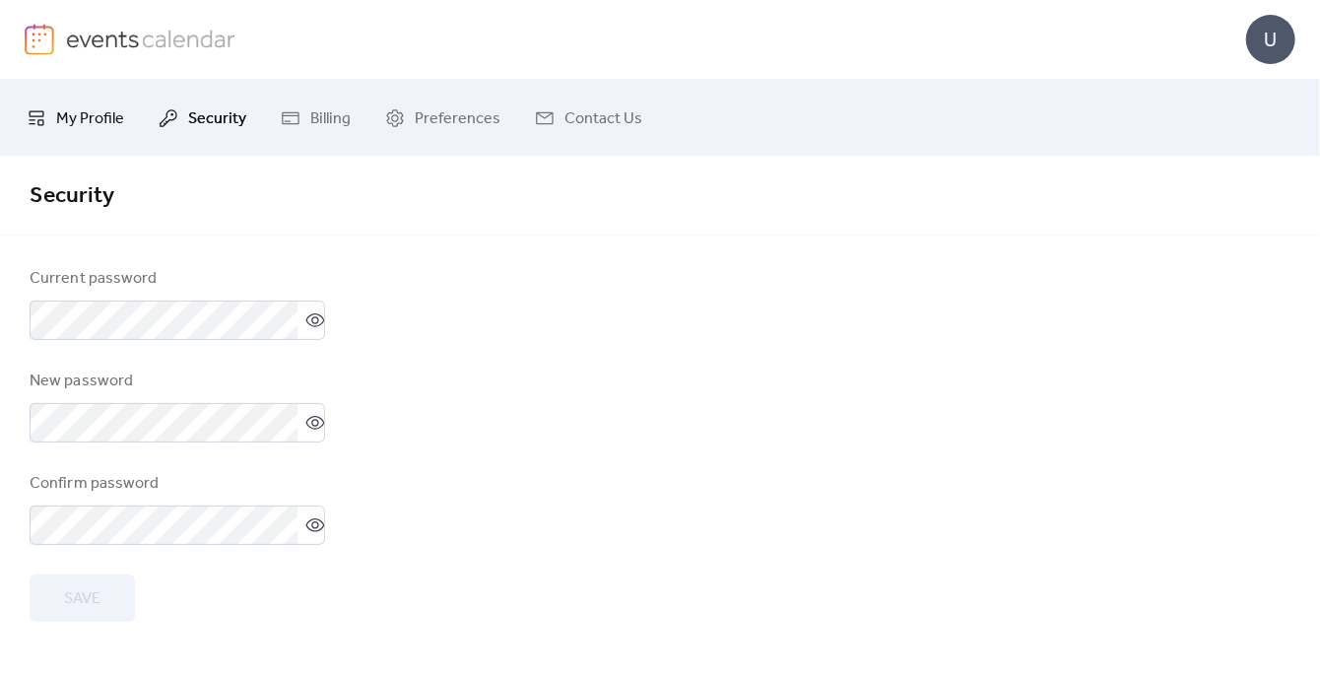
click at [89, 122] on span "My Profile" at bounding box center [90, 118] width 68 height 31
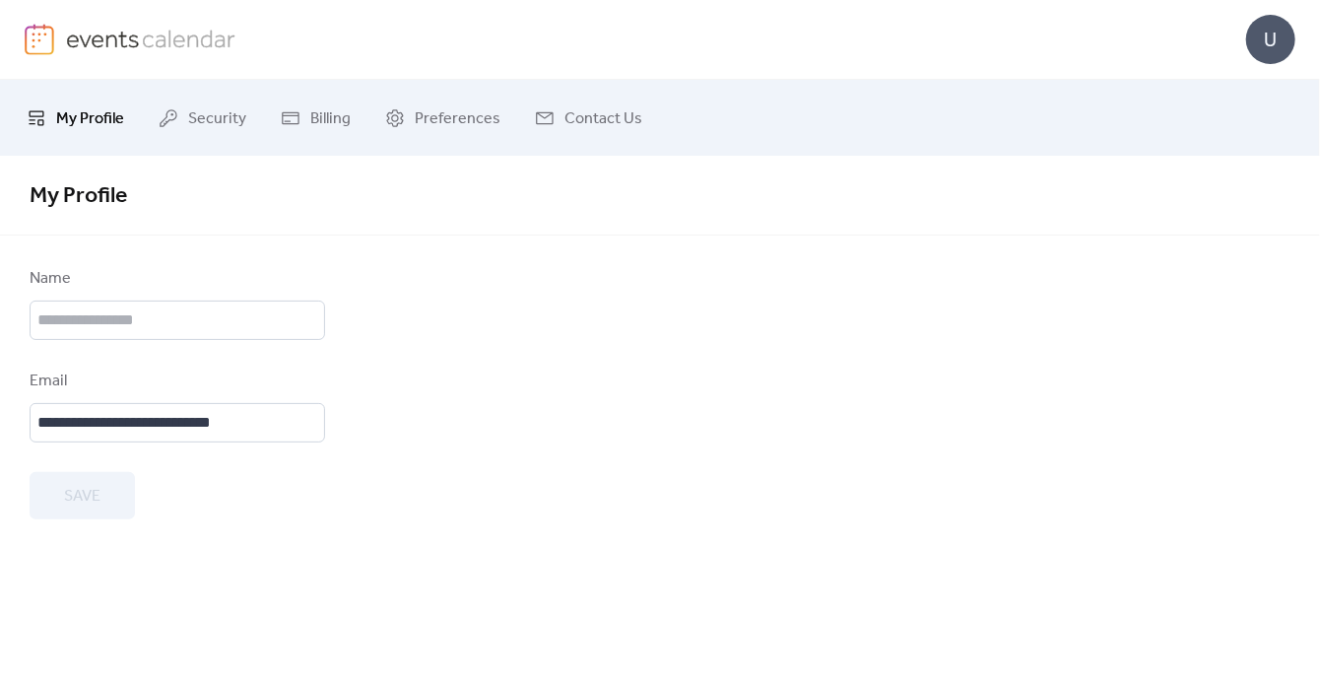
click at [94, 117] on span "My Profile" at bounding box center [90, 118] width 68 height 31
click at [132, 110] on link "My Profile" at bounding box center [75, 118] width 127 height 60
click at [192, 110] on span "Security" at bounding box center [217, 118] width 58 height 31
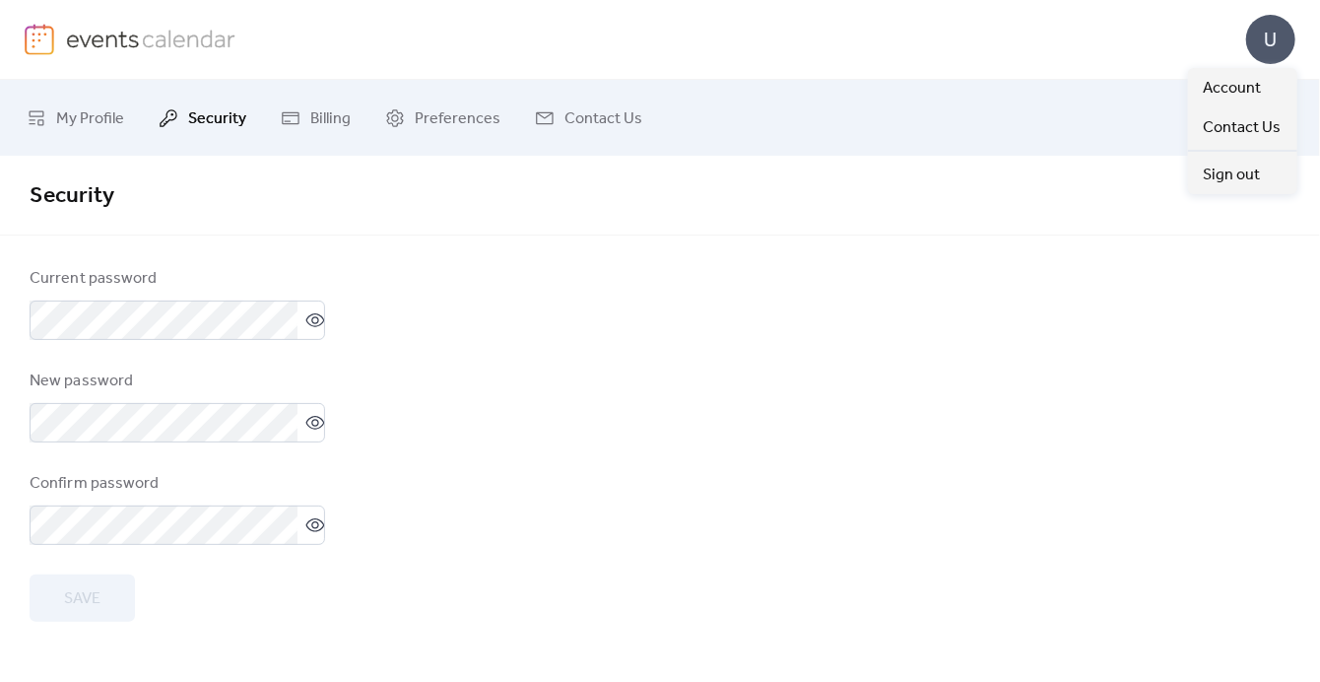
click at [1288, 32] on div "U" at bounding box center [1270, 39] width 49 height 49
click at [124, 43] on img at bounding box center [151, 39] width 170 height 30
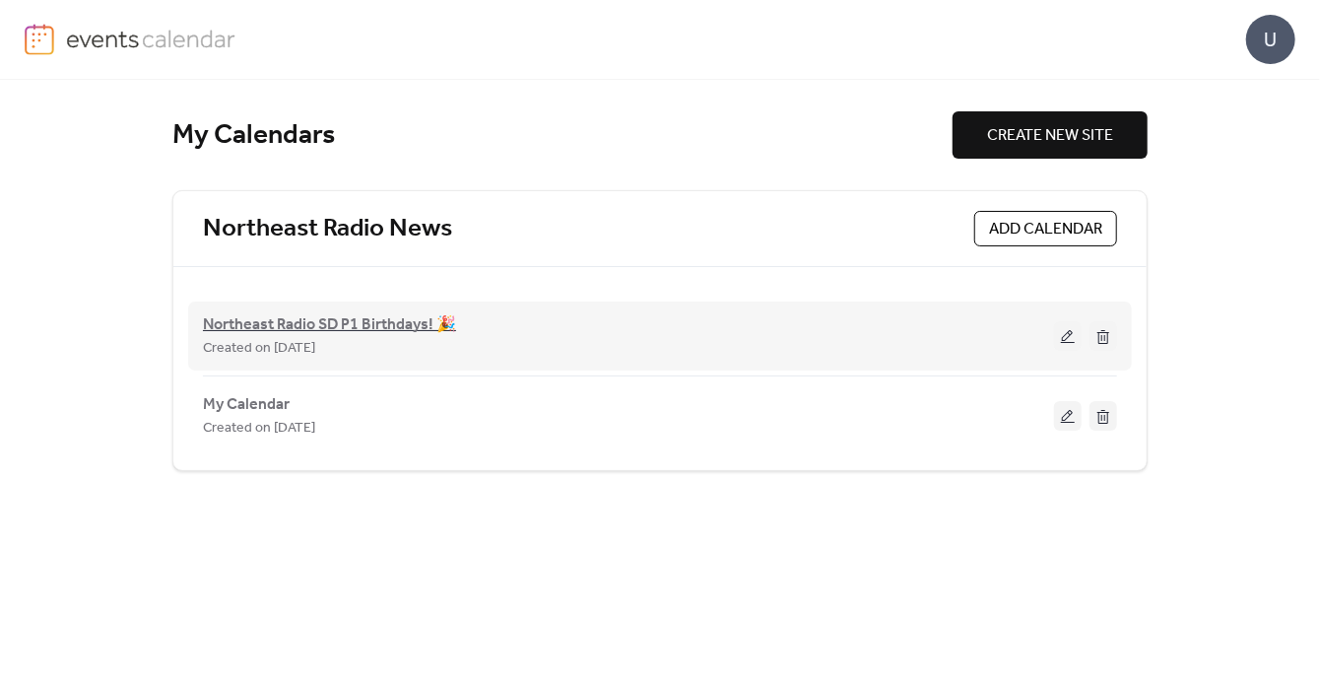
click at [309, 322] on span "Northeast Radio SD P1 Birthdays! 🎉" at bounding box center [329, 325] width 253 height 24
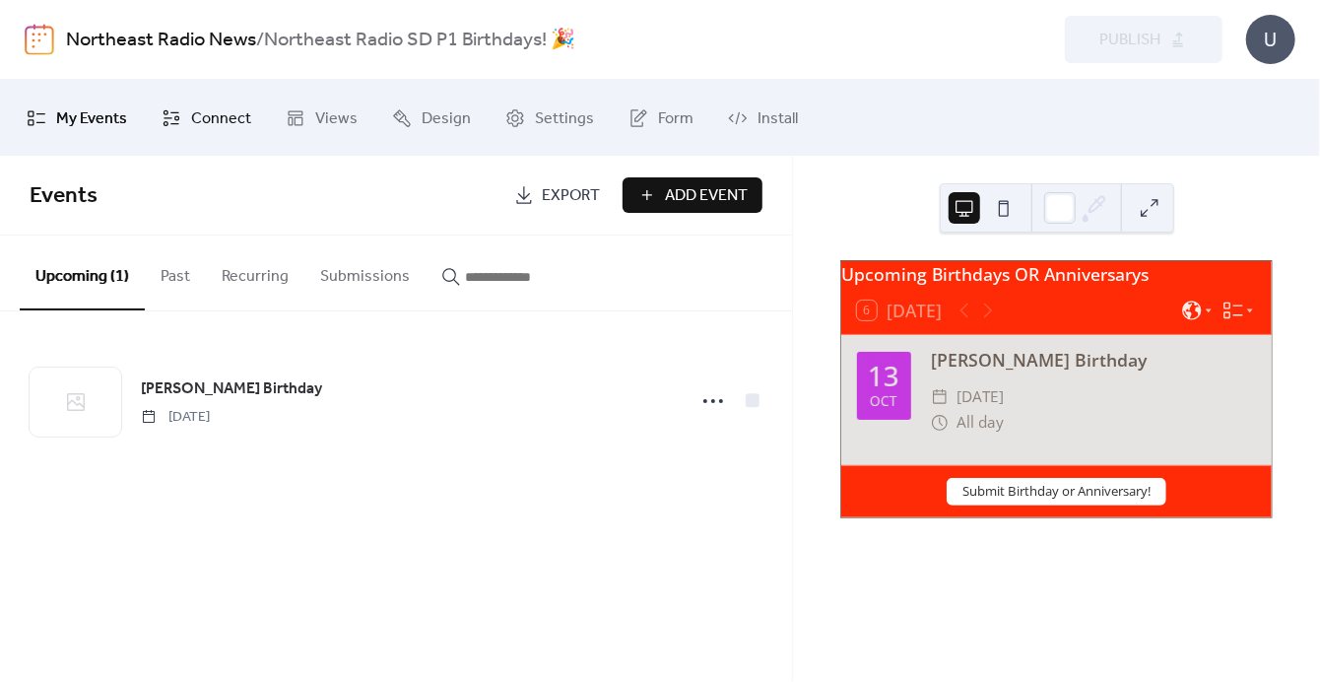
click at [213, 112] on span "Connect" at bounding box center [221, 118] width 60 height 31
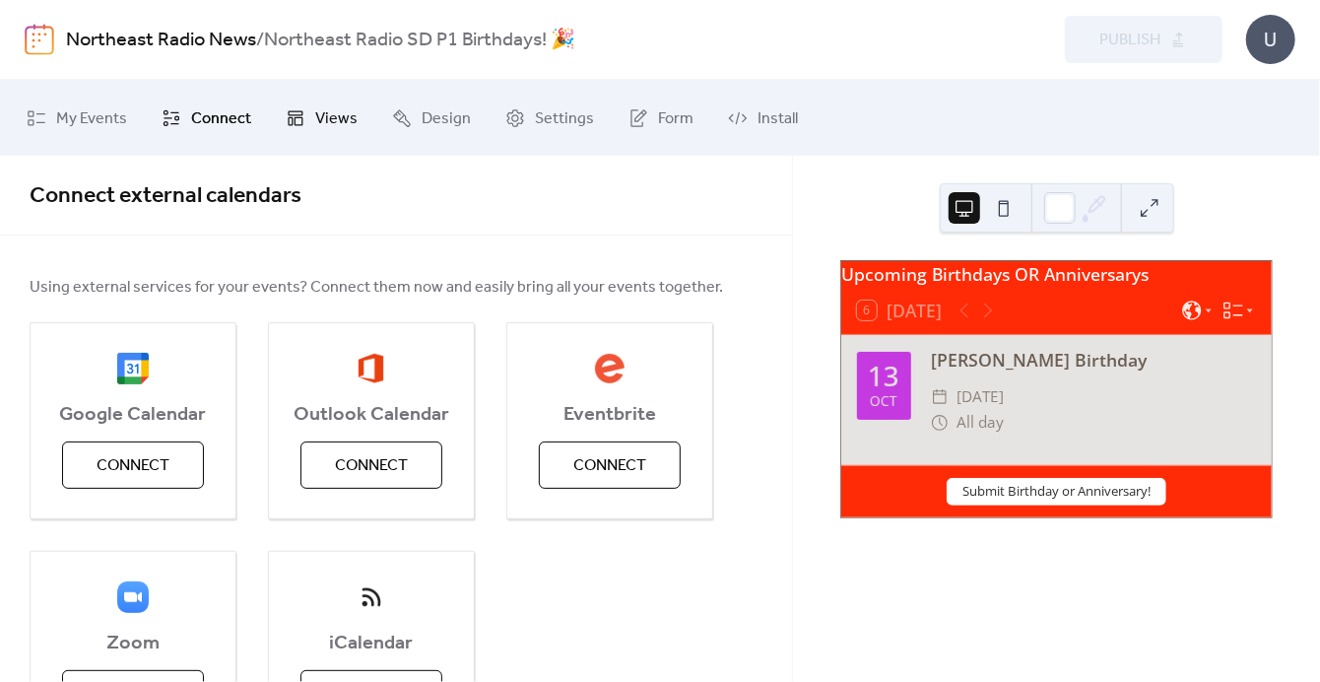
click at [303, 107] on link "Views" at bounding box center [321, 118] width 101 height 60
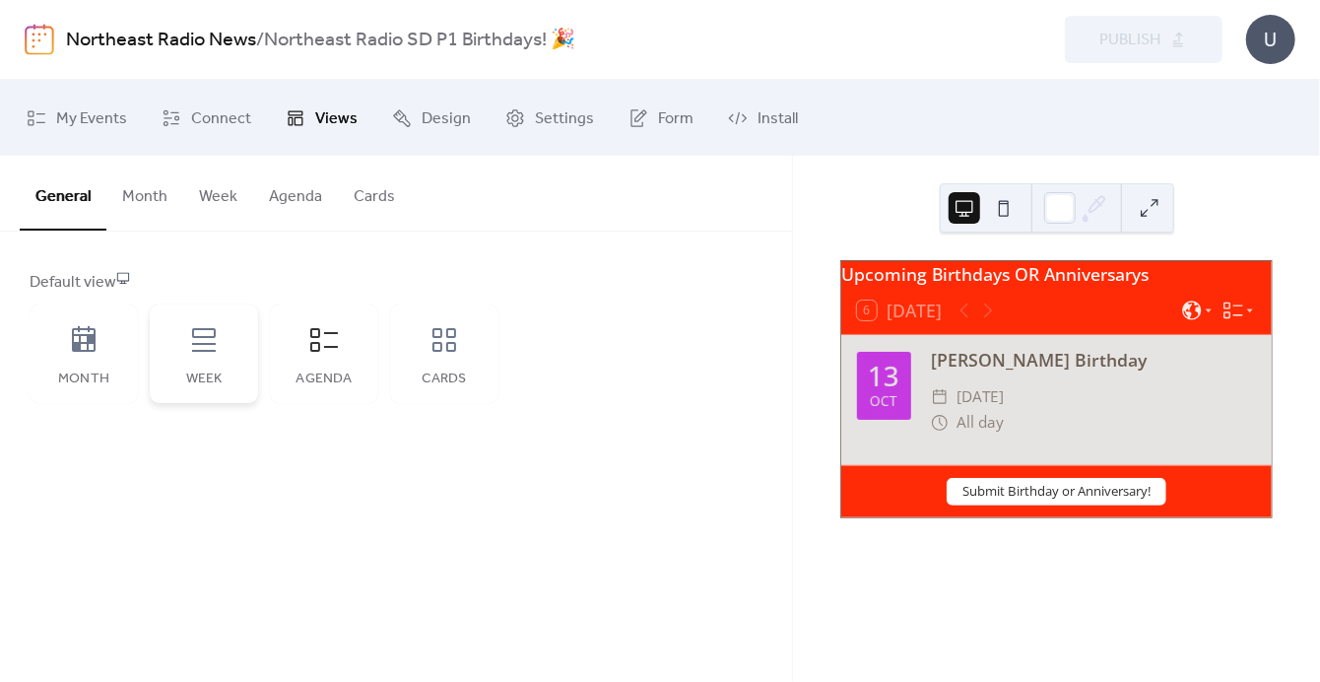
click at [204, 342] on icon at bounding box center [204, 340] width 24 height 24
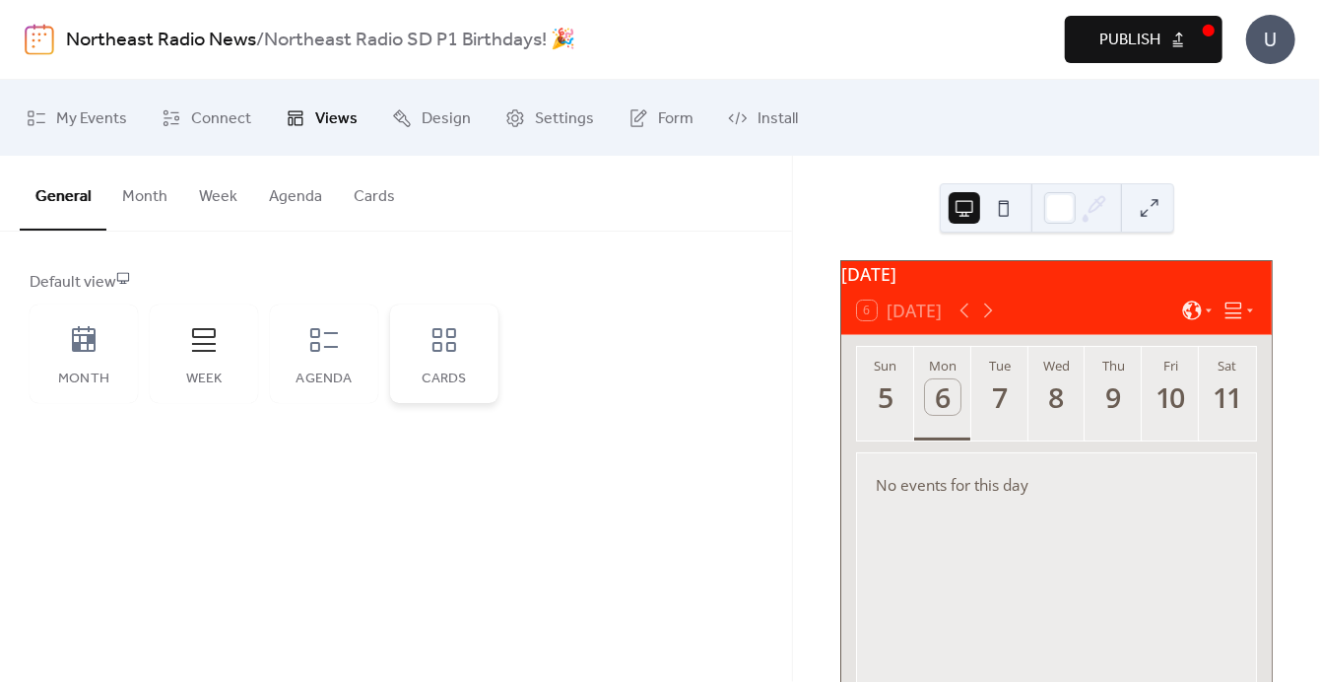
click at [427, 358] on div "Cards" at bounding box center [444, 353] width 108 height 99
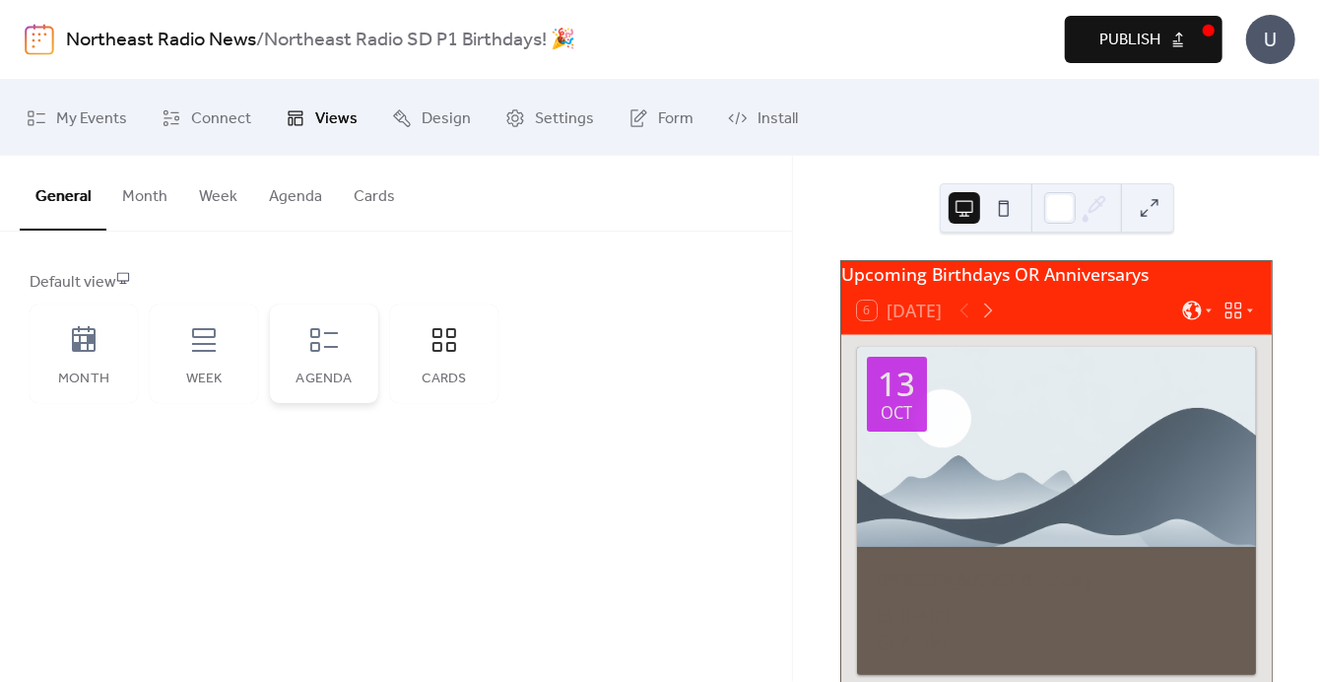
click at [297, 334] on div "Agenda" at bounding box center [324, 353] width 108 height 99
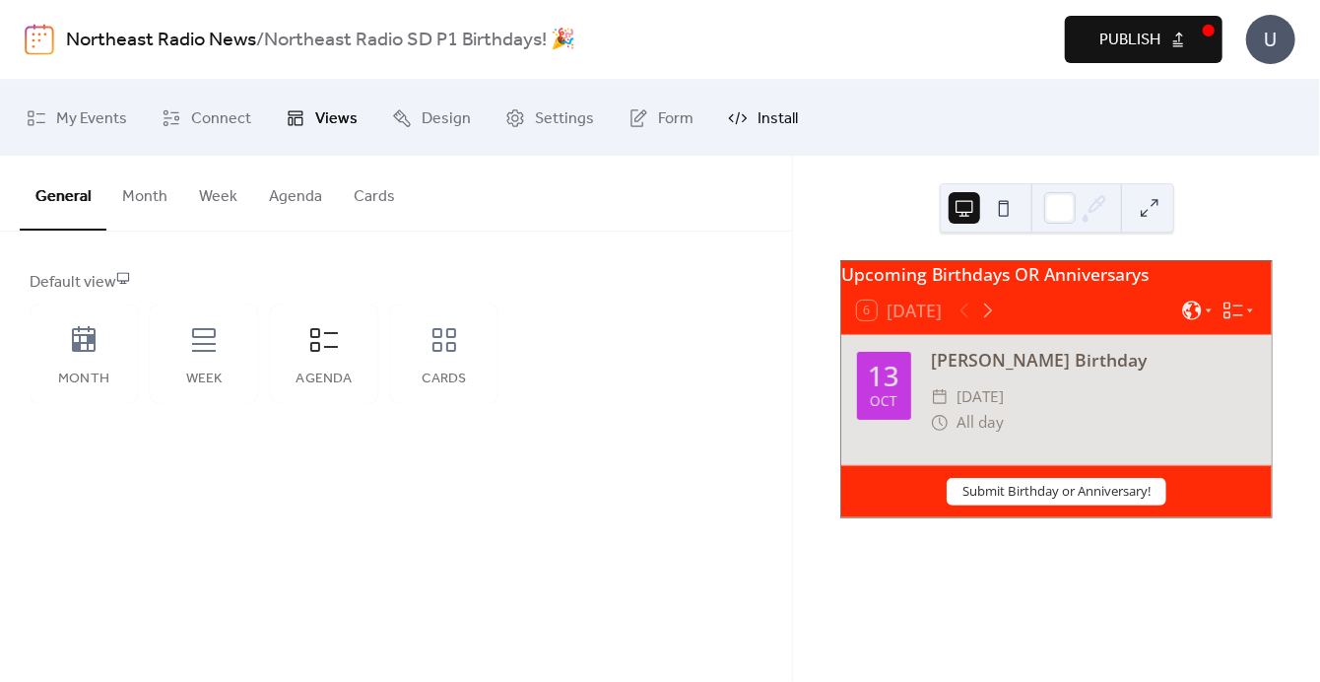
click at [763, 120] on span "Install" at bounding box center [778, 118] width 40 height 31
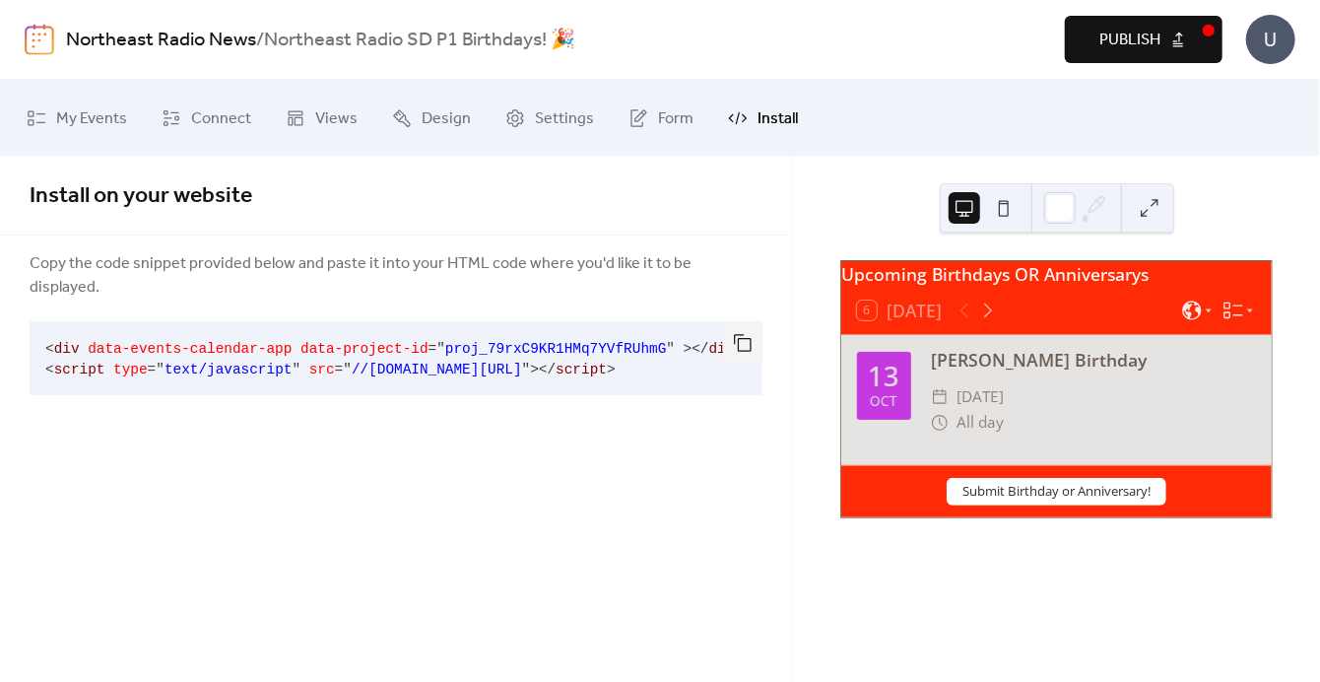
click at [1155, 44] on span "Publish" at bounding box center [1129, 41] width 61 height 24
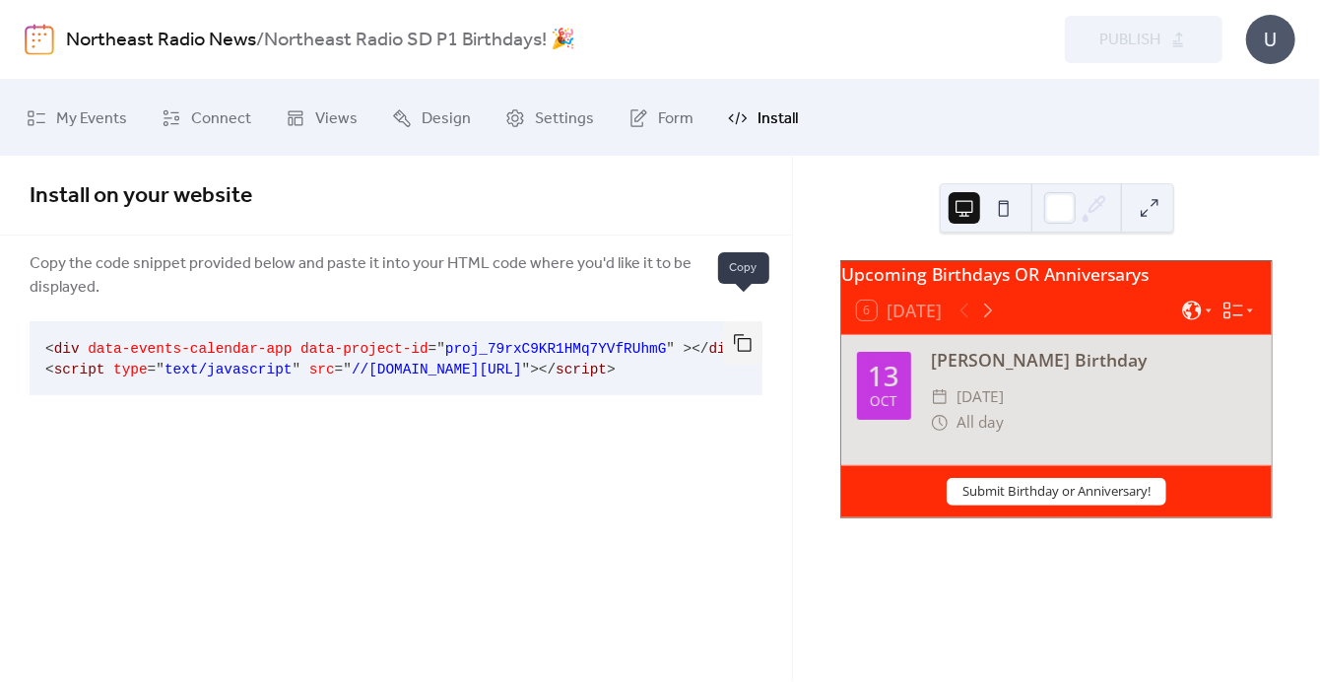
click at [742, 321] on button "button" at bounding box center [742, 342] width 39 height 43
